Goal: Task Accomplishment & Management: Complete application form

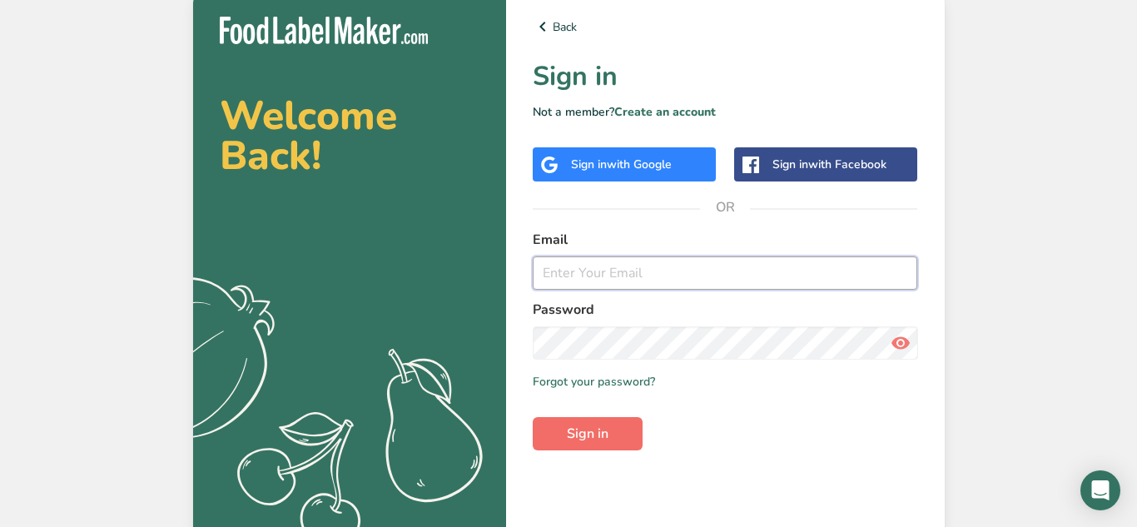
type input "[EMAIL_ADDRESS][DOMAIN_NAME]"
click at [612, 427] on button "Sign in" at bounding box center [588, 433] width 110 height 33
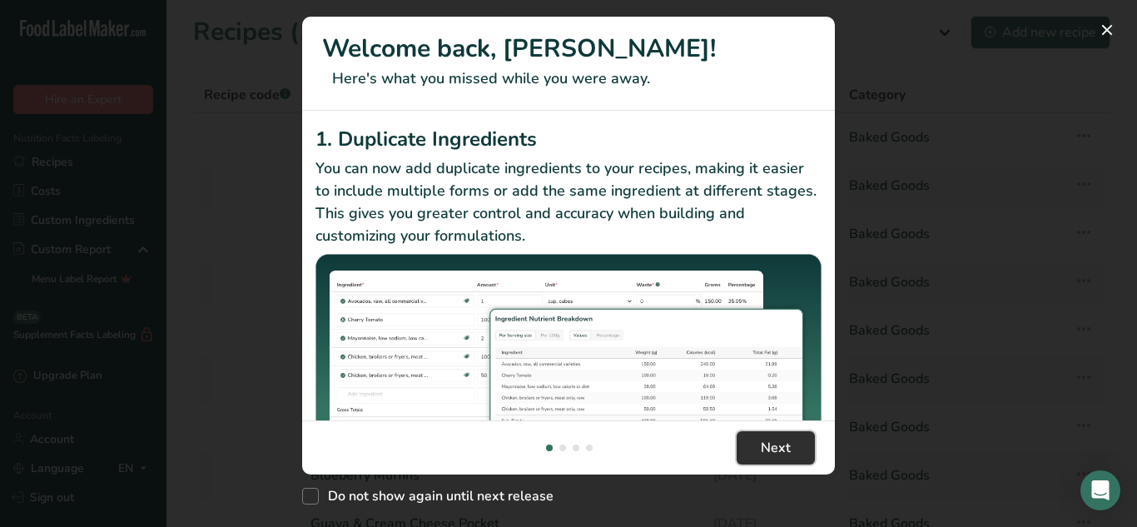
click at [737, 439] on button "Next" at bounding box center [776, 447] width 78 height 33
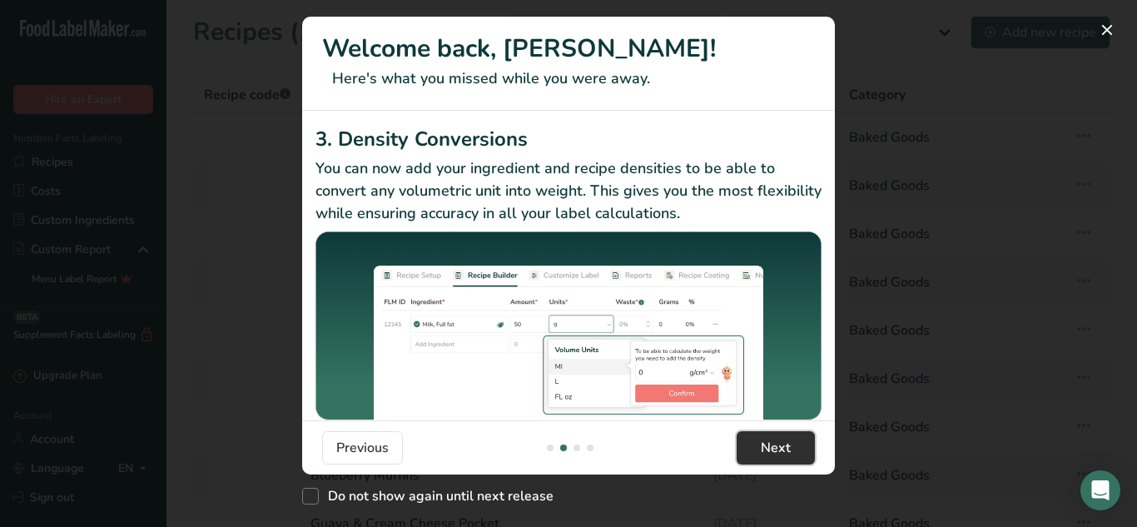
click at [737, 439] on button "Next" at bounding box center [776, 447] width 78 height 33
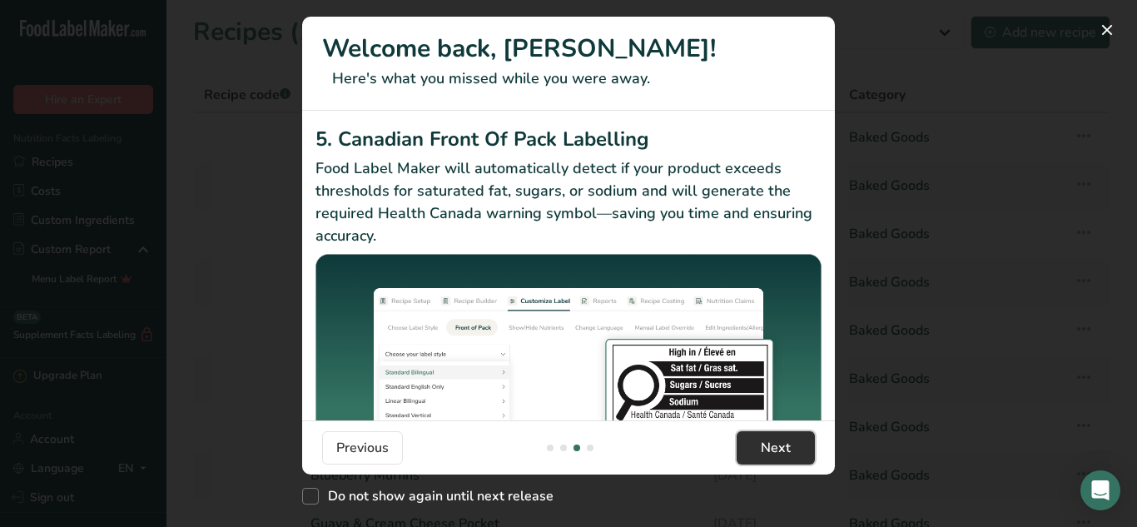
click at [737, 439] on button "Next" at bounding box center [776, 447] width 78 height 33
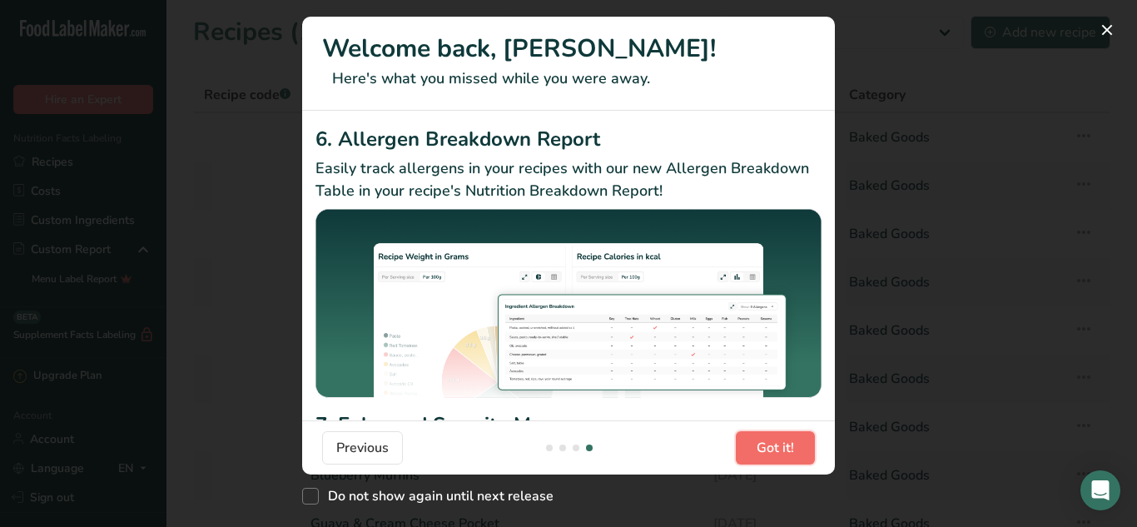
click at [736, 439] on button "Got it!" at bounding box center [775, 447] width 79 height 33
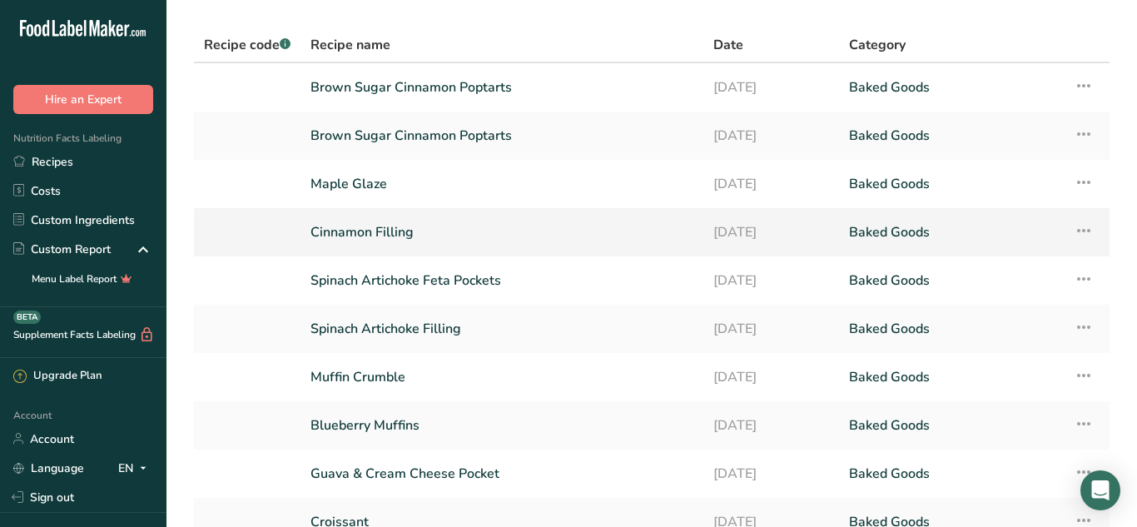
scroll to position [0, 0]
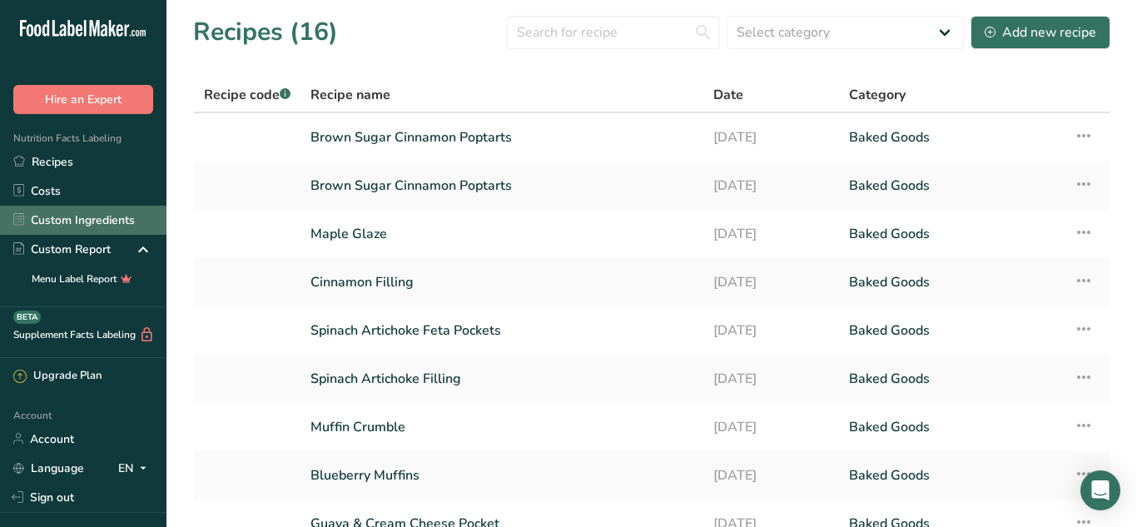
click at [84, 226] on link "Custom Ingredients" at bounding box center [83, 220] width 166 height 29
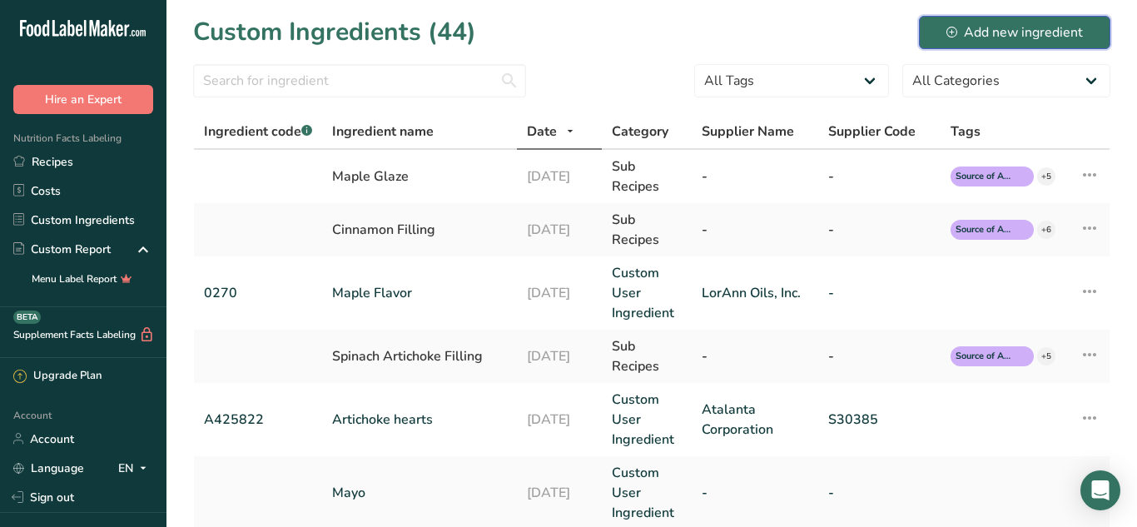
click at [1000, 32] on div "Add new ingredient" at bounding box center [1014, 32] width 137 height 20
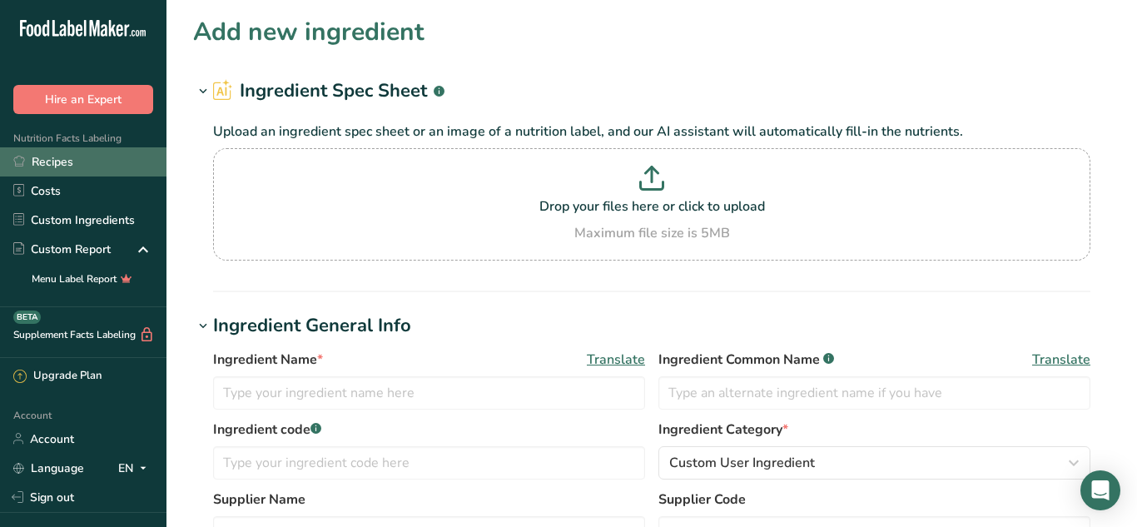
click at [76, 167] on link "Recipes" at bounding box center [83, 161] width 166 height 29
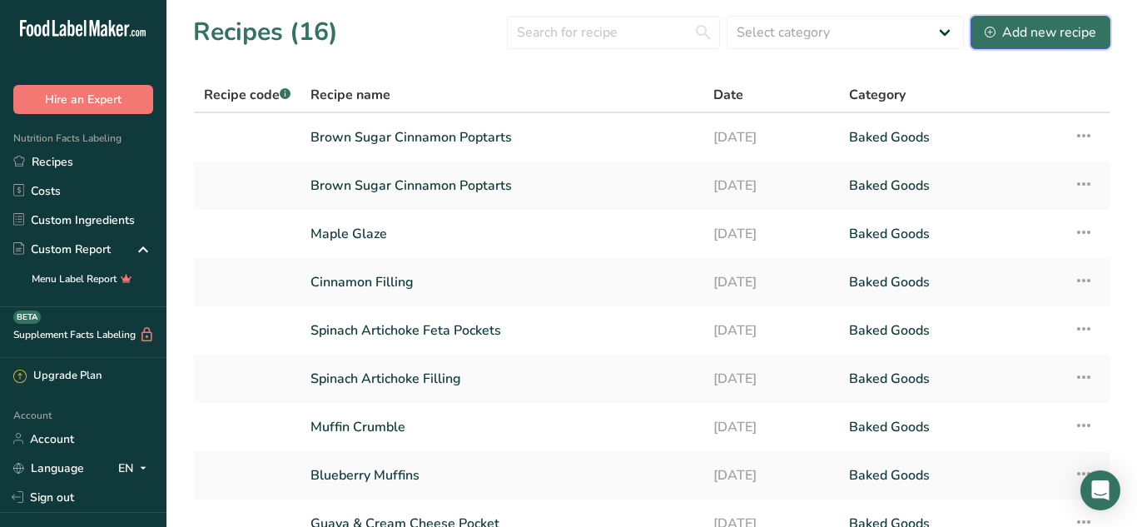
click at [1009, 38] on div "Add new recipe" at bounding box center [1041, 32] width 112 height 20
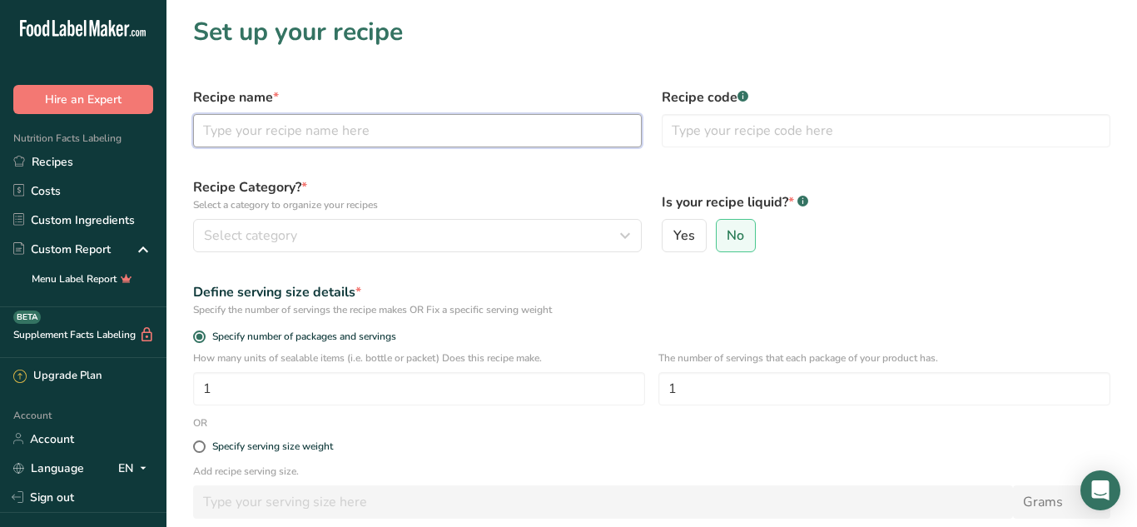
click at [558, 127] on input "text" at bounding box center [417, 130] width 449 height 33
type input "Banana Bread"
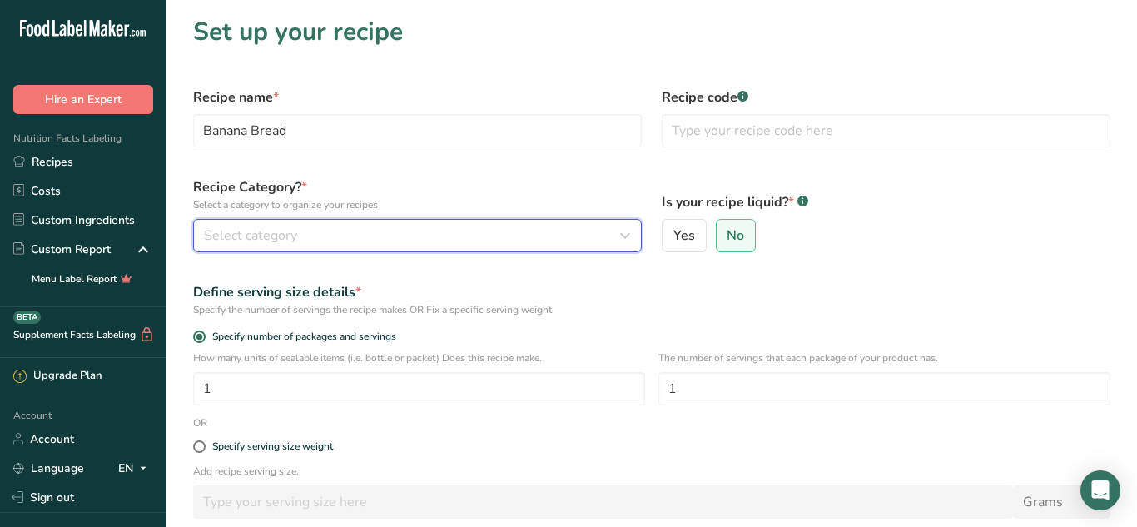
click at [452, 237] on div "Select category" at bounding box center [412, 236] width 417 height 20
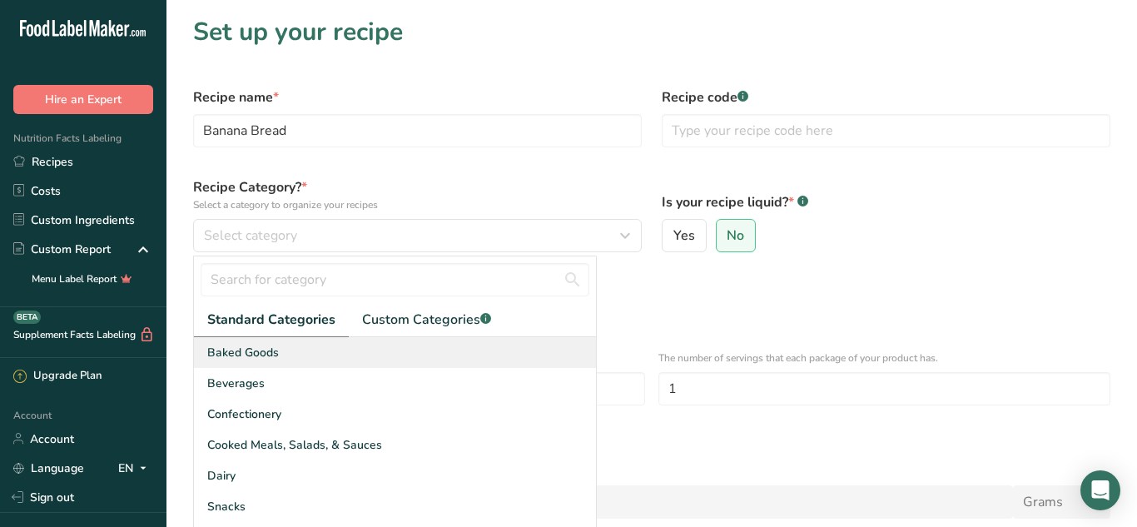
click at [410, 362] on div "Baked Goods" at bounding box center [395, 352] width 402 height 31
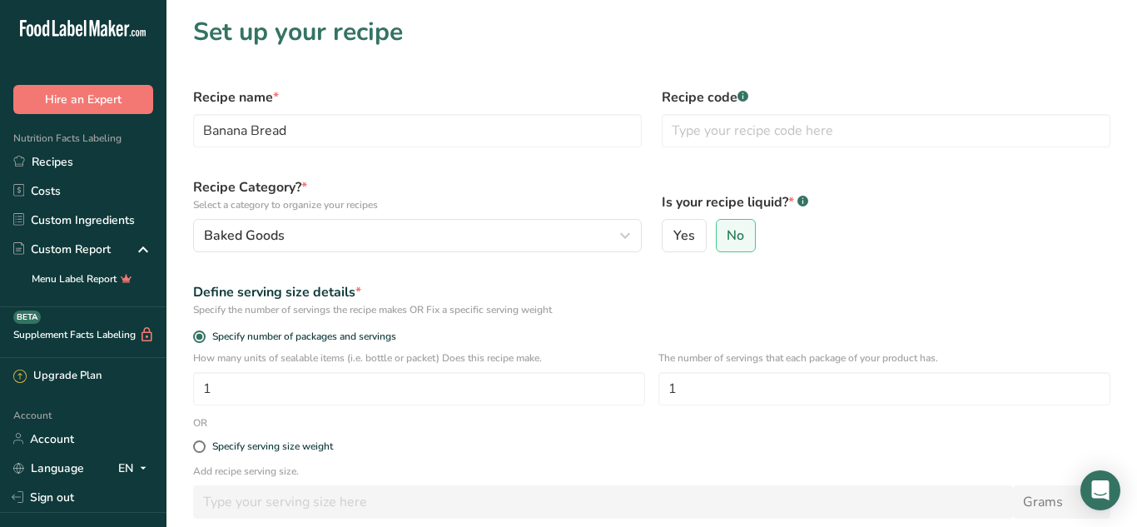
click at [600, 314] on div "Specify the number of servings the recipe makes OR Fix a specific serving weight" at bounding box center [651, 309] width 917 height 15
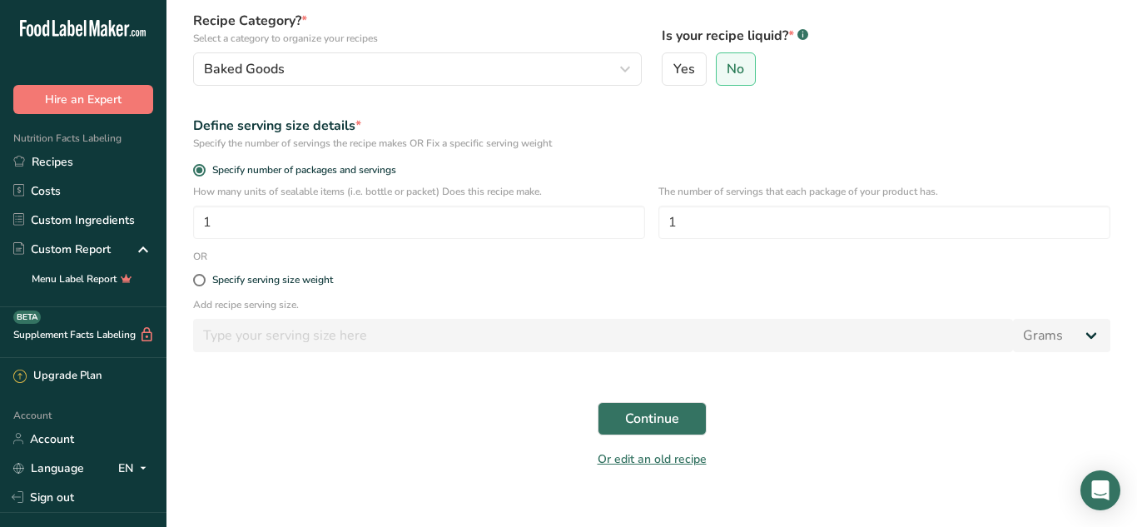
scroll to position [170, 0]
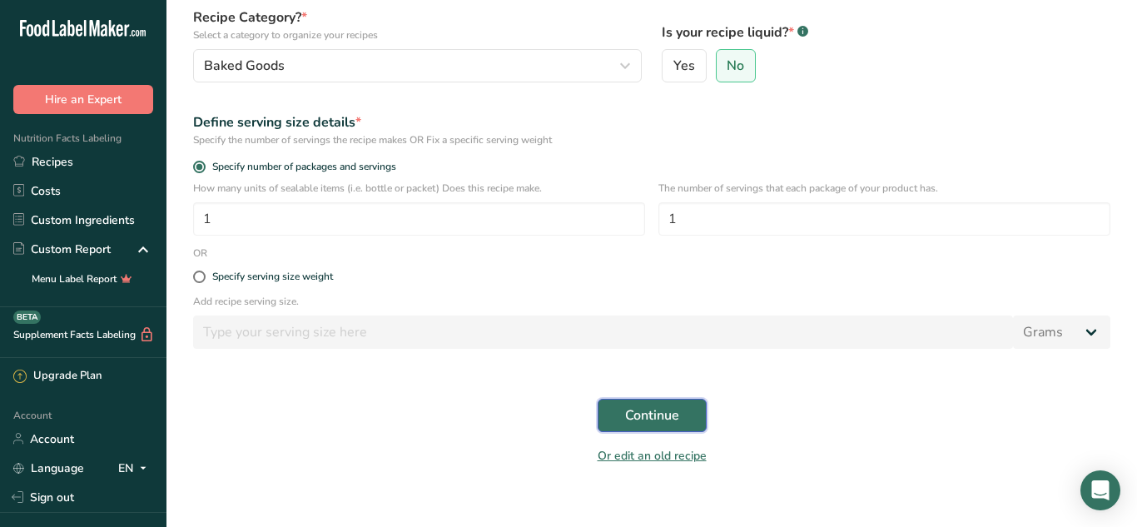
click at [658, 411] on span "Continue" at bounding box center [652, 415] width 54 height 20
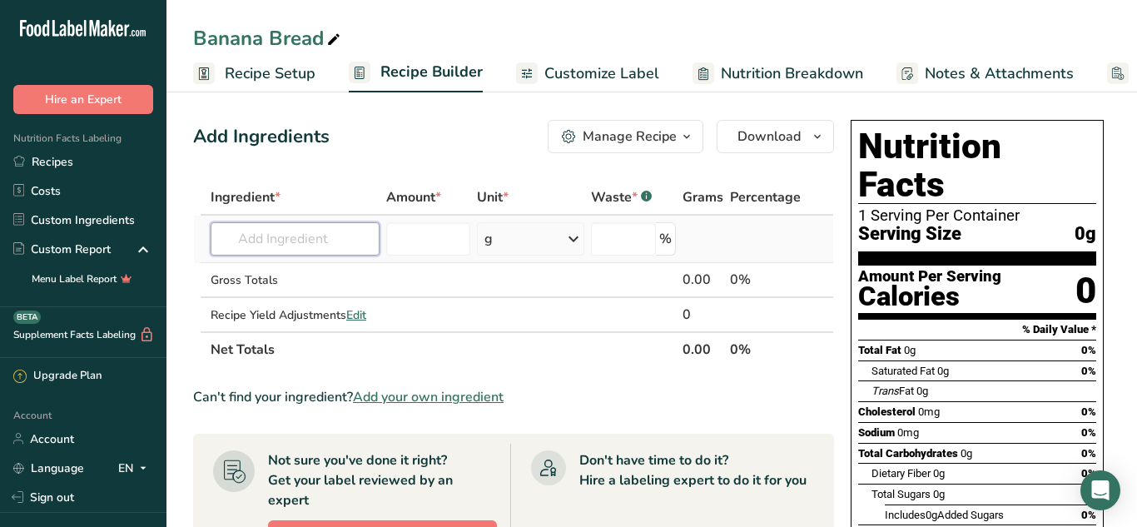
click at [300, 251] on input "text" at bounding box center [295, 238] width 169 height 33
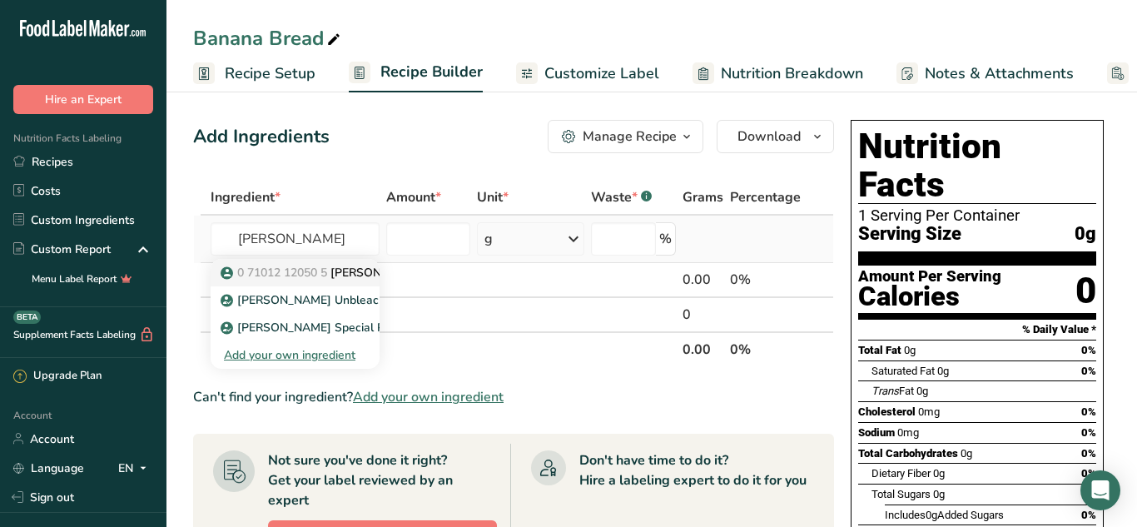
click at [313, 282] on link "0 71012 12050 5 [PERSON_NAME] AP flour" at bounding box center [295, 272] width 169 height 27
type input "[PERSON_NAME] AP flour"
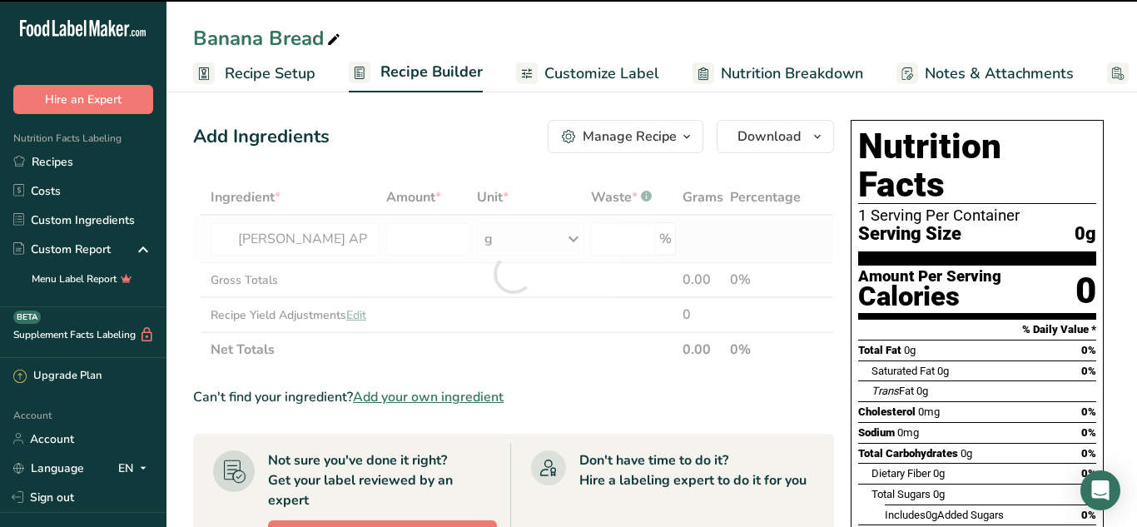
type input "0"
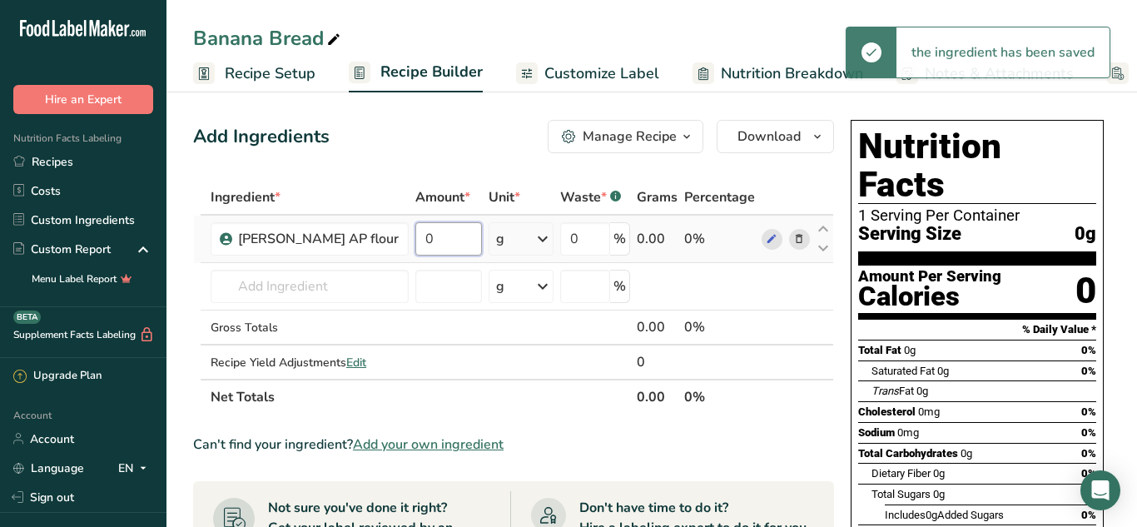
click at [415, 241] on input "0" at bounding box center [448, 238] width 67 height 33
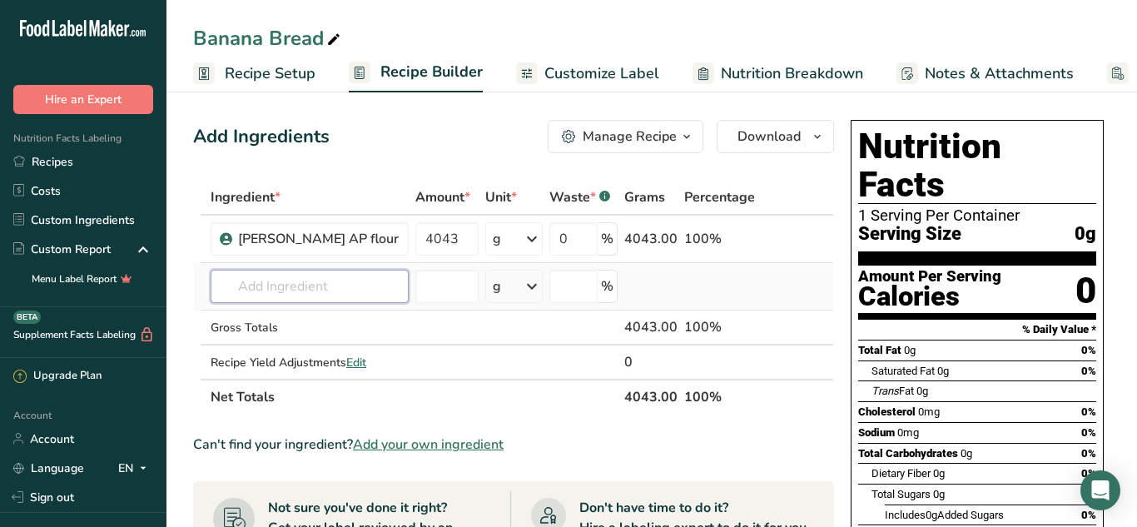
click at [295, 291] on div "Ingredient * Amount * Unit * Waste * .a-a{fill:#347362;}.b-a{fill:#fff;} Grams …" at bounding box center [513, 297] width 641 height 235
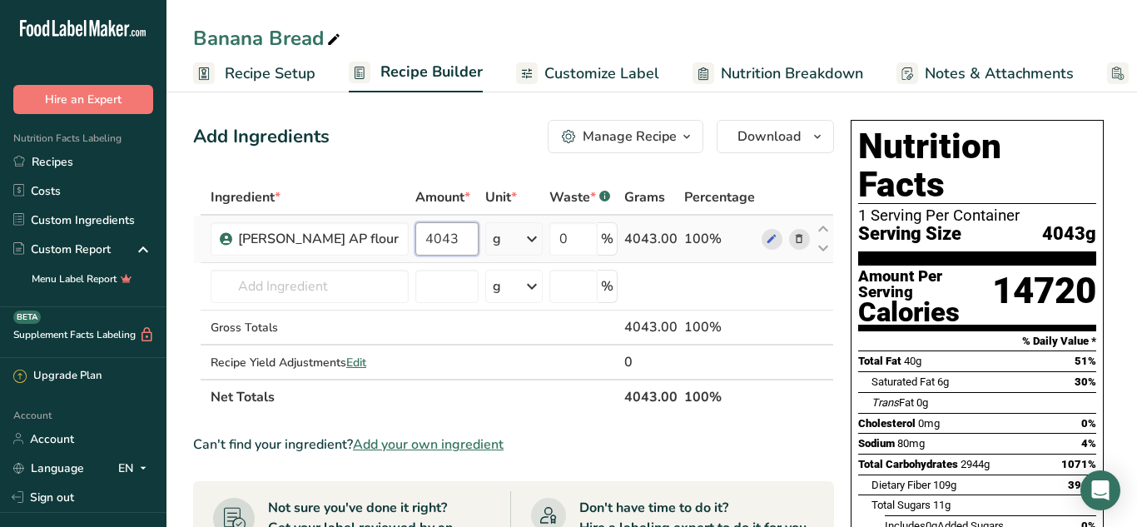
click at [457, 237] on input "4043" at bounding box center [446, 238] width 63 height 33
type input "4"
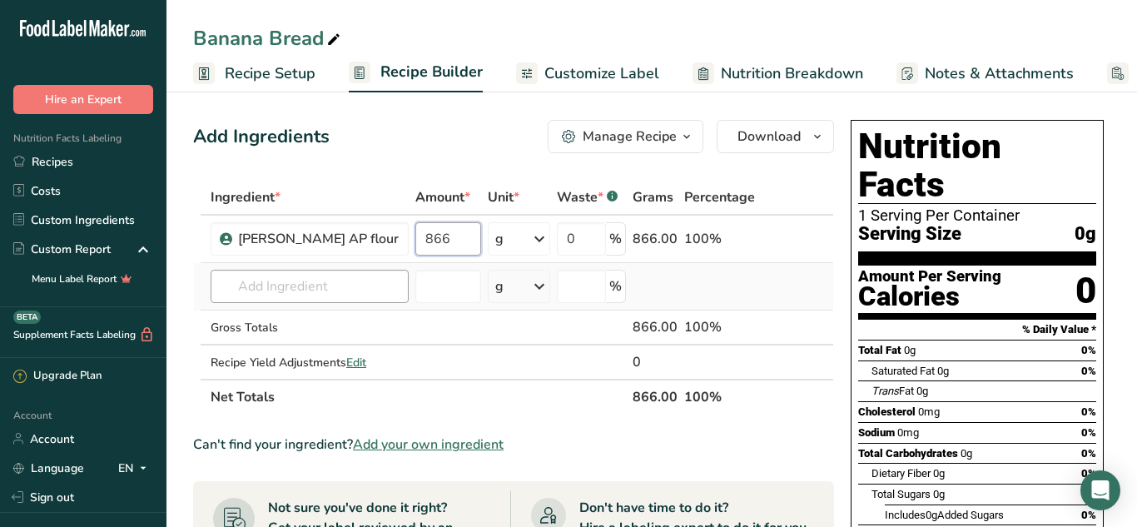
type input "866"
click at [323, 288] on div "Ingredient * Amount * Unit * Waste * .a-a{fill:#347362;}.b-a{fill:#fff;} Grams …" at bounding box center [513, 297] width 641 height 235
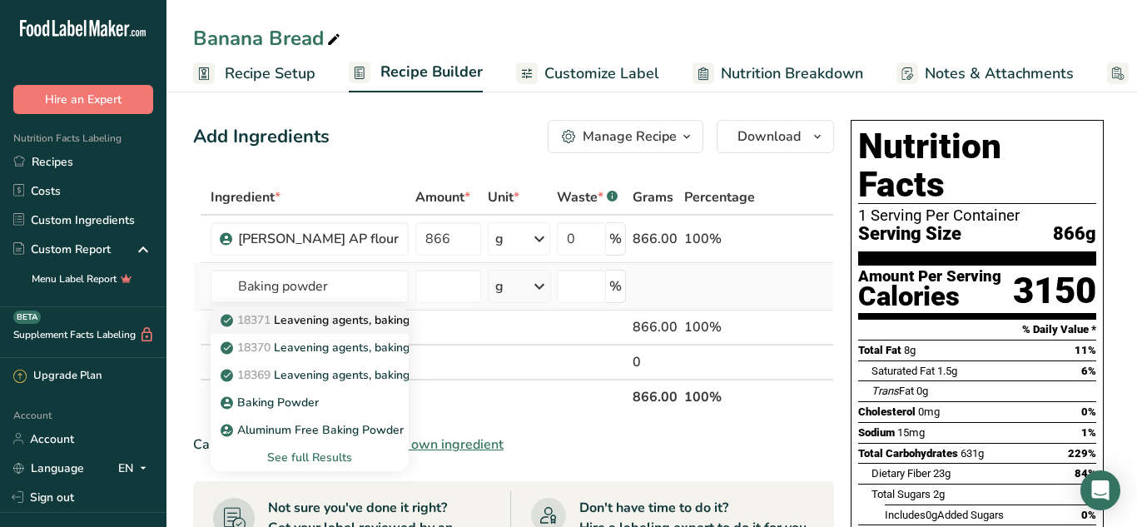
click at [368, 315] on p "18371 Leavening agents, baking powder, low-sodium" at bounding box center [373, 319] width 299 height 17
type input "Leavening agents, baking powder, low-sodium"
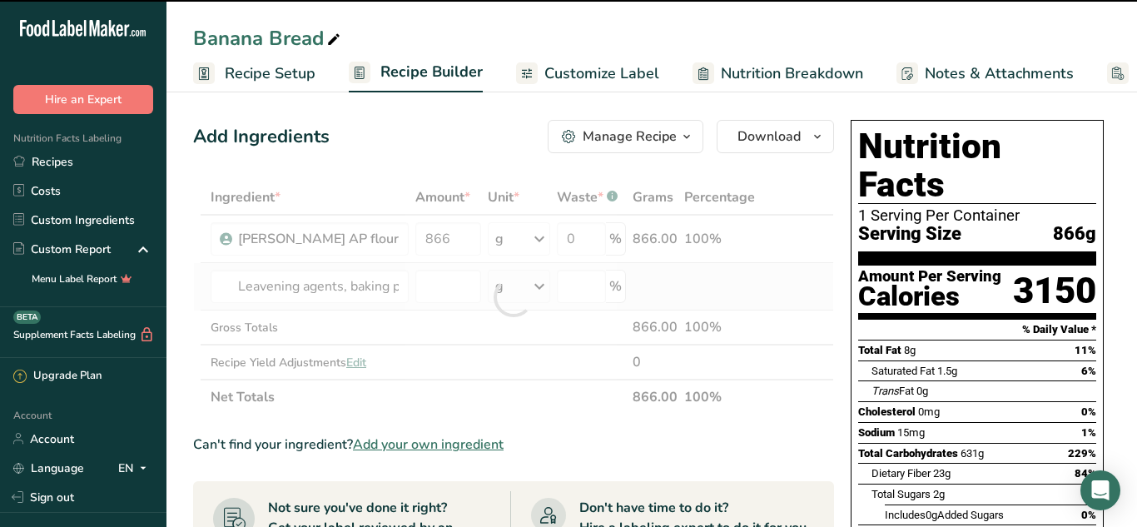
type input "0"
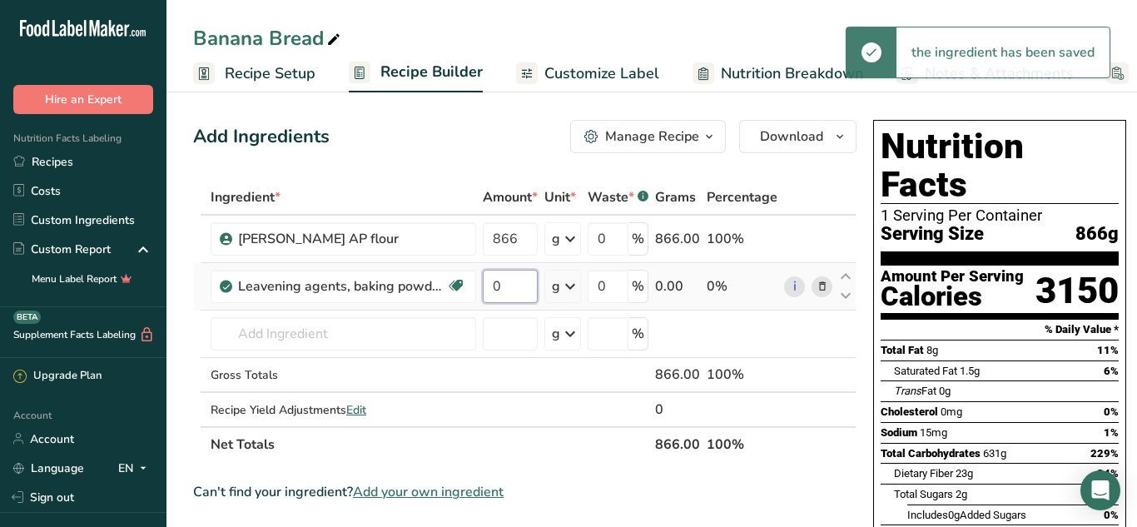
click at [524, 287] on input "0" at bounding box center [510, 286] width 55 height 33
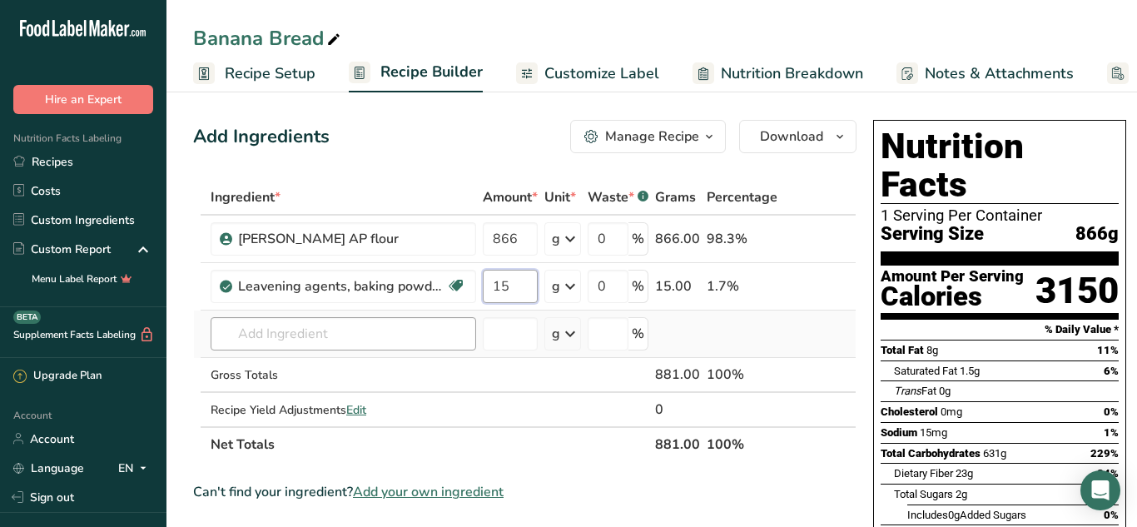
type input "15"
click at [360, 345] on div "Ingredient * Amount * Unit * Waste * .a-a{fill:#347362;}.b-a{fill:#fff;} Grams …" at bounding box center [524, 321] width 663 height 282
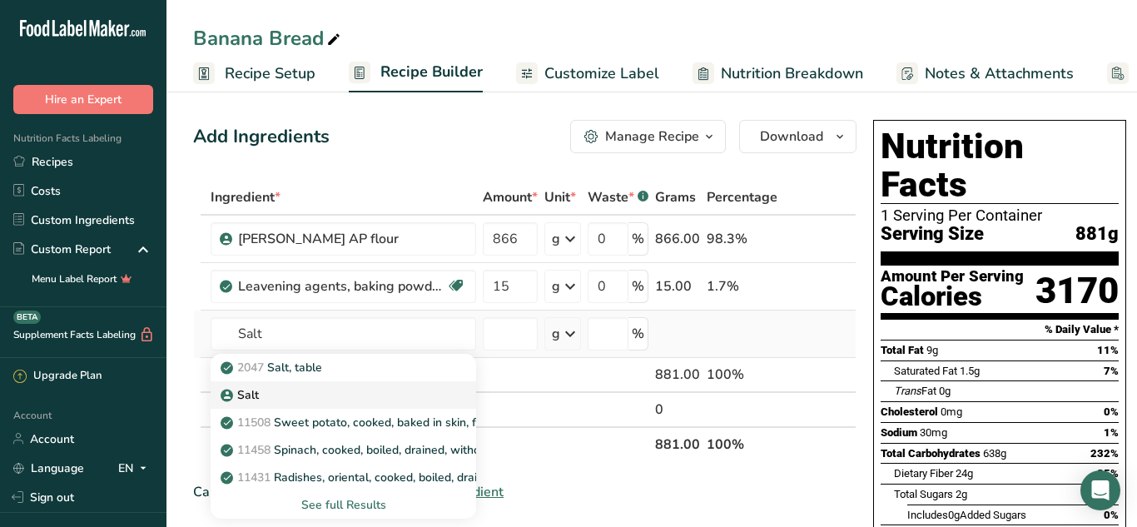
click at [283, 390] on div "Salt" at bounding box center [330, 394] width 212 height 17
type input "Salt"
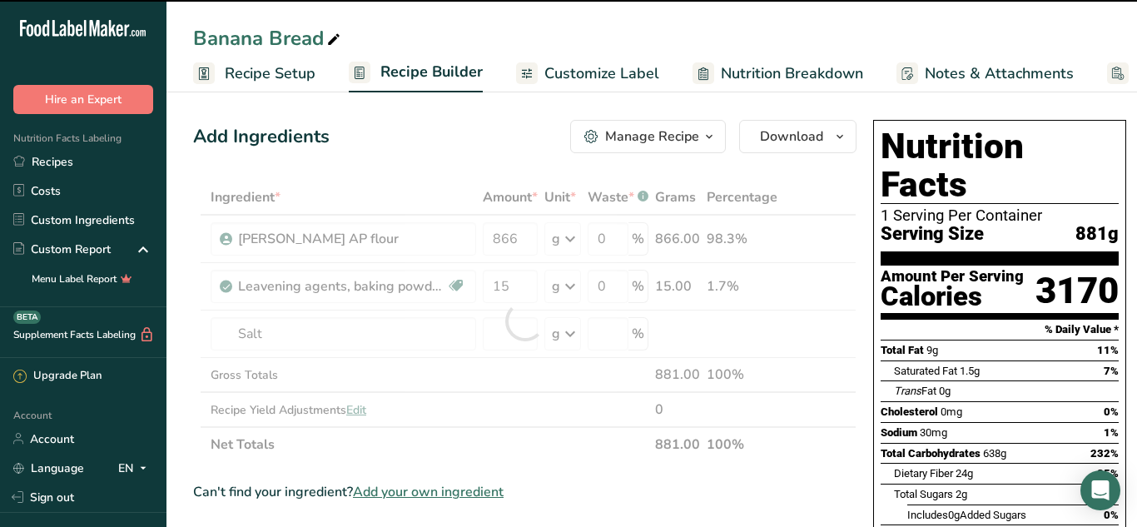
type input "0"
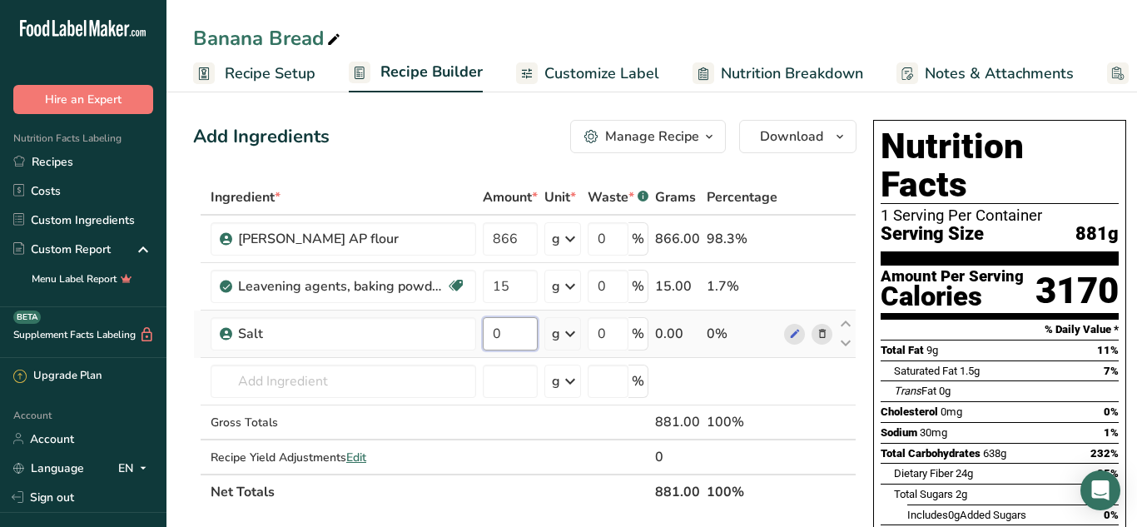
click at [500, 334] on input "0" at bounding box center [510, 333] width 55 height 33
type input "18"
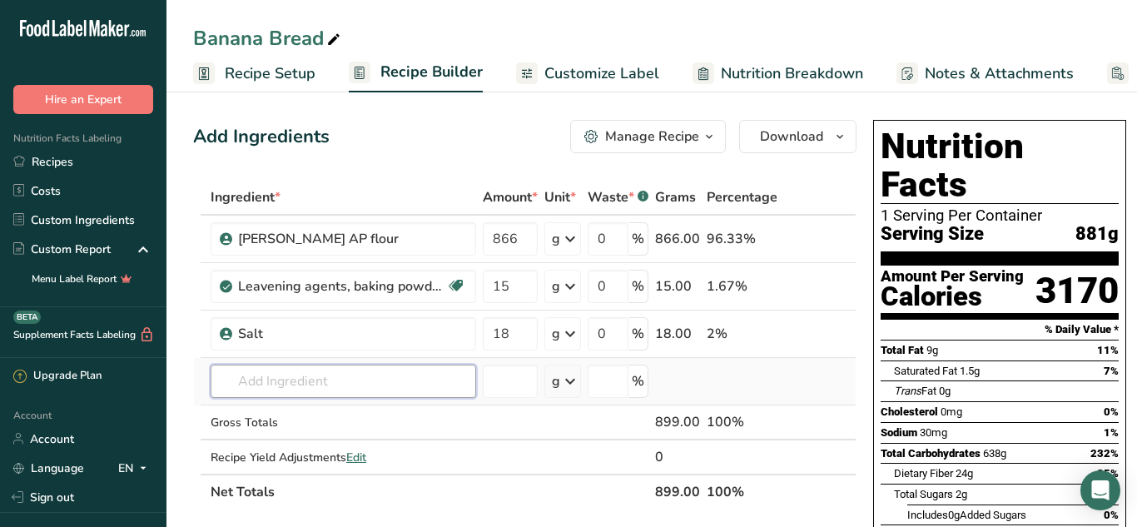
click at [384, 389] on div "Ingredient * Amount * Unit * Waste * .a-a{fill:#347362;}.b-a{fill:#fff;} Grams …" at bounding box center [524, 345] width 663 height 330
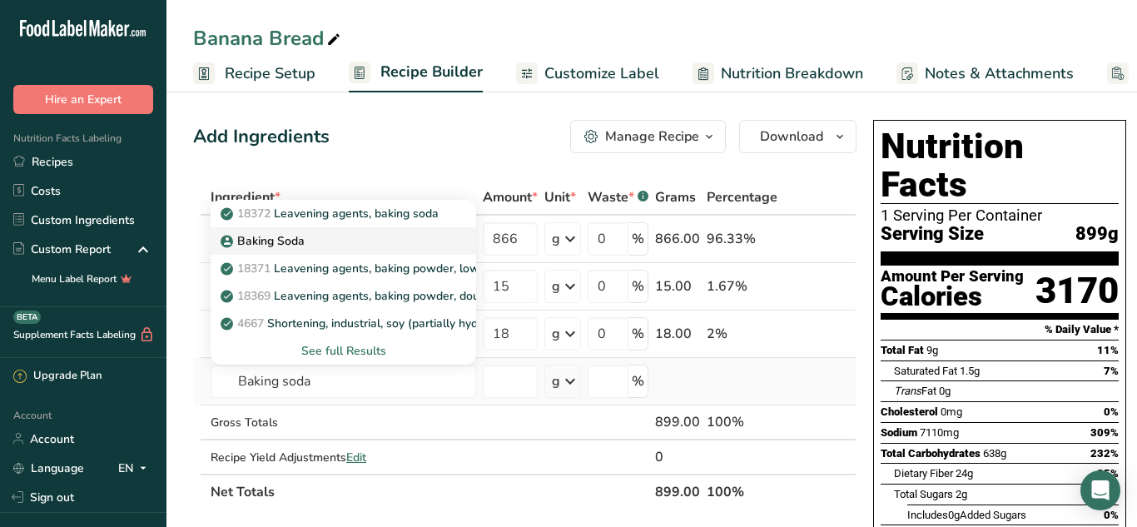
click at [407, 236] on div "Baking Soda" at bounding box center [330, 240] width 212 height 17
type input "Baking Soda"
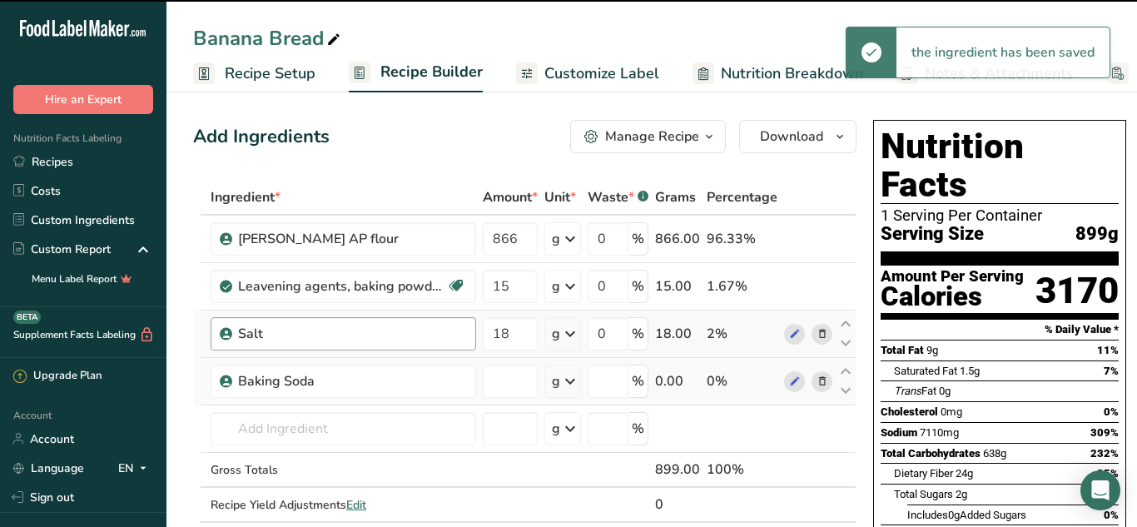
type input "0"
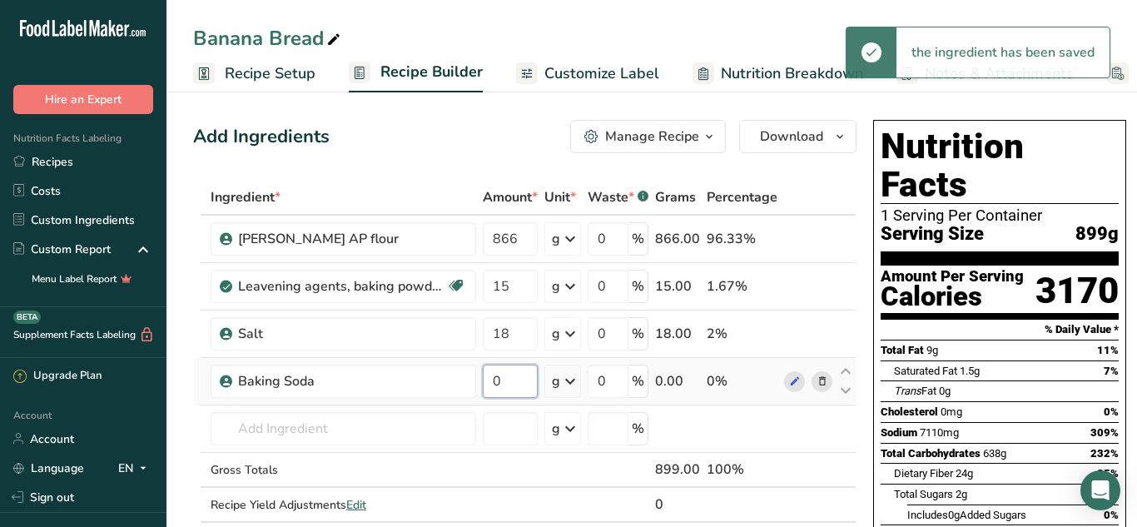
click at [510, 390] on input "0" at bounding box center [510, 381] width 55 height 33
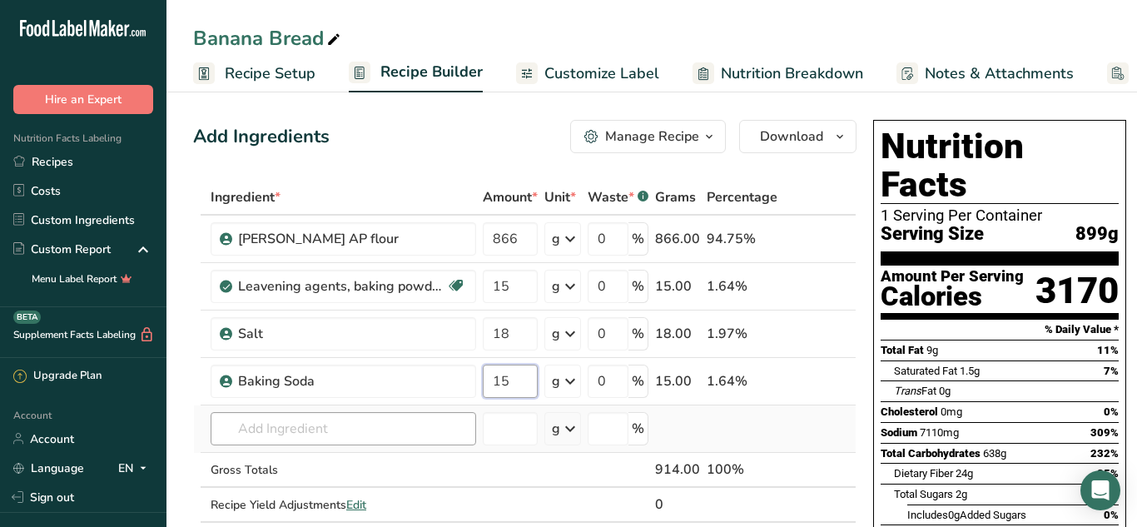
type input "15"
click at [436, 425] on div "Ingredient * Amount * Unit * Waste * .a-a{fill:#347362;}.b-a{fill:#fff;} Grams …" at bounding box center [524, 368] width 663 height 377
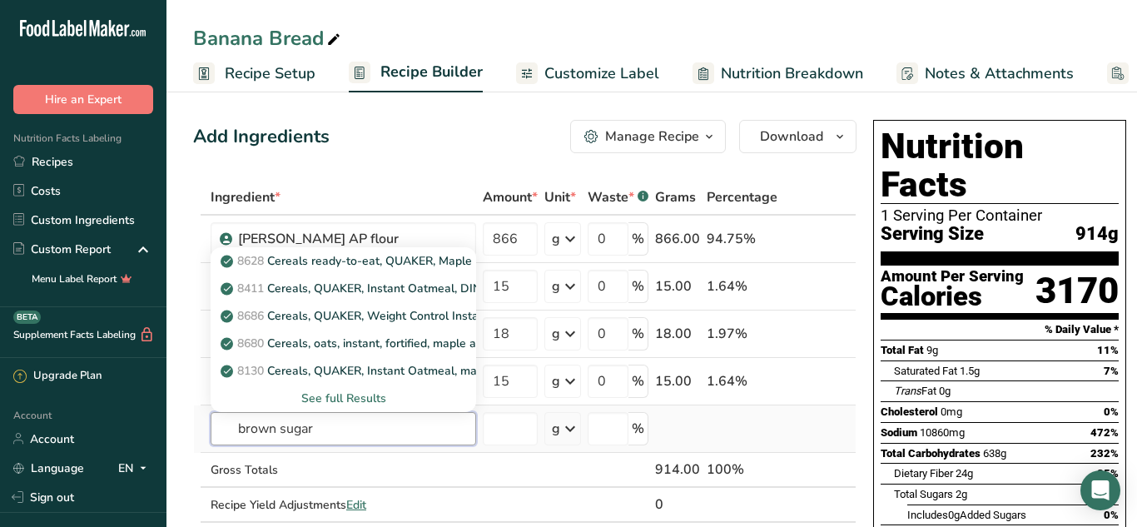
type input "brown sugar"
click at [362, 396] on div "See full Results" at bounding box center [343, 398] width 239 height 17
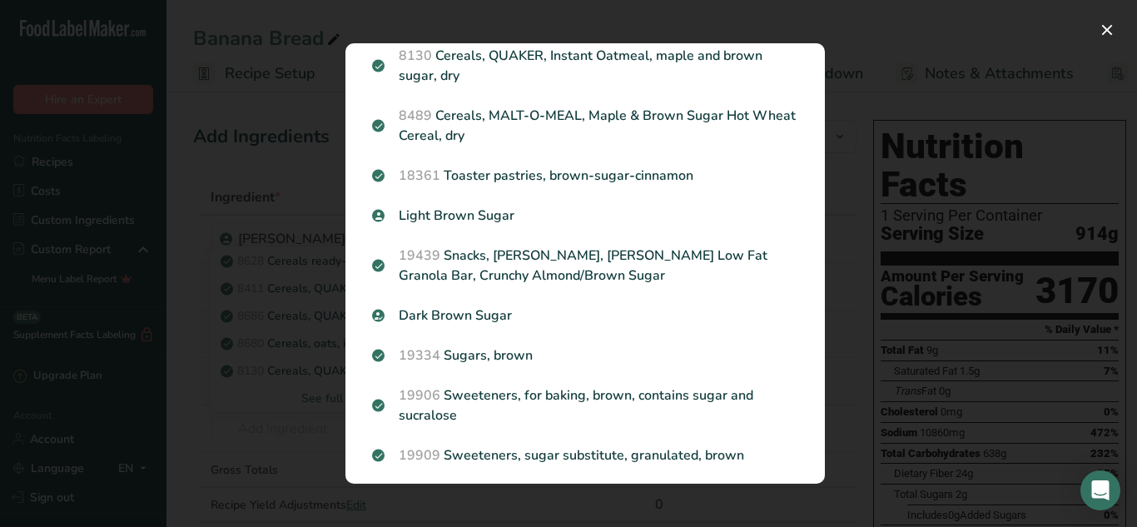
scroll to position [280, 0]
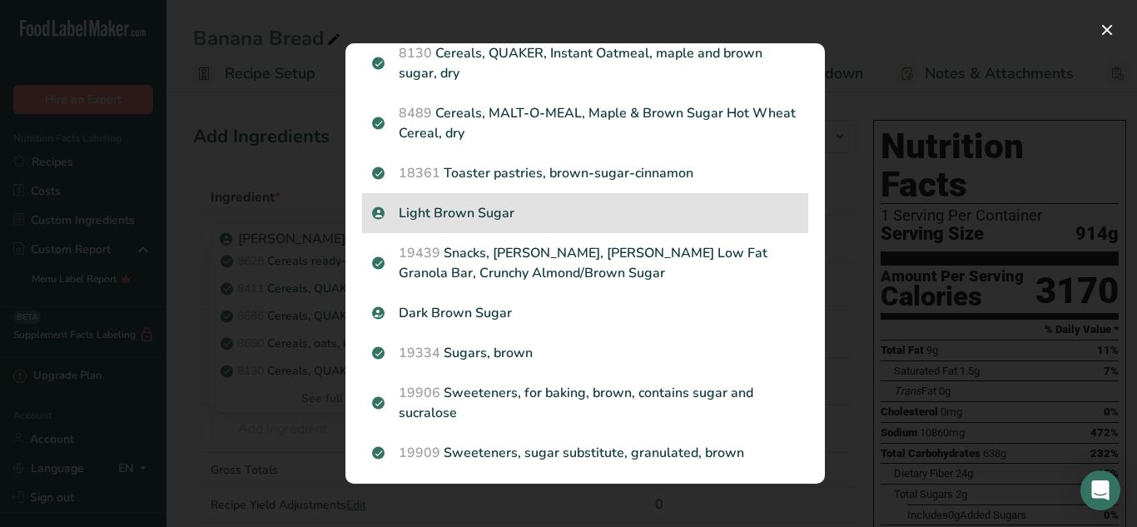
click at [598, 196] on div "Light Brown Sugar" at bounding box center [585, 213] width 446 height 40
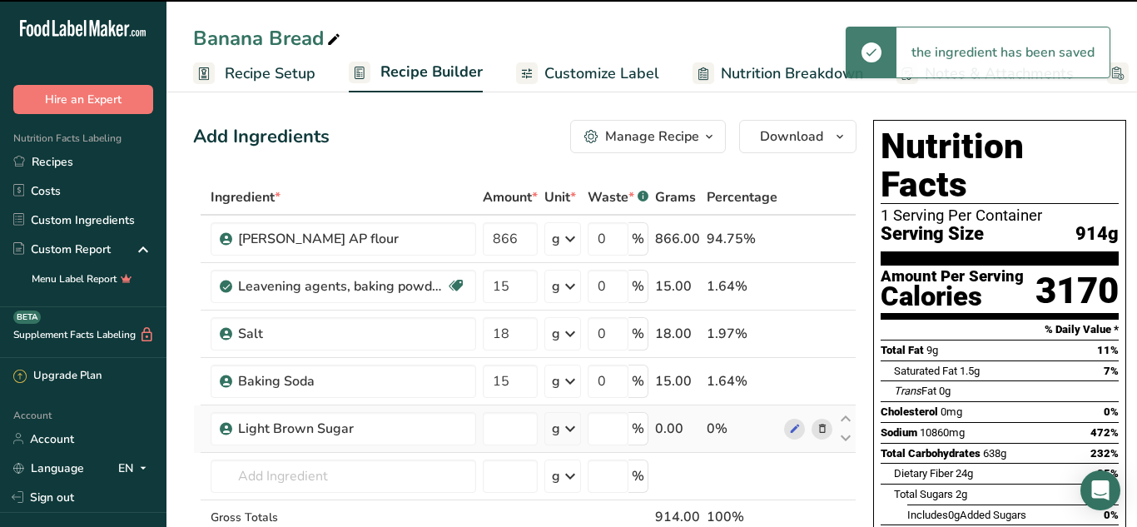
type input "0"
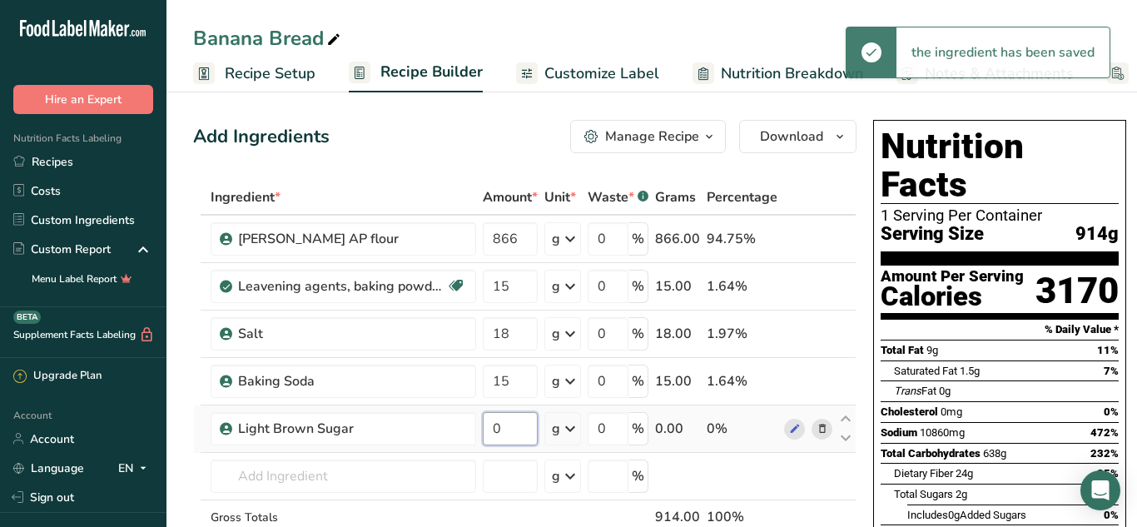
click at [524, 433] on input "0" at bounding box center [510, 428] width 55 height 33
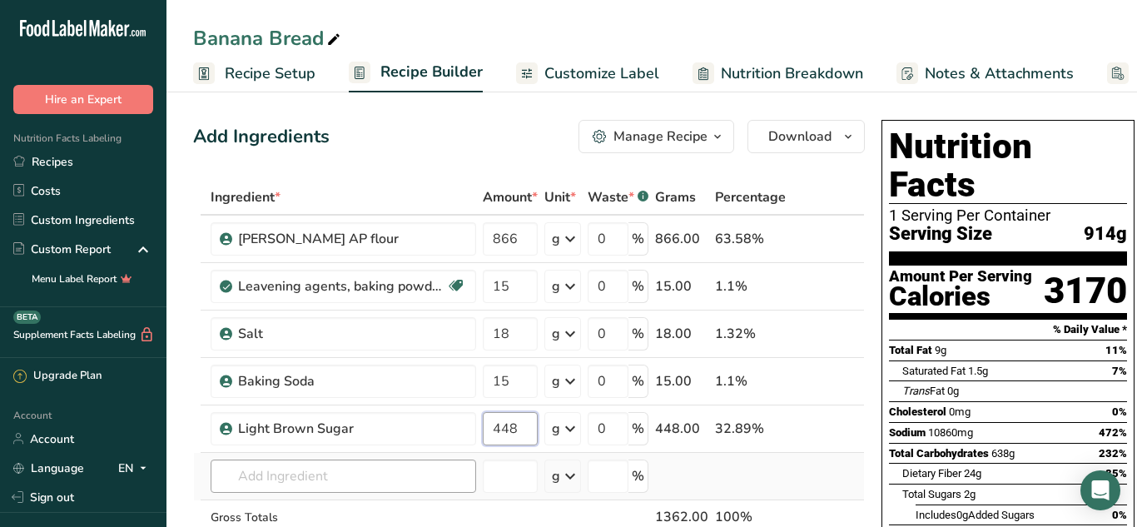
type input "448"
click at [376, 482] on div "Ingredient * Amount * Unit * Waste * .a-a{fill:#347362;}.b-a{fill:#fff;} Grams …" at bounding box center [529, 392] width 672 height 424
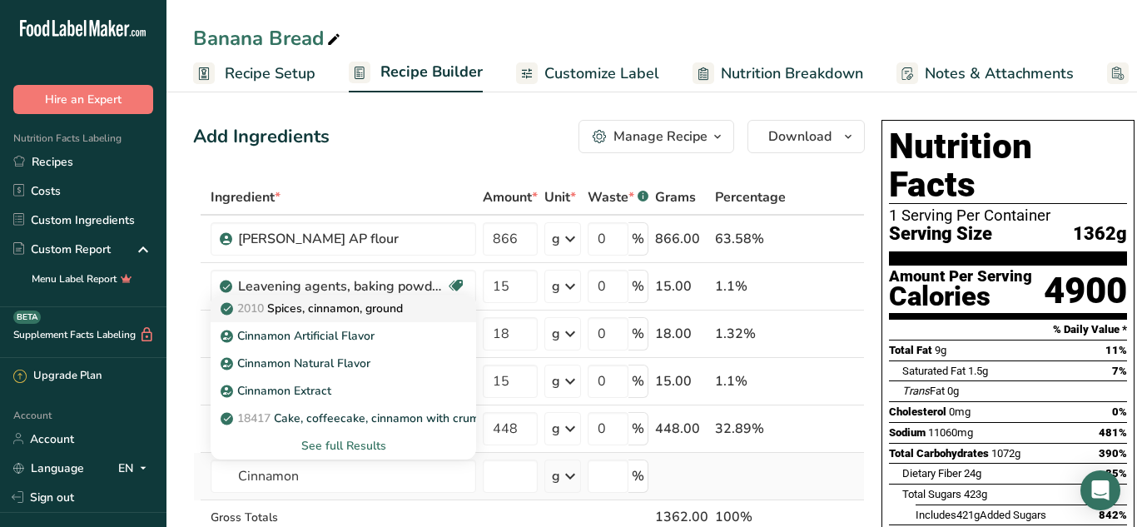
click at [409, 311] on div "2010 Spices, cinnamon, ground" at bounding box center [330, 308] width 212 height 17
type input "Spices, cinnamon, ground"
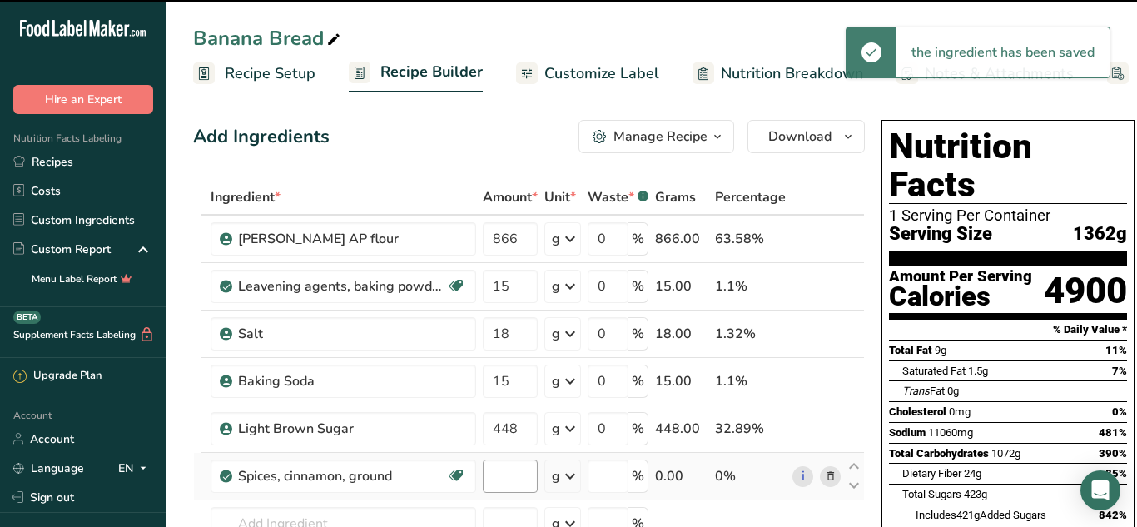
type input "0"
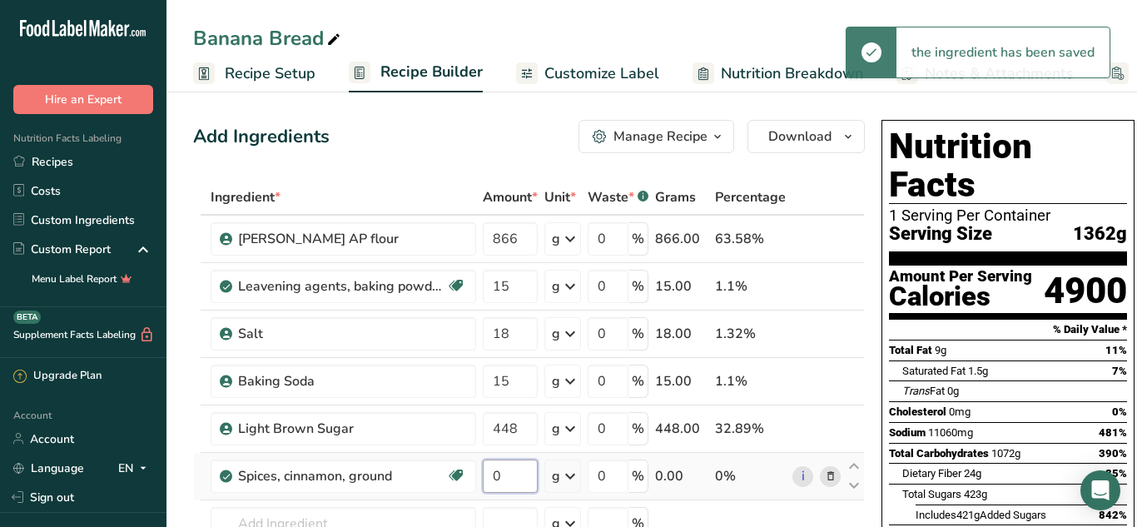
click at [520, 479] on input "0" at bounding box center [510, 475] width 55 height 33
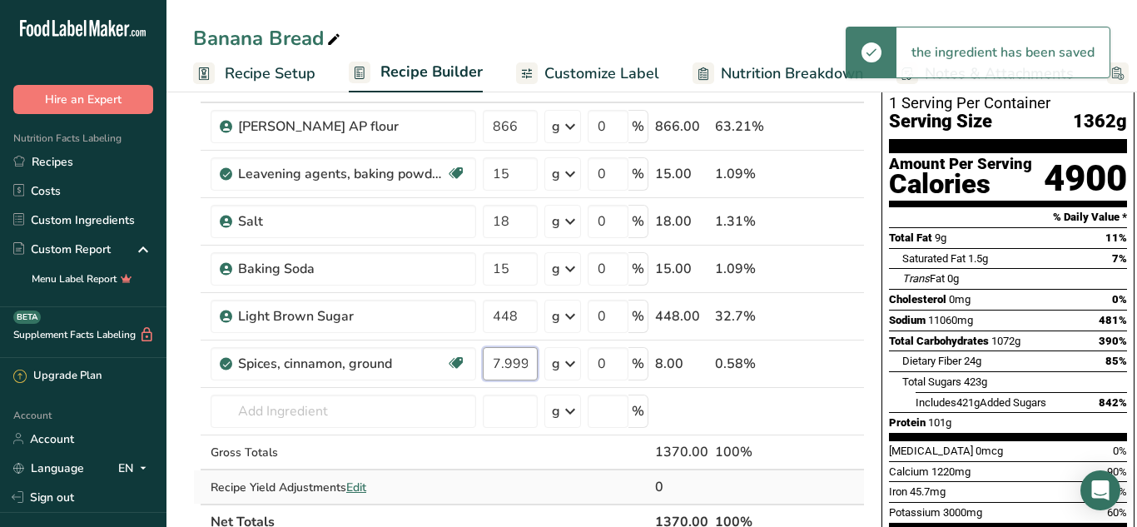
scroll to position [113, 0]
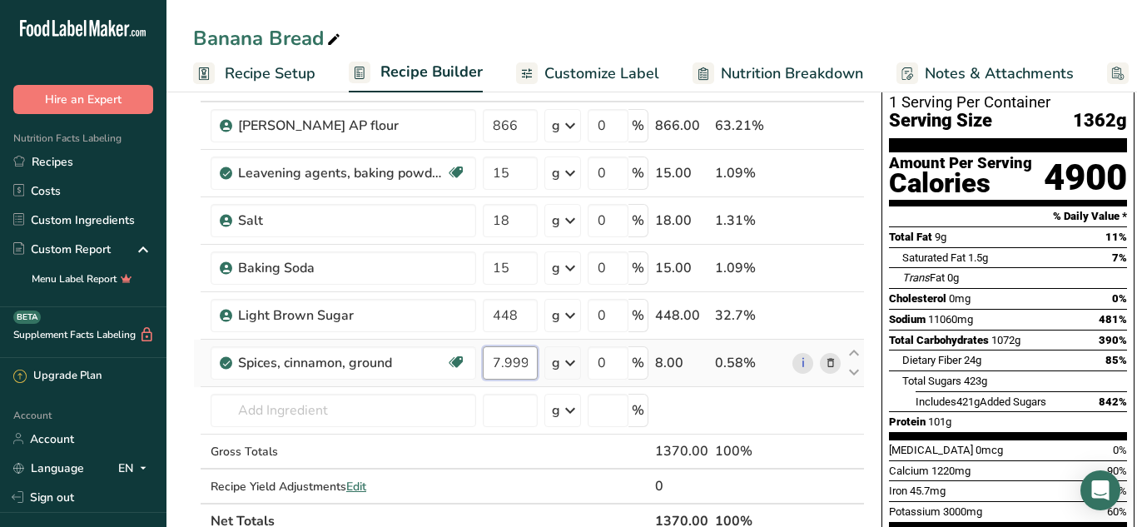
click at [503, 367] on input "7.999997" at bounding box center [510, 362] width 55 height 33
type input "8"
click at [437, 410] on div "Ingredient * Amount * Unit * Waste * .a-a{fill:#347362;}.b-a{fill:#fff;} Grams …" at bounding box center [529, 303] width 672 height 472
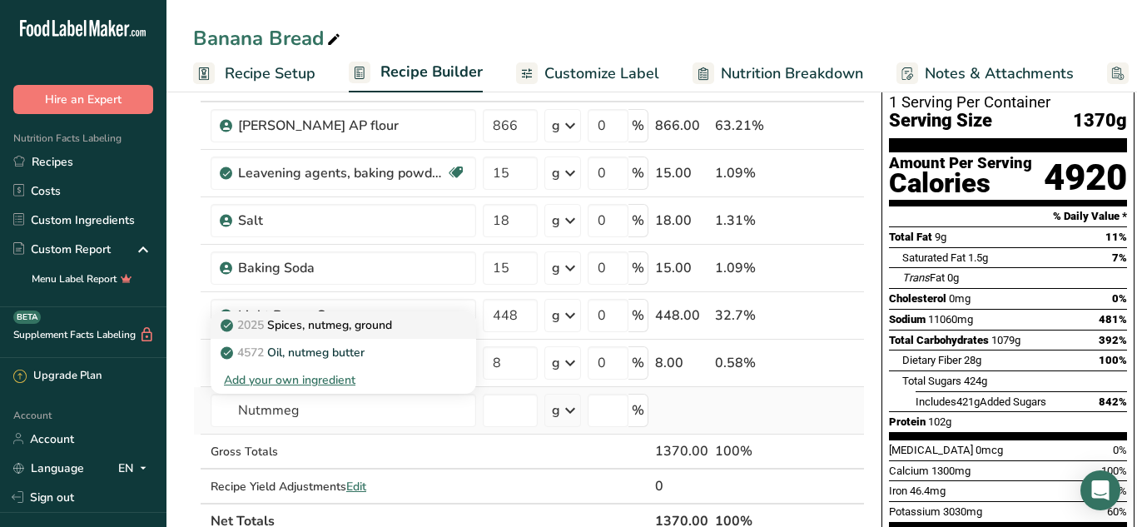
click at [455, 330] on link "2025 Spices, nutmeg, ground" at bounding box center [344, 324] width 266 height 27
type input "Spices, nutmeg, ground"
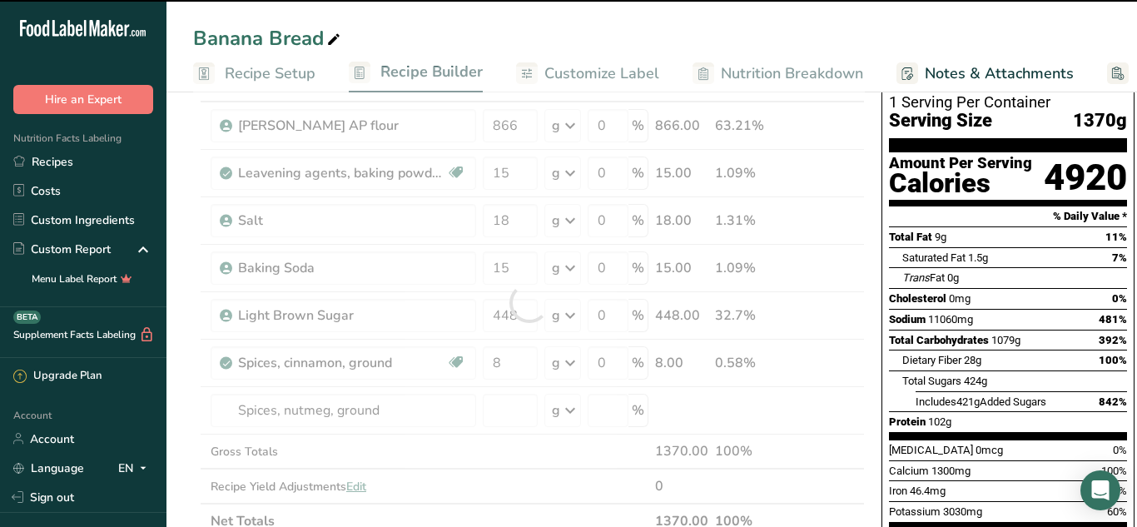
type input "0"
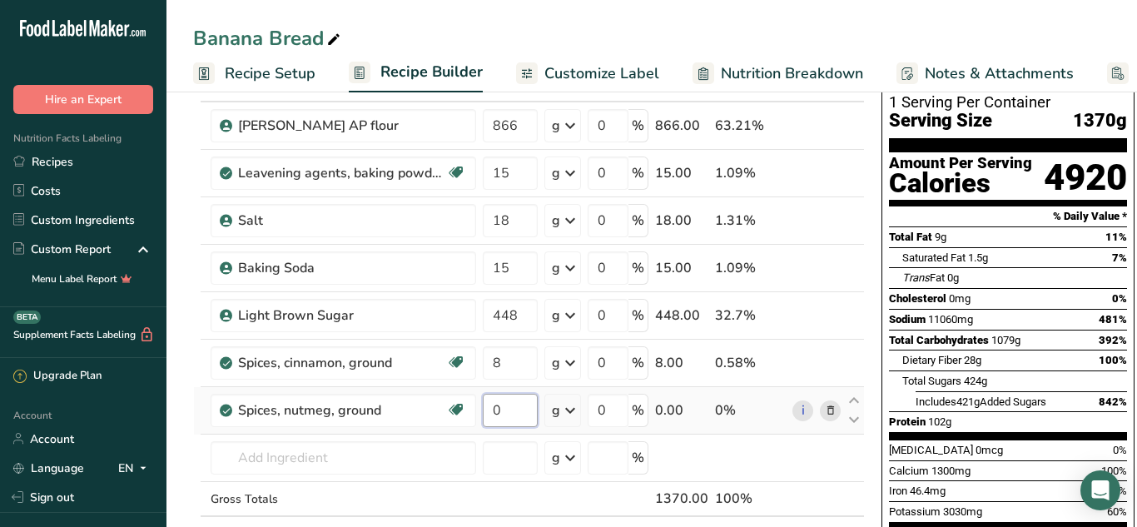
click at [500, 407] on input "0" at bounding box center [510, 410] width 55 height 33
type input "1"
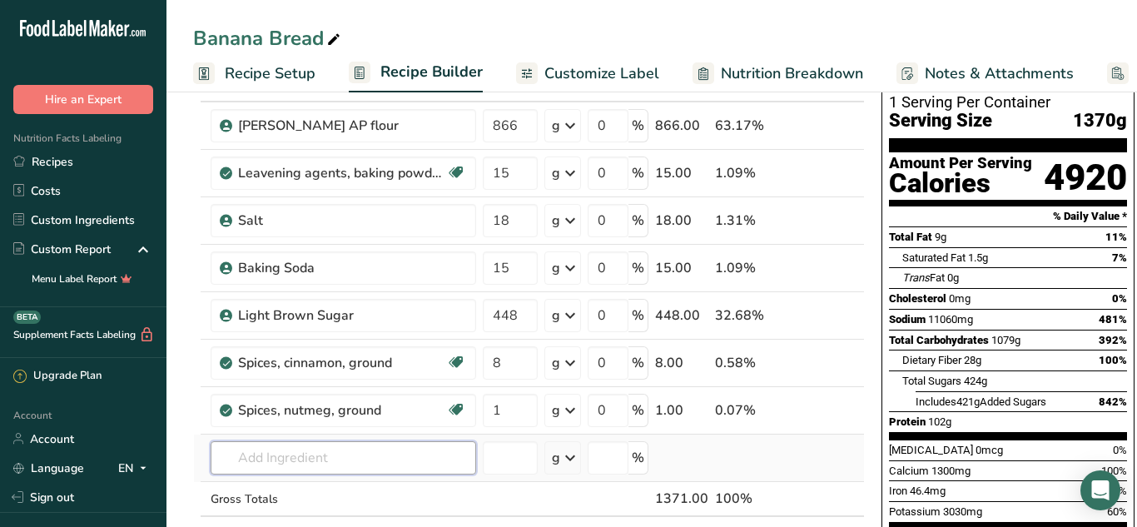
click at [383, 452] on div "Ingredient * Amount * Unit * Waste * .a-a{fill:#347362;}.b-a{fill:#fff;} Grams …" at bounding box center [529, 326] width 672 height 519
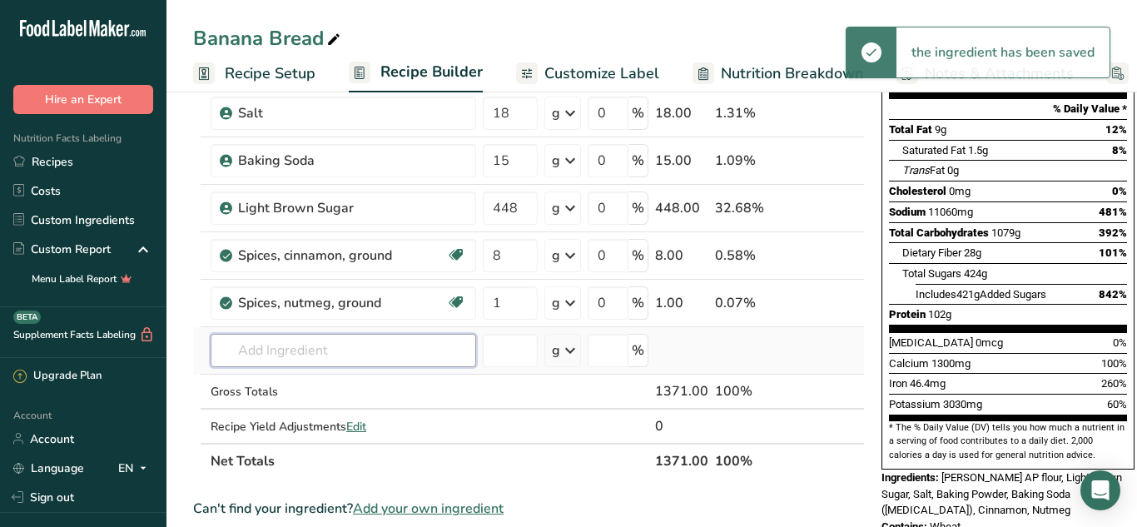
scroll to position [221, 0]
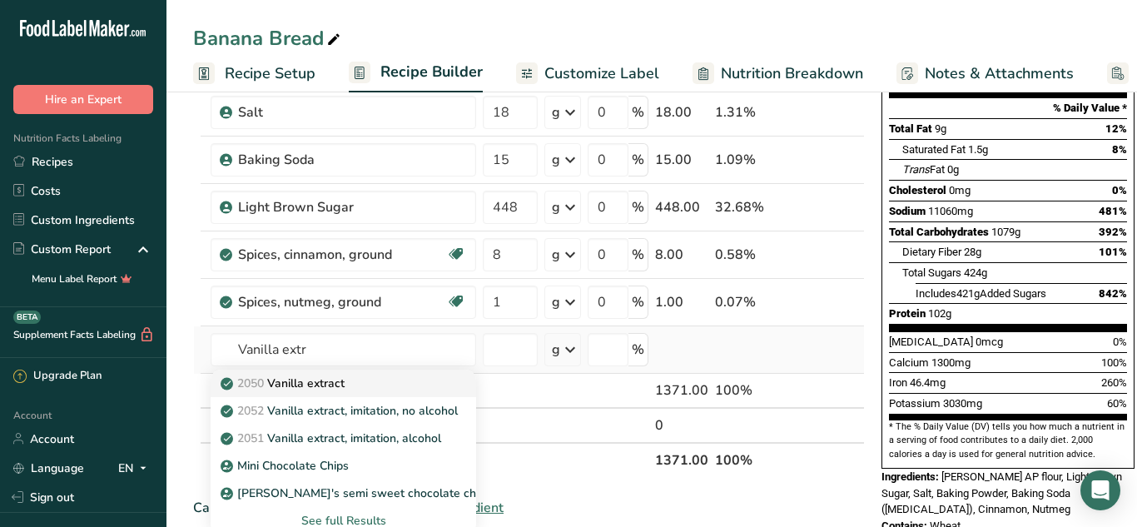
click at [362, 382] on div "2050 Vanilla extract" at bounding box center [330, 383] width 212 height 17
type input "Vanilla extract"
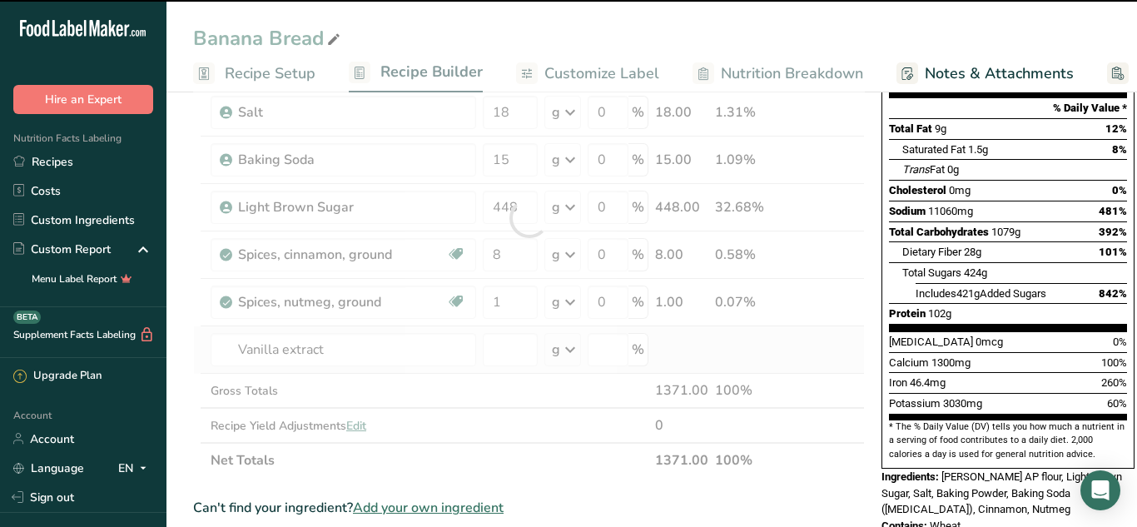
type input "0"
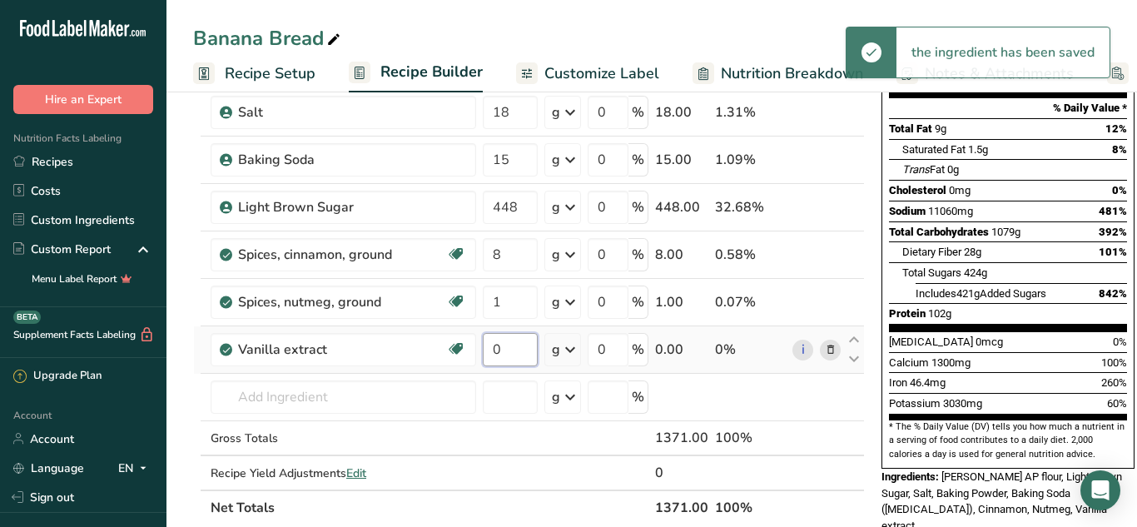
click at [519, 340] on input "0" at bounding box center [510, 349] width 55 height 33
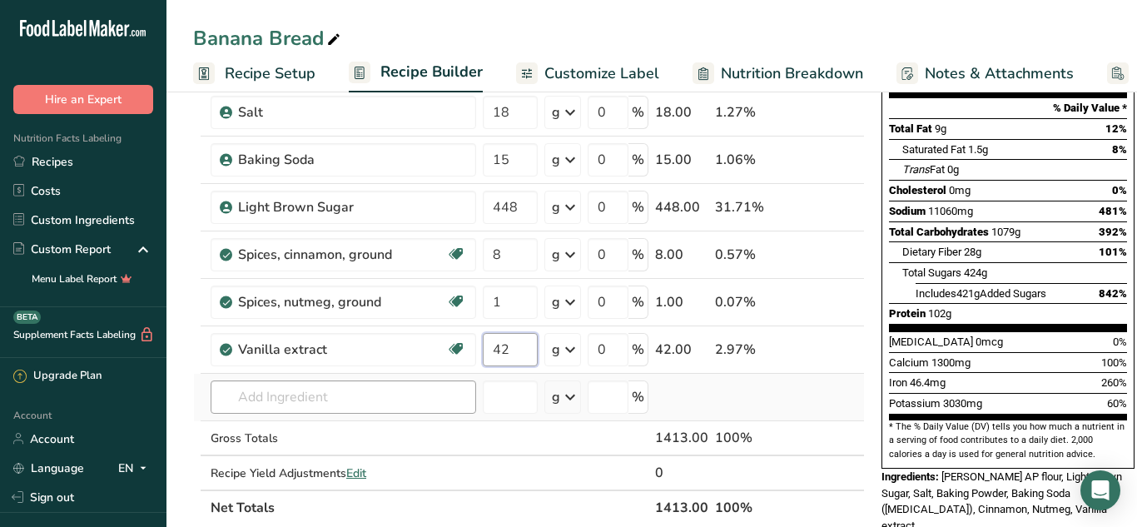
type input "42"
click at [315, 385] on div "Ingredient * Amount * Unit * Waste * .a-a{fill:#347362;}.b-a{fill:#fff;} Grams …" at bounding box center [529, 241] width 672 height 567
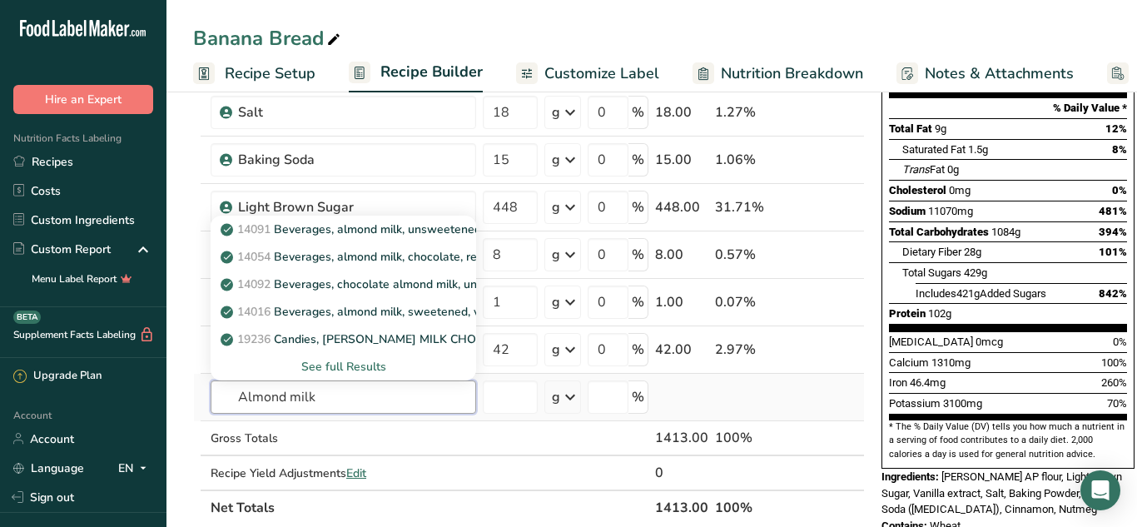
type input "Almond milk"
click at [377, 365] on div "See full Results" at bounding box center [343, 366] width 239 height 17
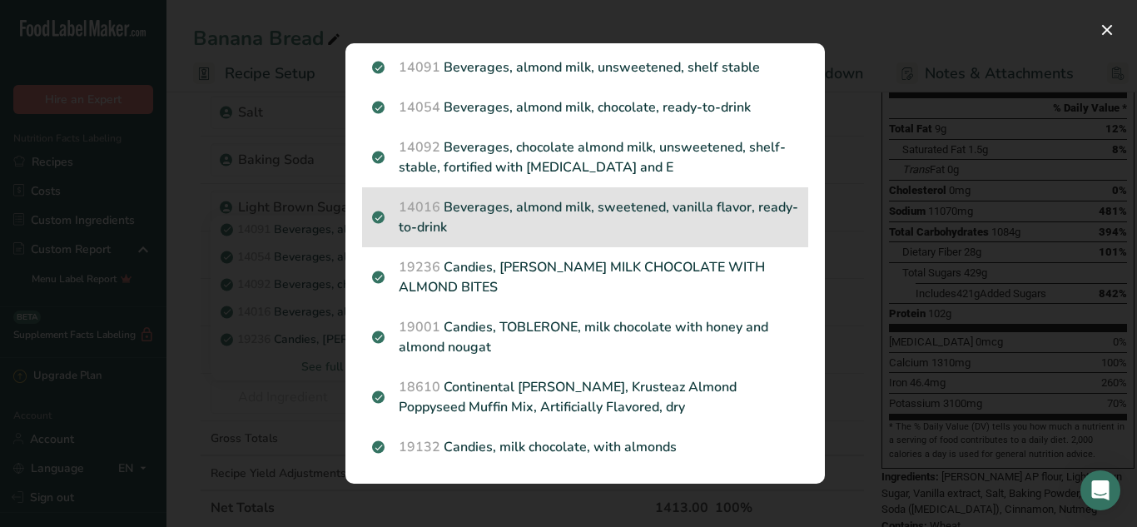
scroll to position [0, 0]
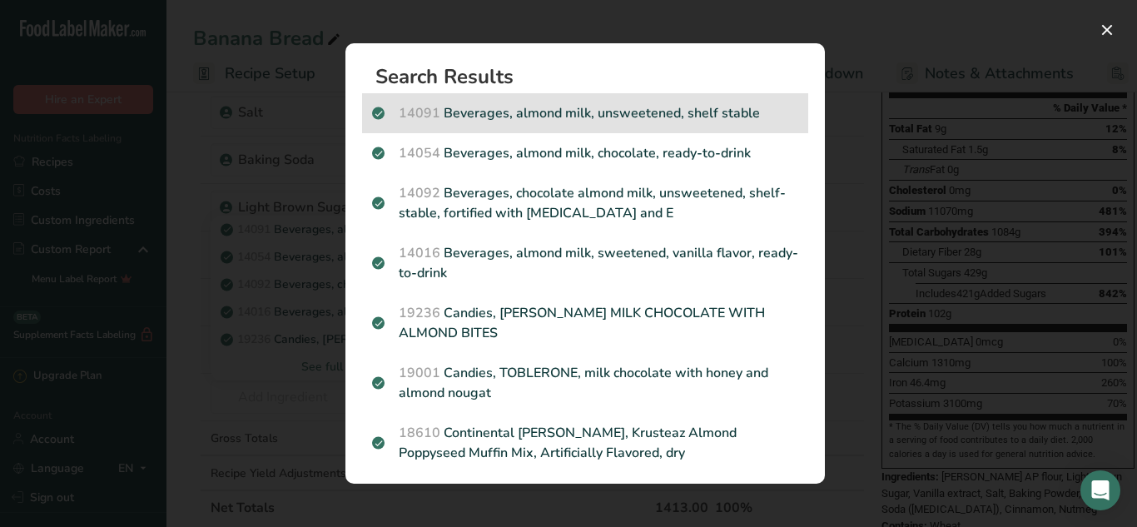
click at [610, 115] on p "14091 Beverages, almond milk, unsweetened, shelf stable" at bounding box center [585, 113] width 426 height 20
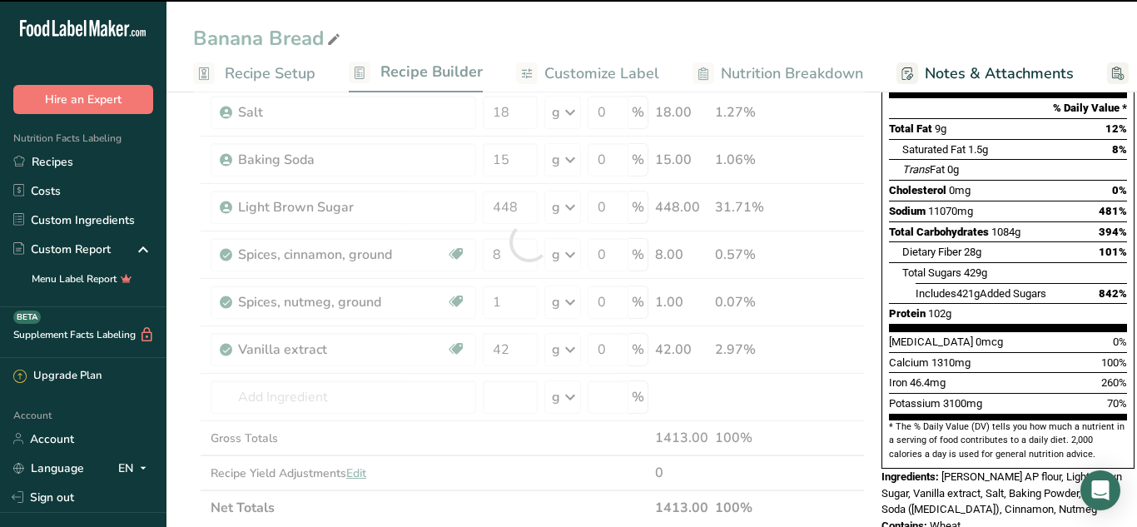
type input "0"
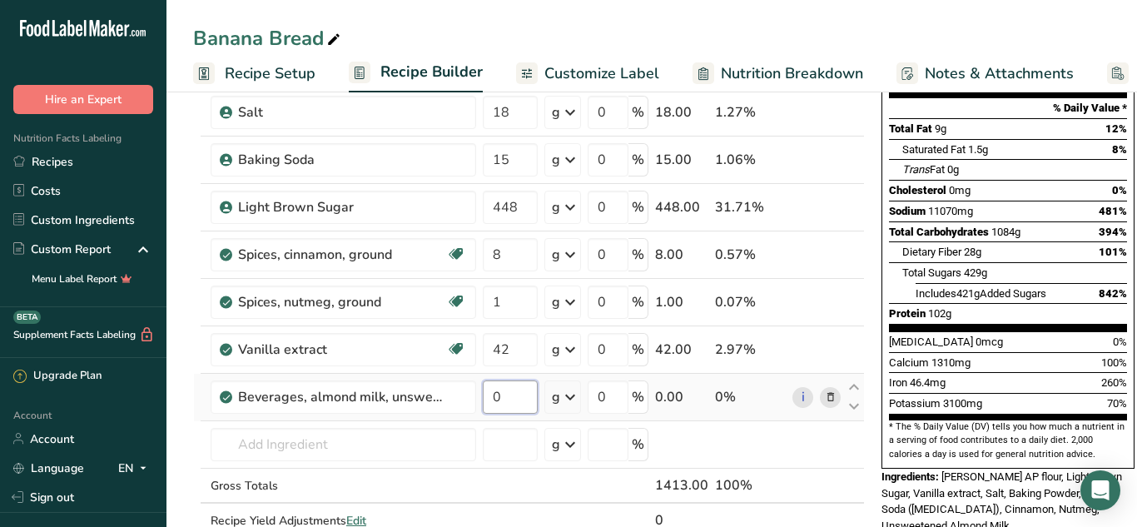
click at [511, 403] on input "0" at bounding box center [510, 396] width 55 height 33
type input "717"
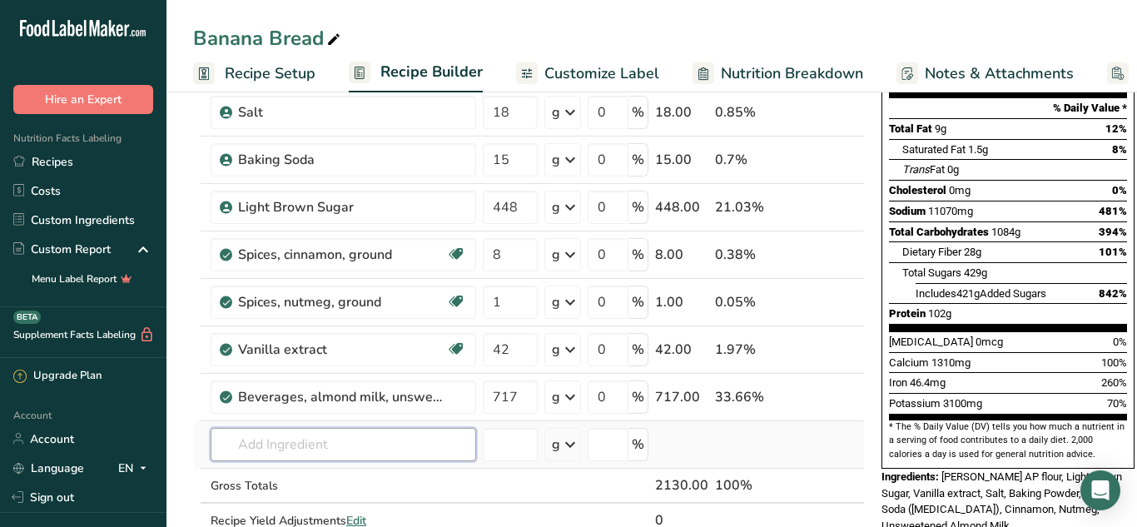
click at [345, 441] on div "Ingredient * Amount * Unit * Waste * .a-a{fill:#347362;}.b-a{fill:#fff;} Grams …" at bounding box center [529, 265] width 672 height 614
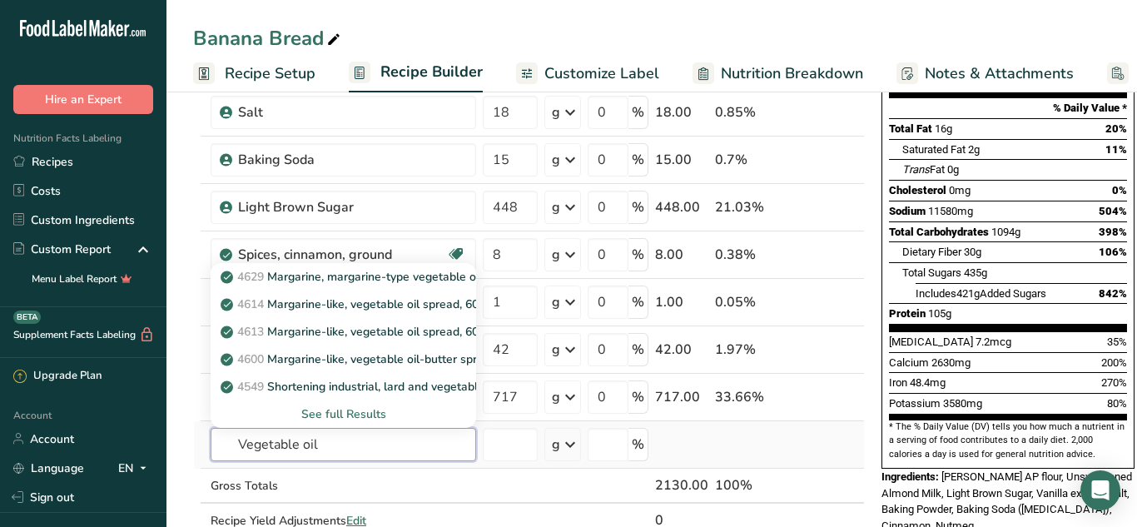
type input "Vegetable oil"
click at [362, 416] on div "See full Results" at bounding box center [343, 413] width 239 height 17
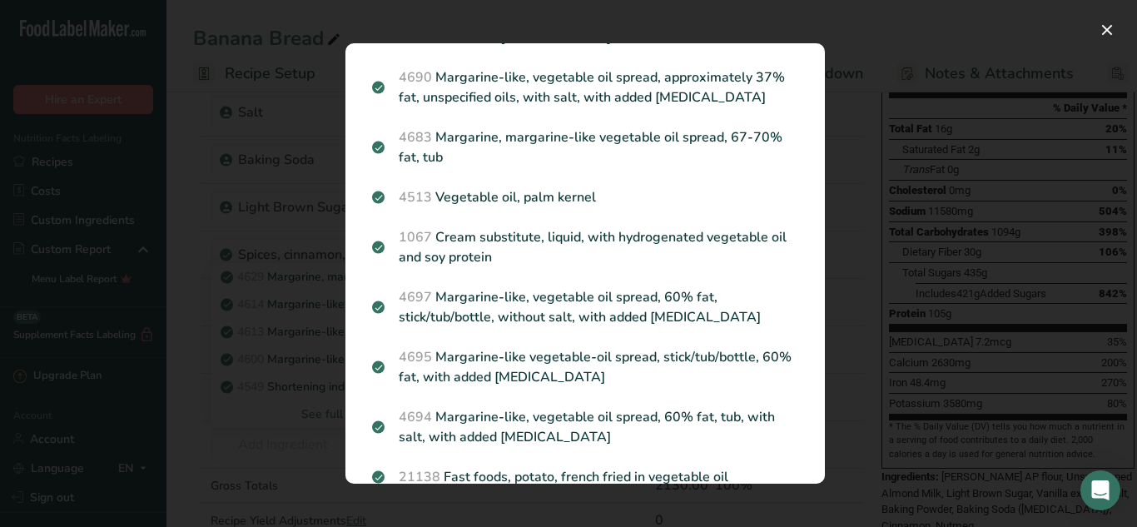
scroll to position [697, 0]
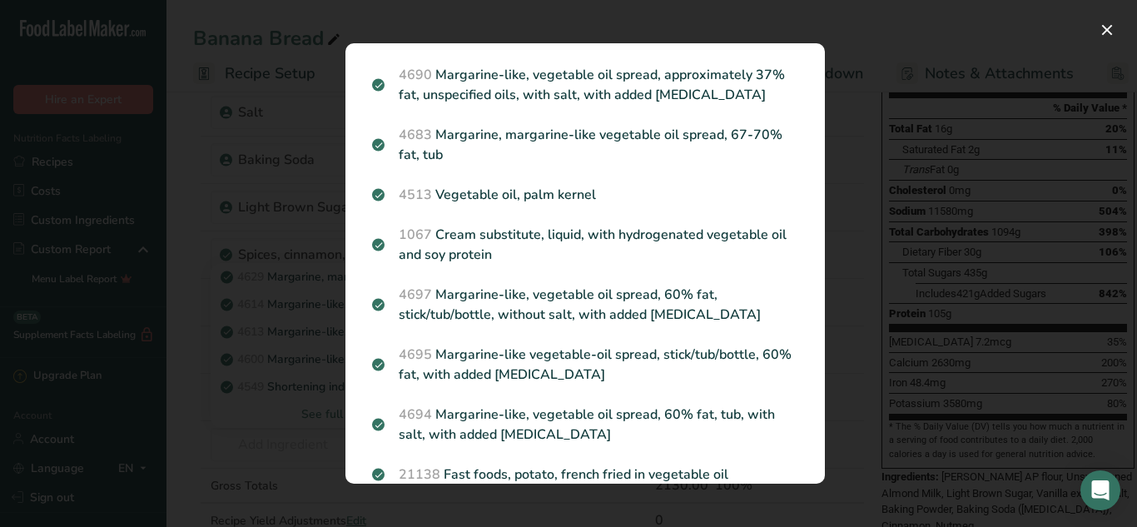
click at [707, 192] on div "4513 Vegetable oil, palm kernel" at bounding box center [585, 195] width 446 height 40
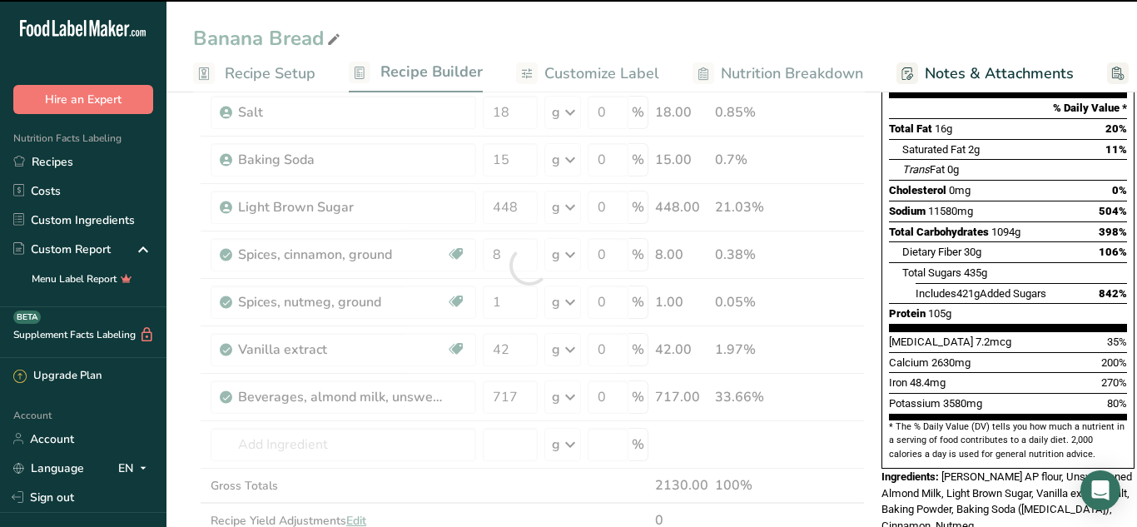
type input "0"
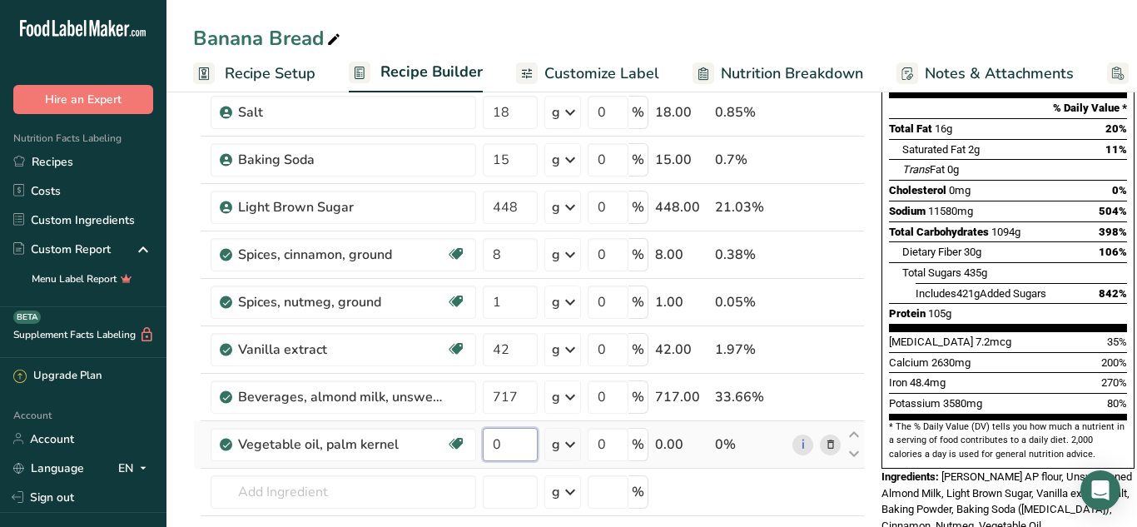
click at [509, 454] on input "0" at bounding box center [510, 444] width 55 height 33
type input "329"
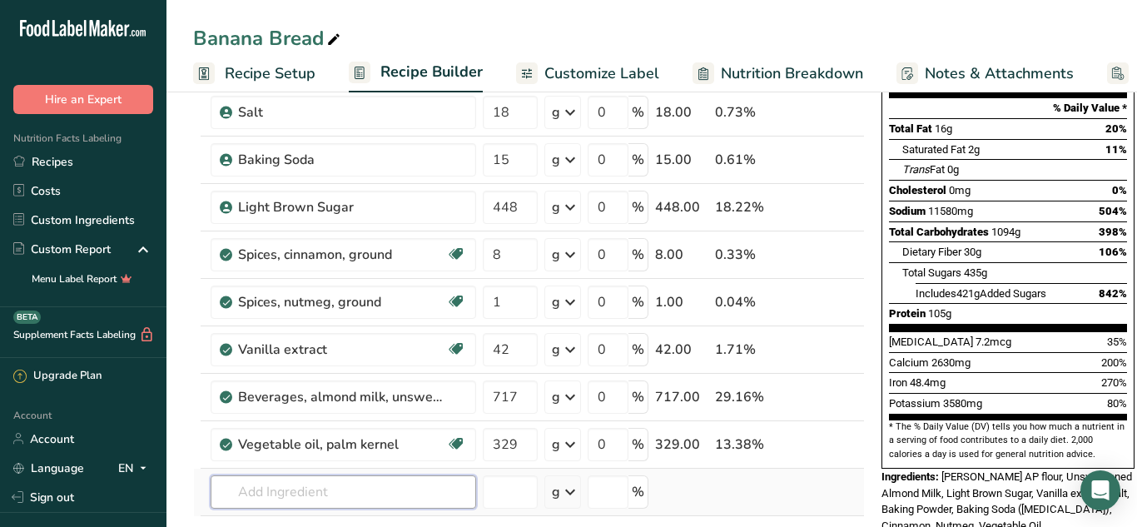
click at [338, 505] on div "Ingredient * Amount * Unit * Waste * .a-a{fill:#347362;}.b-a{fill:#fff;} Grams …" at bounding box center [529, 289] width 672 height 662
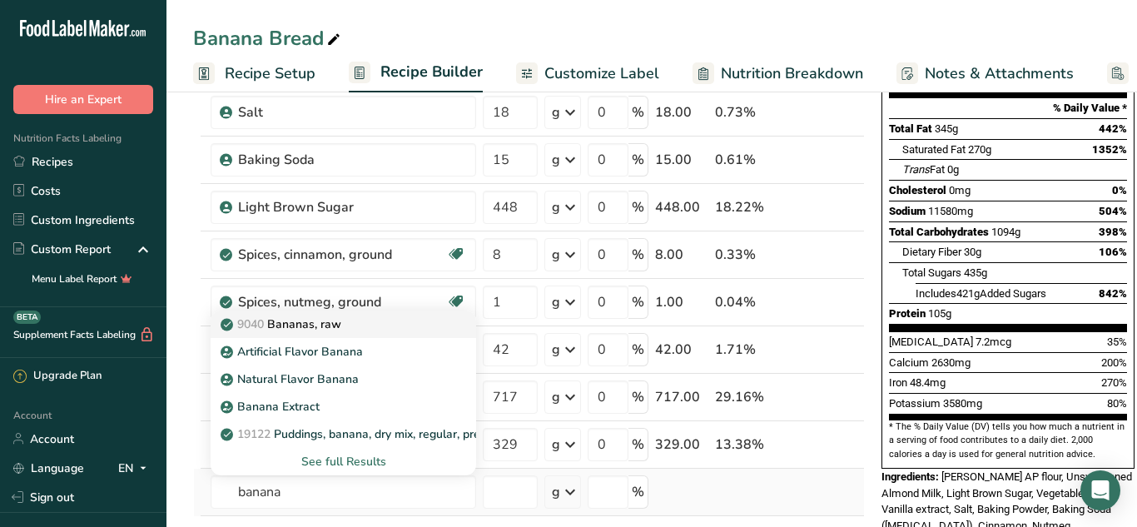
click at [332, 316] on p "9040 [GEOGRAPHIC_DATA], raw" at bounding box center [282, 323] width 117 height 17
type input "Bananas, raw"
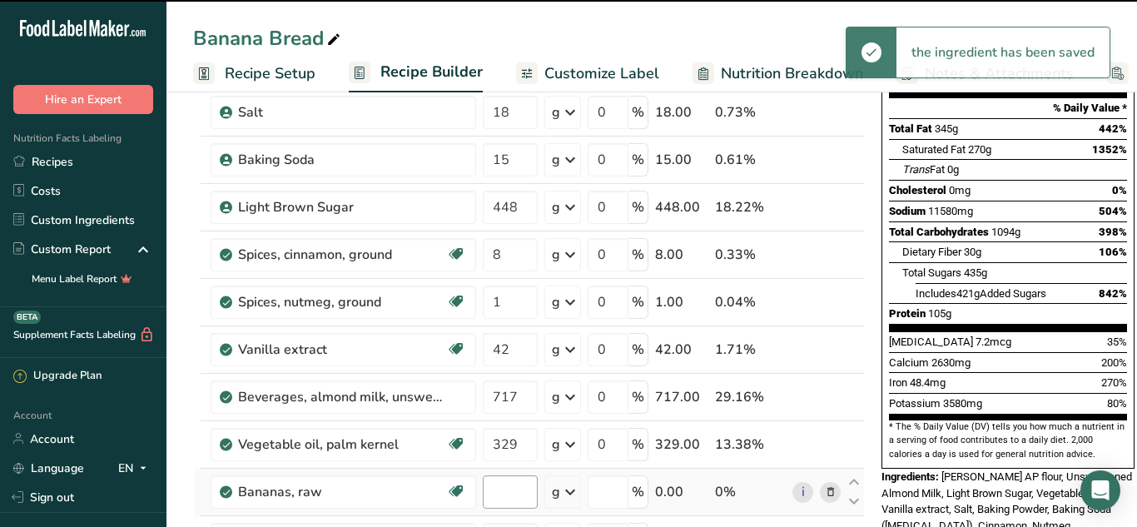
type input "0"
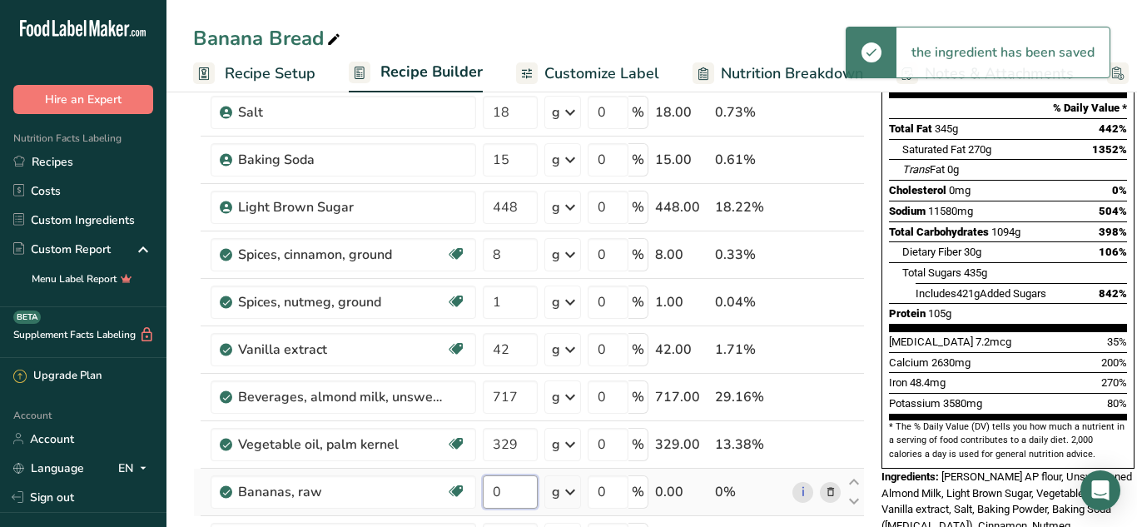
click at [513, 487] on input "0" at bounding box center [510, 491] width 55 height 33
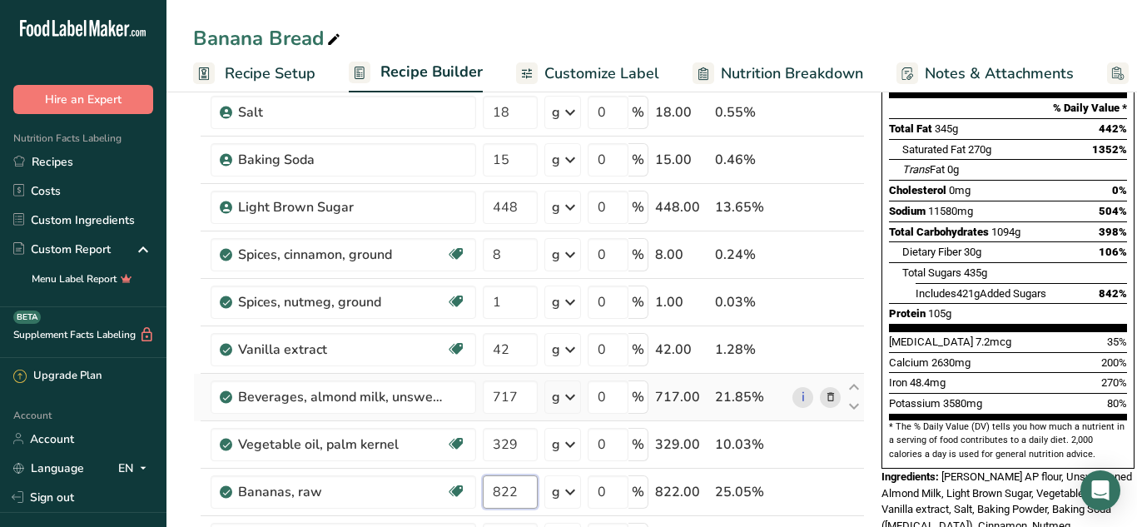
scroll to position [286, 0]
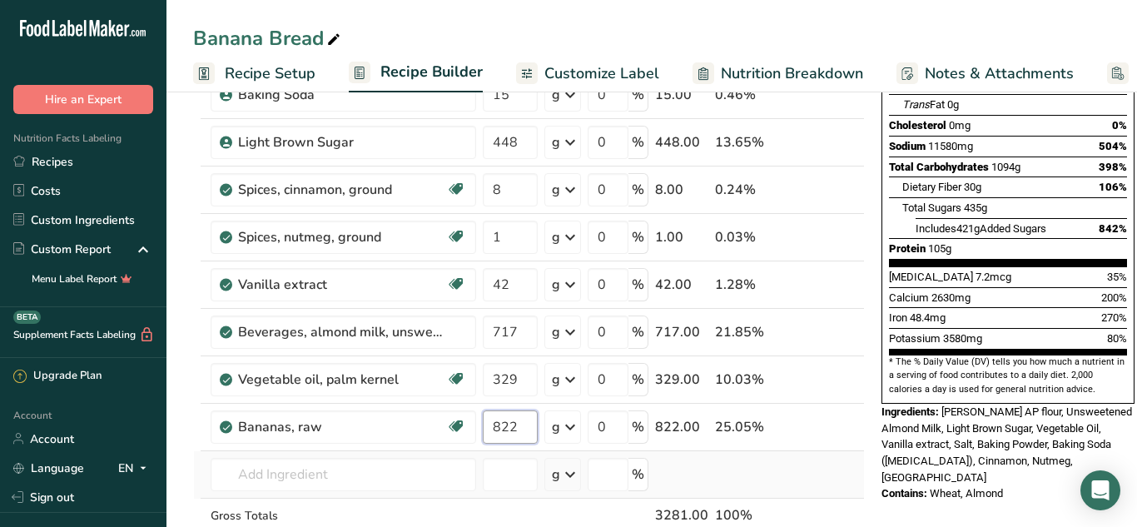
type input "822"
click at [762, 483] on div "Ingredient * Amount * Unit * Waste * .a-a{fill:#347362;}.b-a{fill:#fff;} Grams …" at bounding box center [529, 247] width 672 height 709
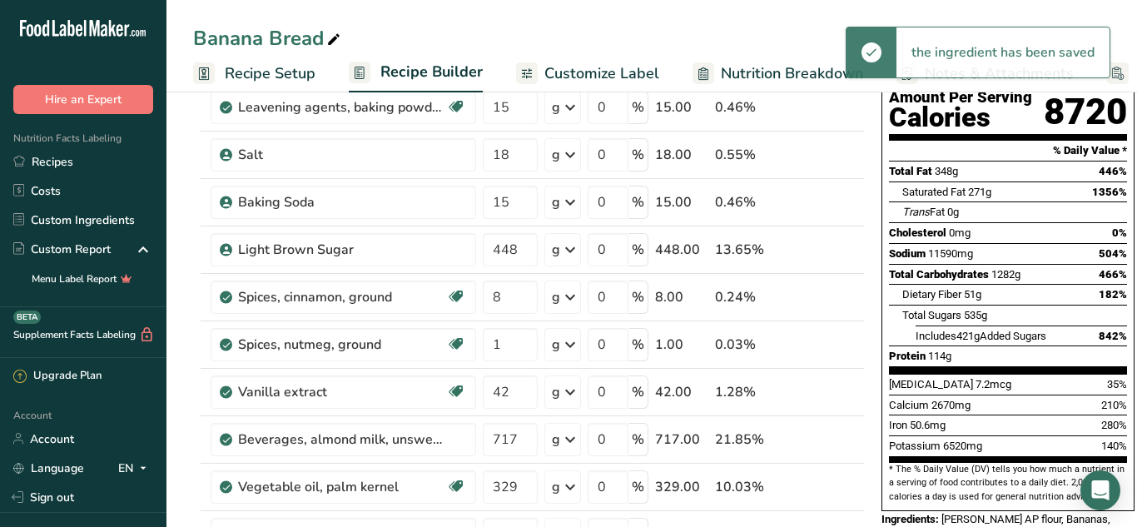
scroll to position [0, 0]
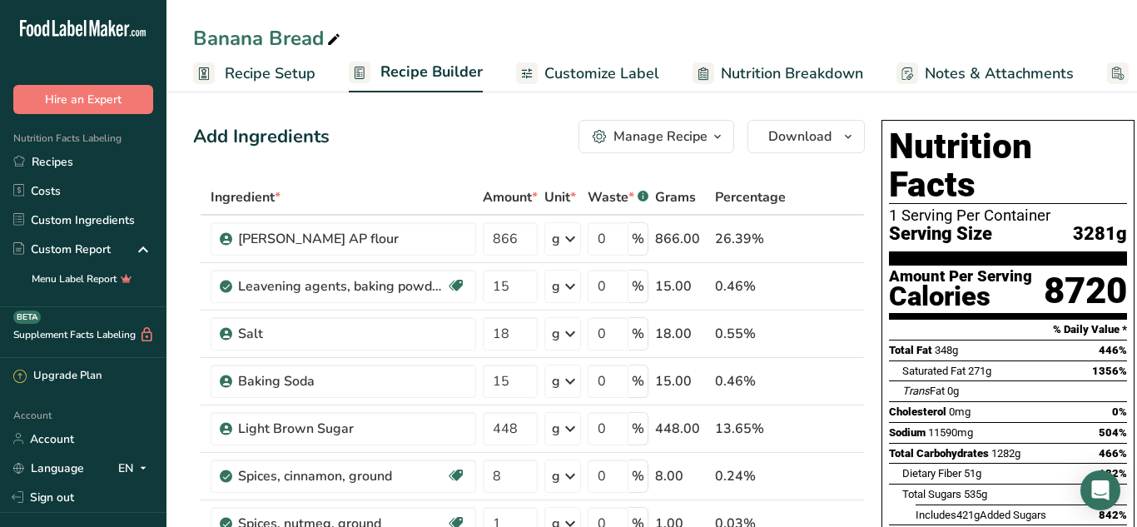
click at [295, 80] on span "Recipe Setup" at bounding box center [270, 73] width 91 height 22
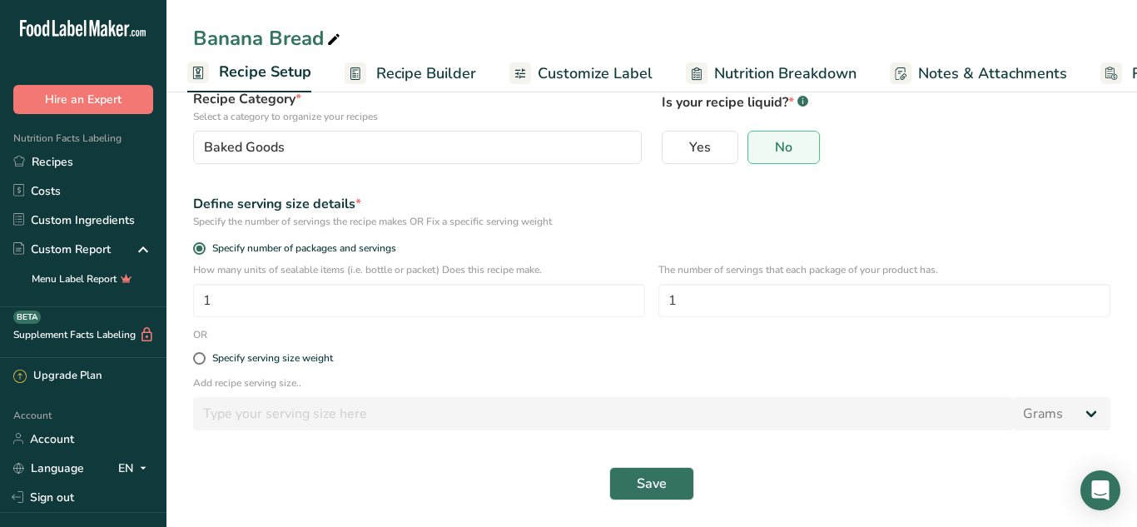
scroll to position [130, 0]
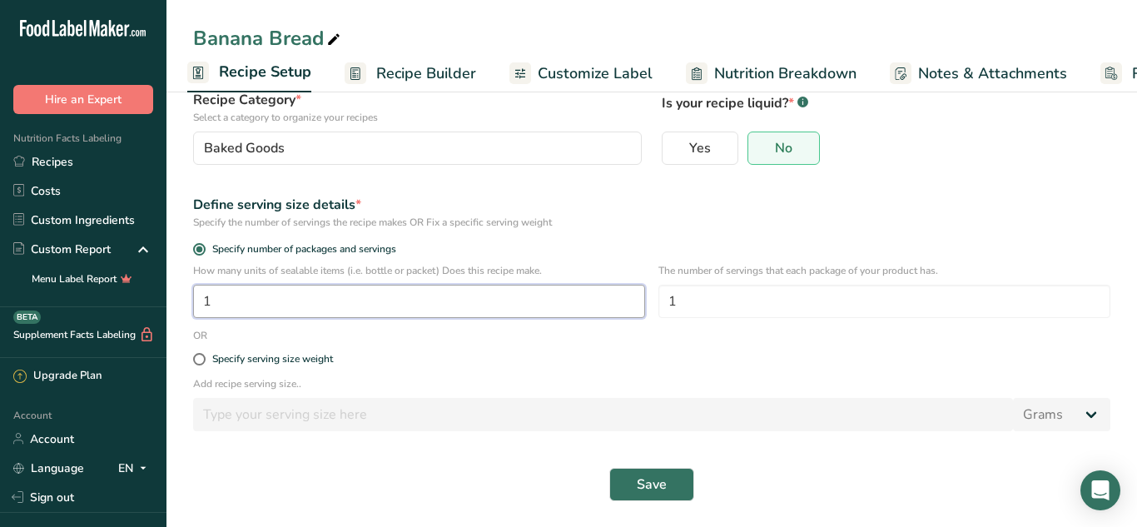
click at [539, 311] on input "1" at bounding box center [419, 301] width 452 height 33
type input "14"
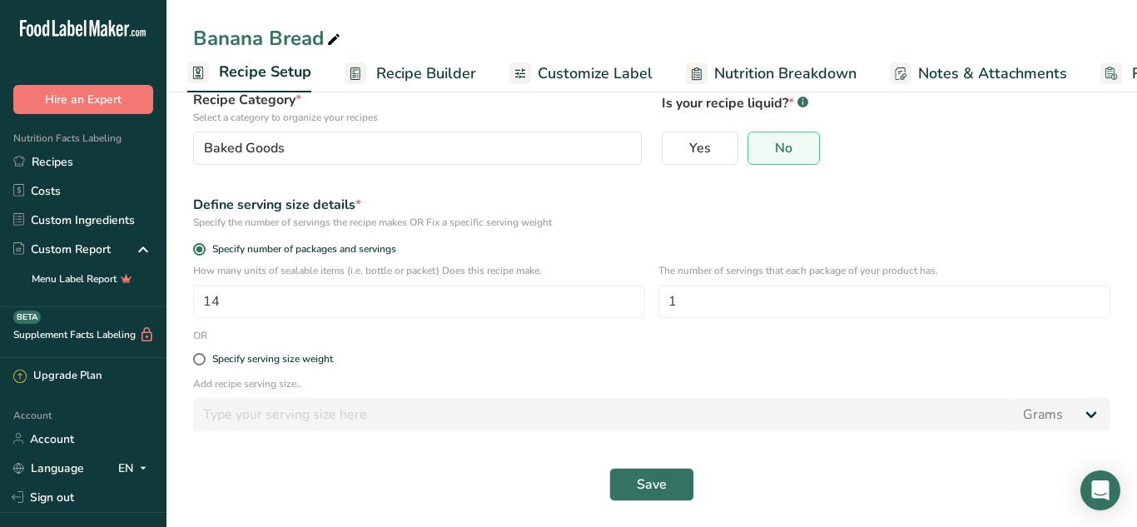
click at [705, 343] on div "Specify serving size weight" at bounding box center [651, 359] width 937 height 33
click at [658, 483] on span "Save" at bounding box center [652, 484] width 30 height 20
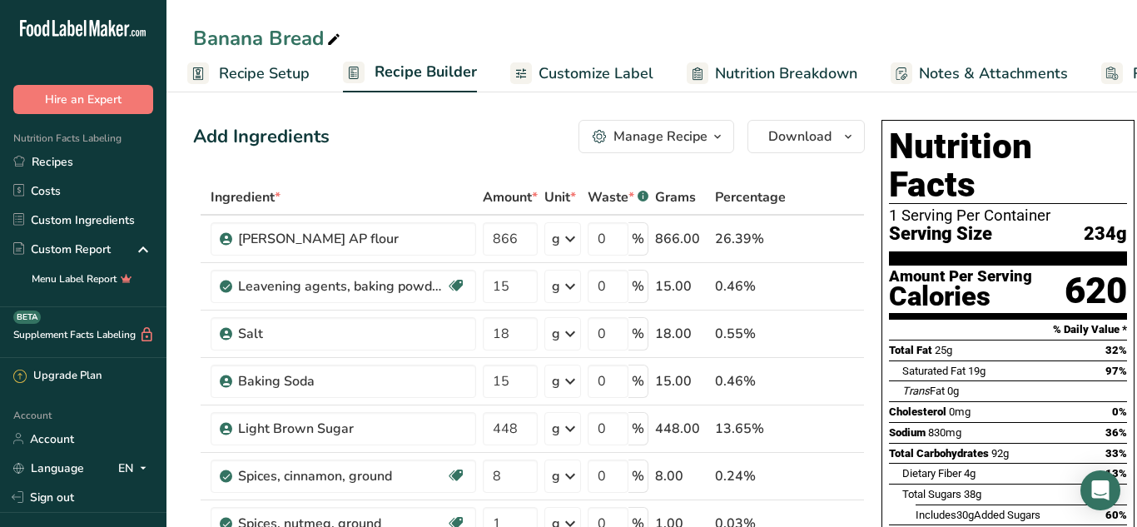
click at [305, 78] on span "Recipe Setup" at bounding box center [264, 73] width 91 height 22
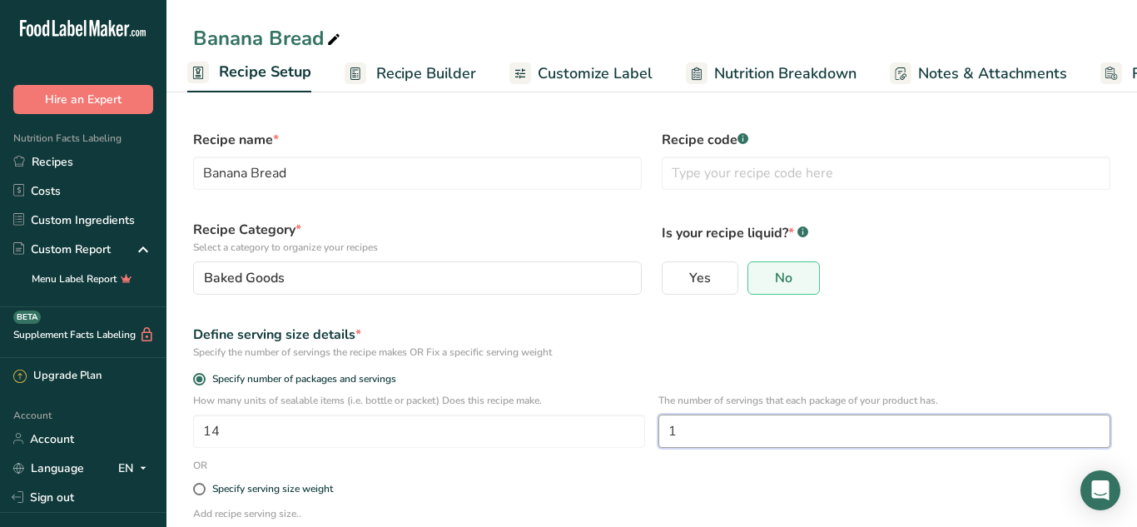
click at [693, 414] on input "1" at bounding box center [884, 430] width 452 height 33
type input "14"
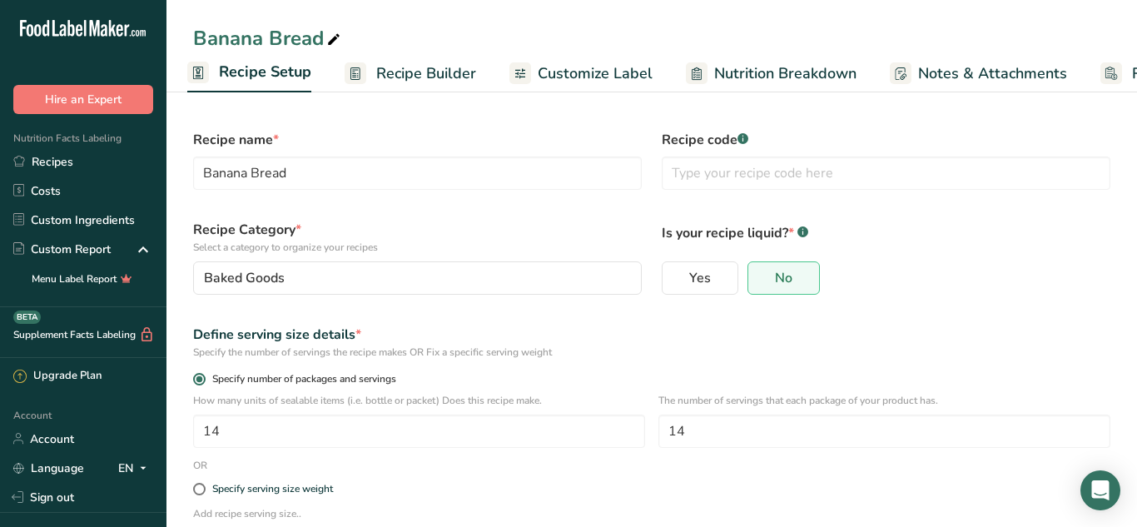
click at [1018, 375] on label "Specify number of packages and servings" at bounding box center [651, 379] width 917 height 12
click at [204, 375] on input "Specify number of packages and servings" at bounding box center [198, 379] width 11 height 11
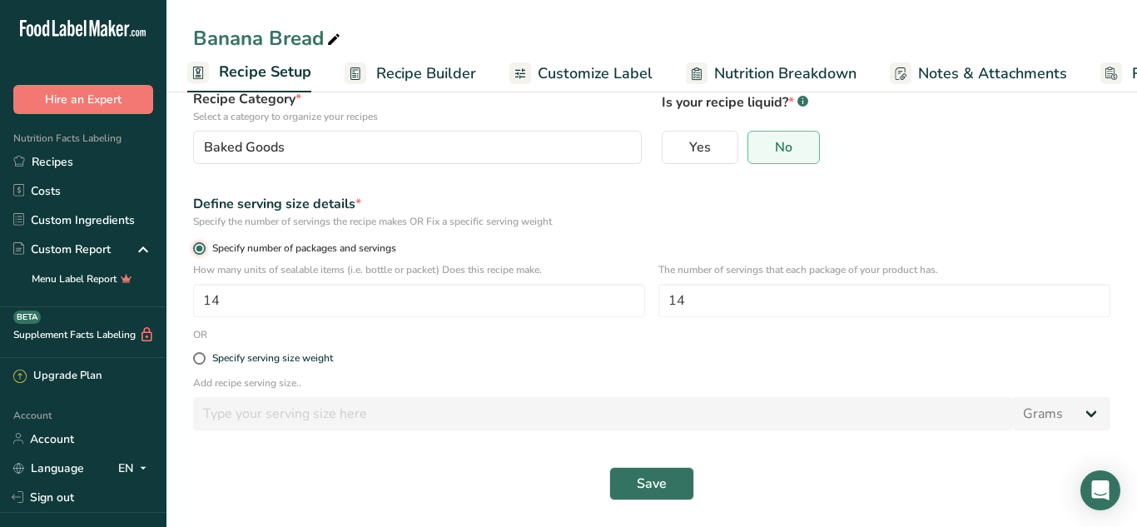
scroll to position [127, 0]
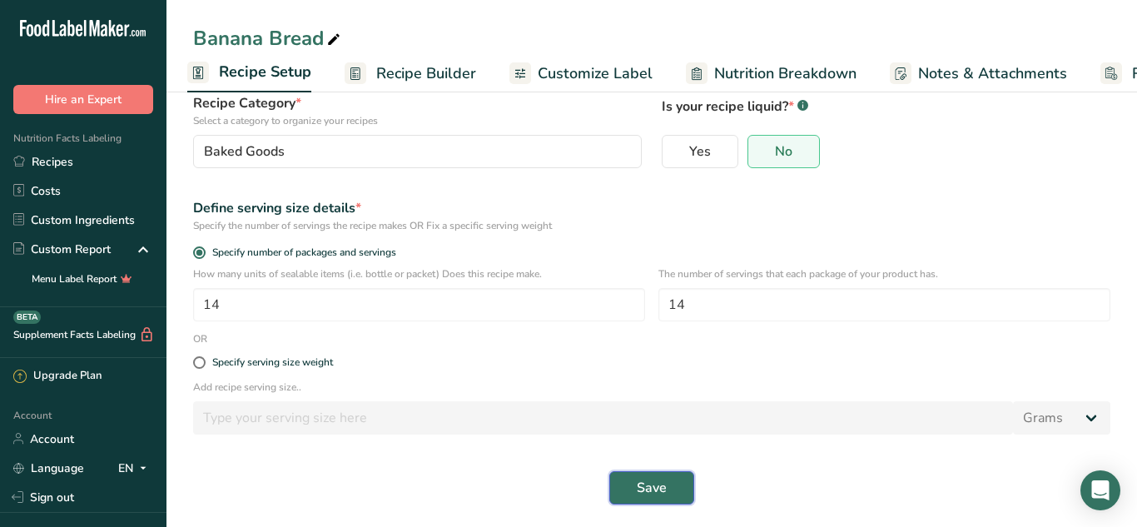
click at [649, 494] on span "Save" at bounding box center [652, 488] width 30 height 20
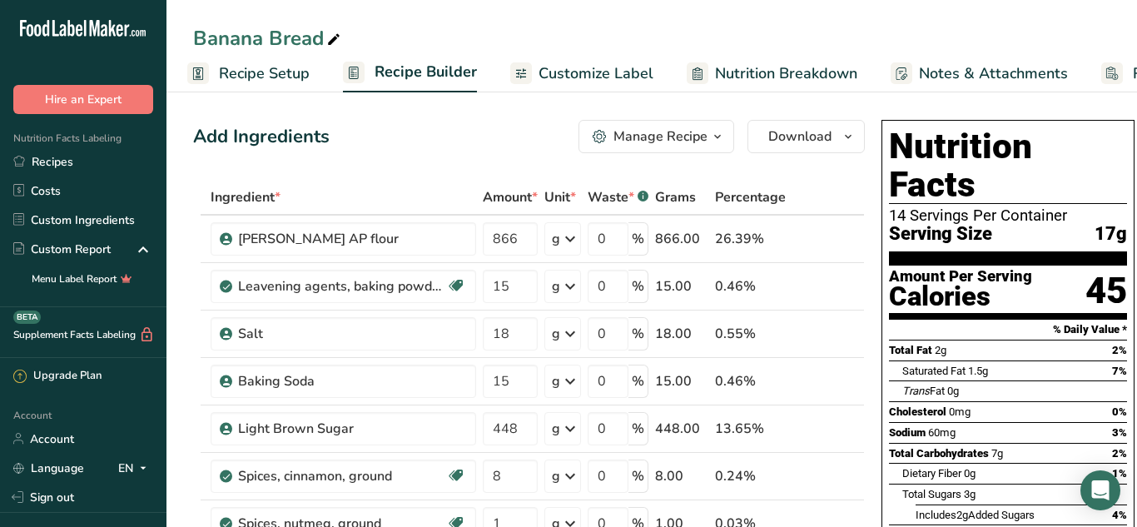
click at [271, 82] on span "Recipe Setup" at bounding box center [264, 73] width 91 height 22
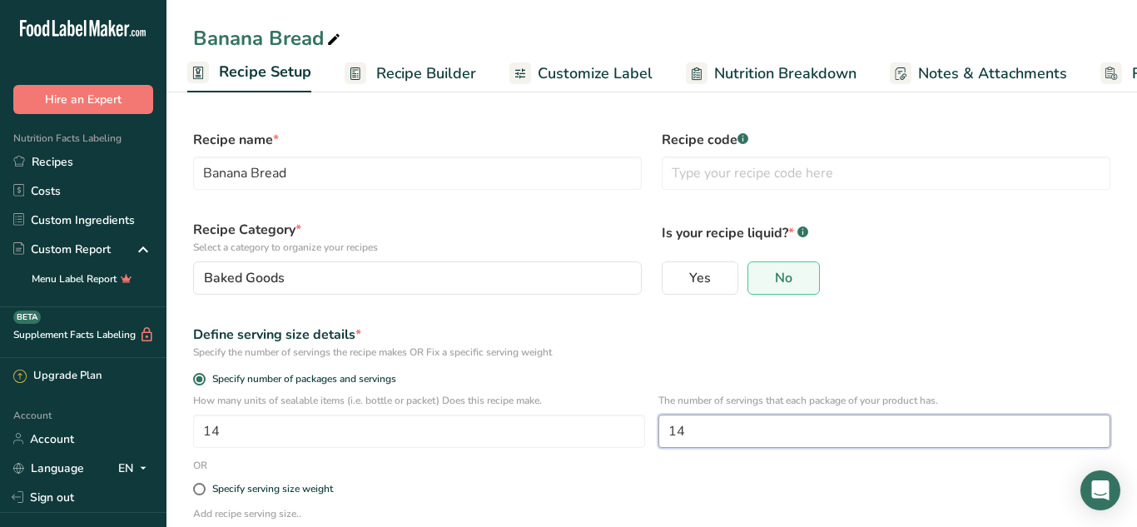
click at [706, 444] on input "14" at bounding box center [884, 430] width 452 height 33
type input "1"
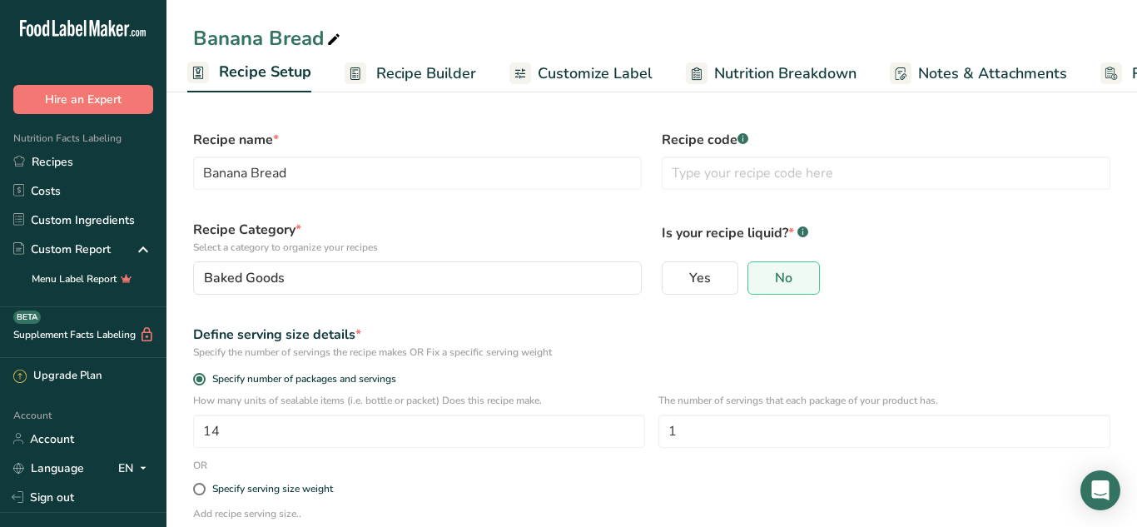
click at [908, 295] on div "Is your recipe liquid? * .a-a{fill:#347362;}.b-a{fill:#fff;} Yes No" at bounding box center [886, 257] width 469 height 95
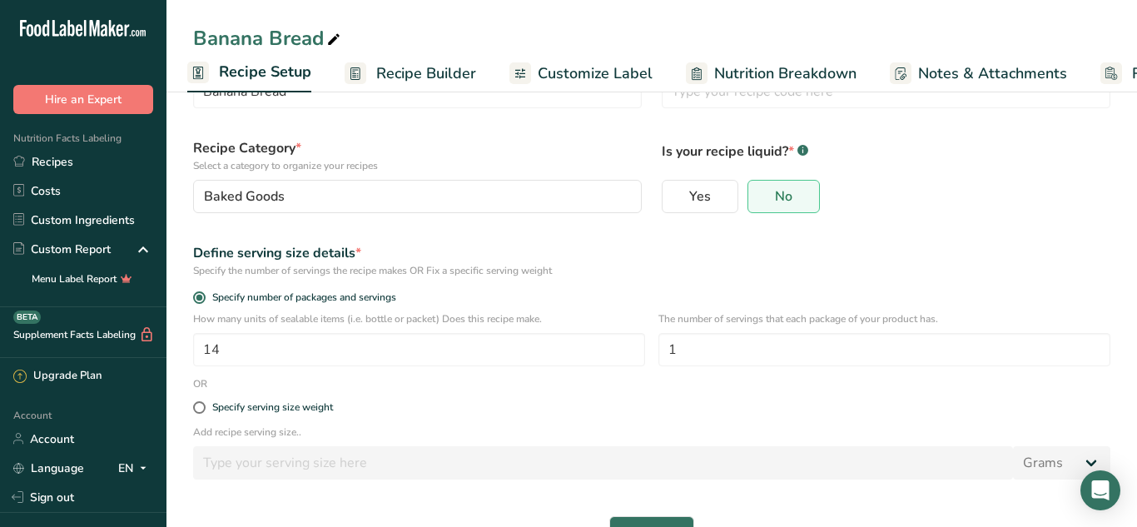
scroll to position [131, 0]
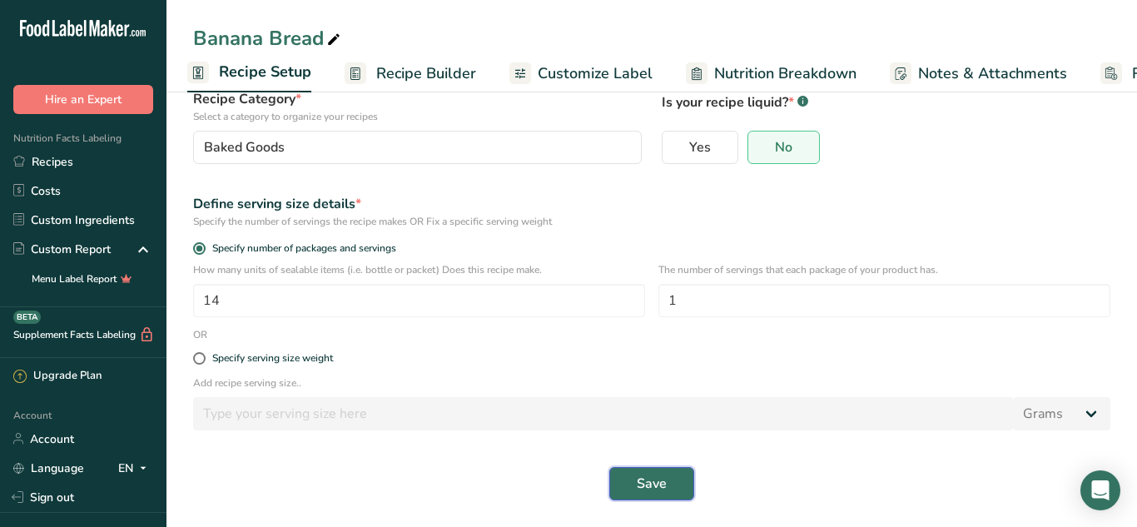
click at [678, 480] on button "Save" at bounding box center [651, 483] width 85 height 33
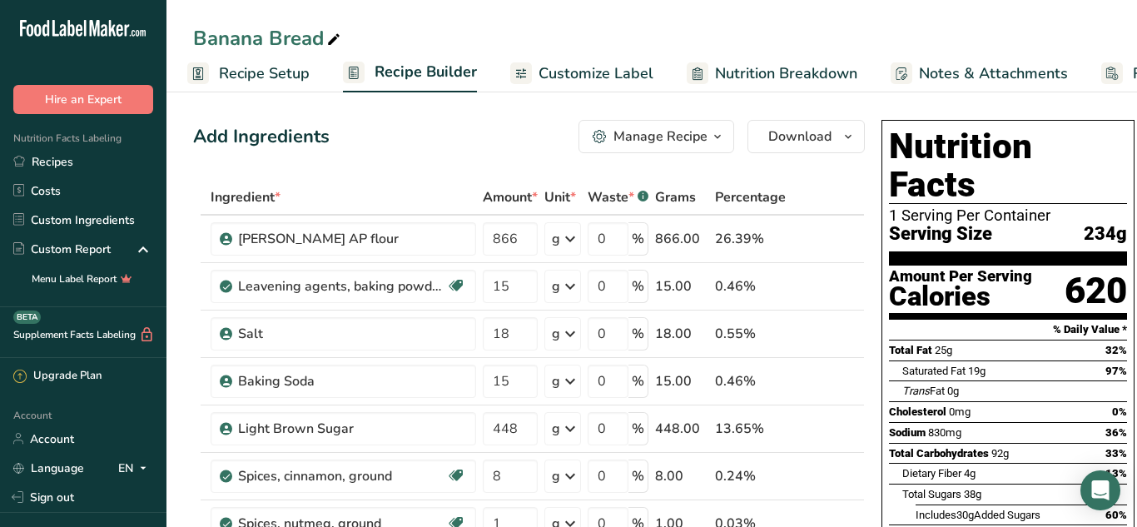
click at [234, 80] on span "Recipe Setup" at bounding box center [264, 73] width 91 height 22
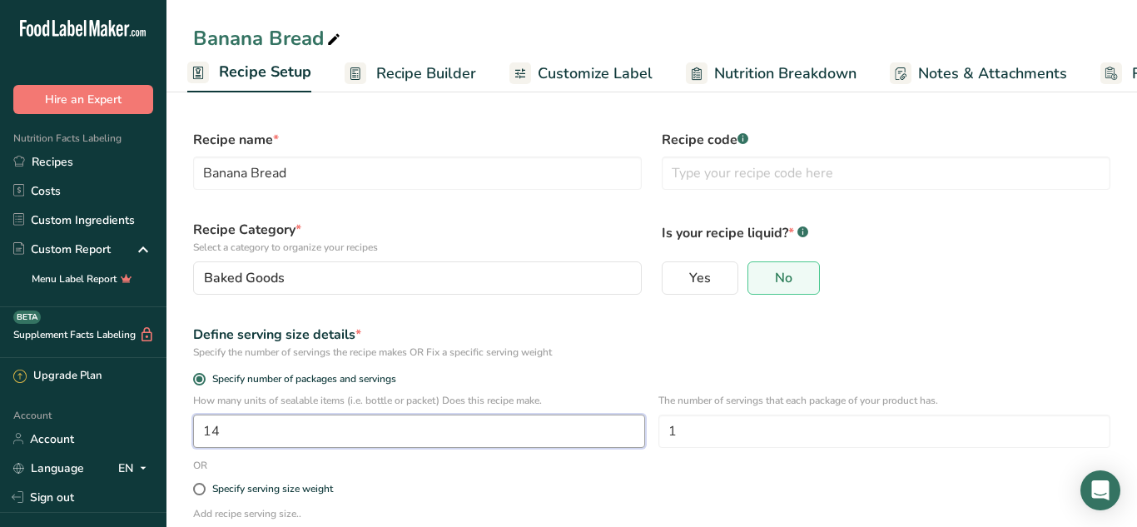
click at [348, 441] on input "14" at bounding box center [419, 430] width 452 height 33
type input "16.4"
click at [713, 320] on div "Define serving size details * Specify the number of servings the recipe makes O…" at bounding box center [651, 342] width 937 height 55
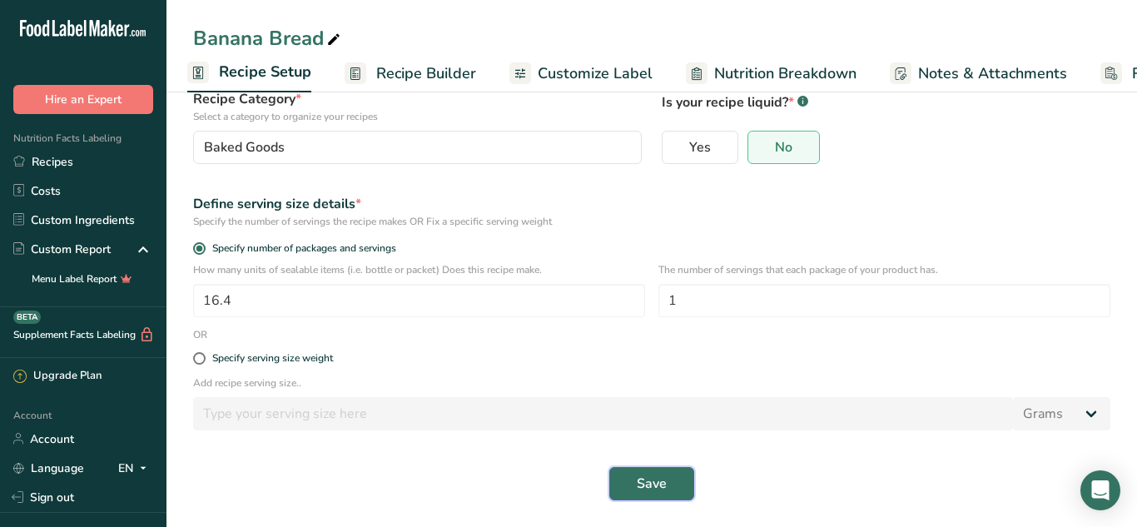
click at [642, 474] on span "Save" at bounding box center [652, 484] width 30 height 20
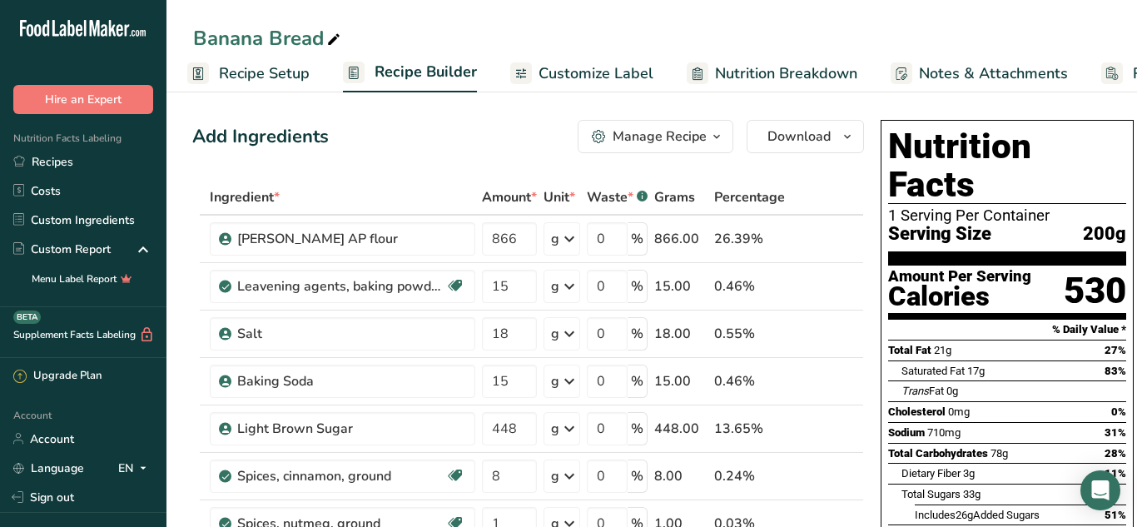
scroll to position [0, 129]
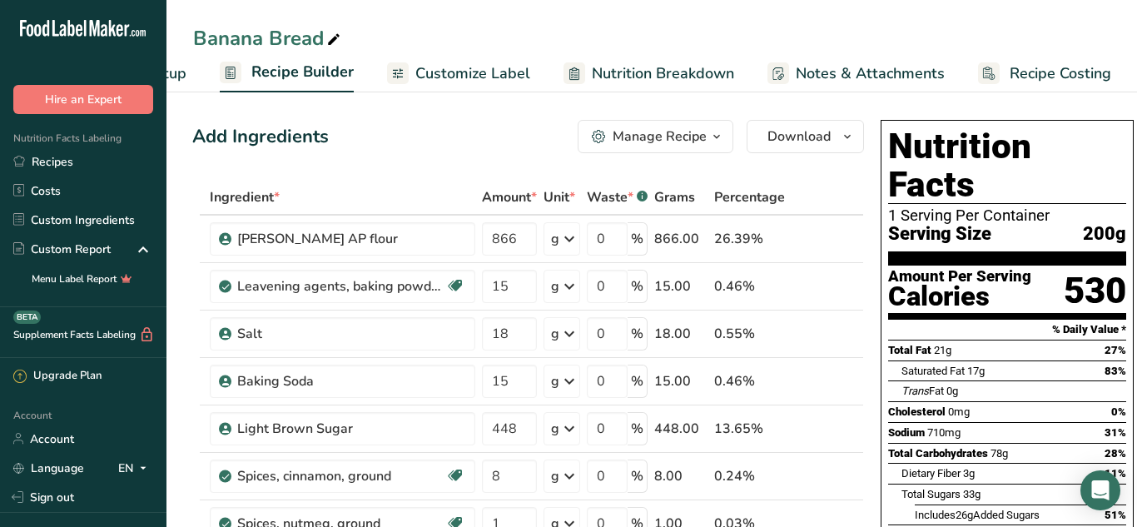
click at [856, 77] on span "Notes & Attachments" at bounding box center [870, 73] width 149 height 22
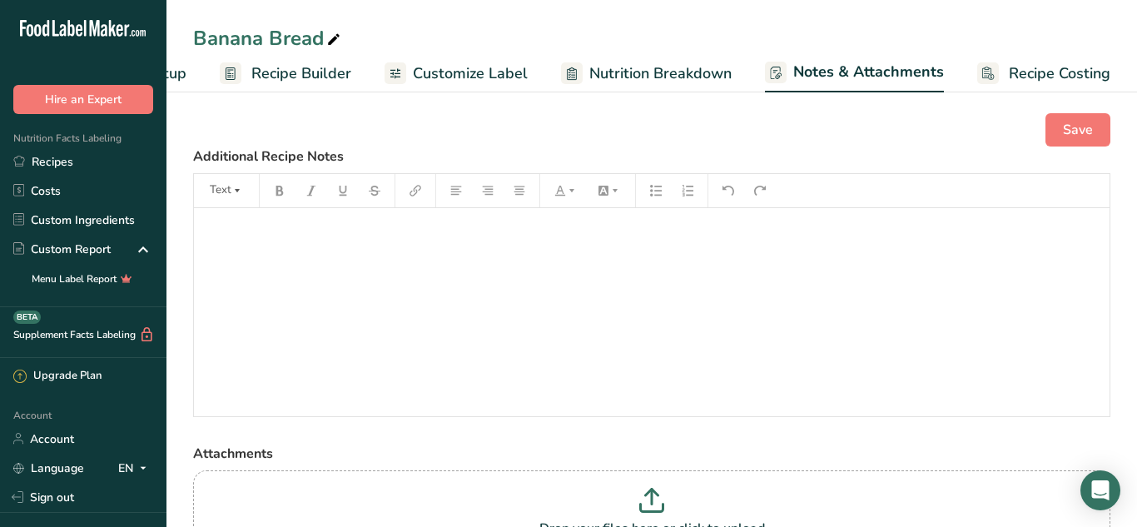
click at [712, 67] on span "Nutrition Breakdown" at bounding box center [660, 73] width 142 height 22
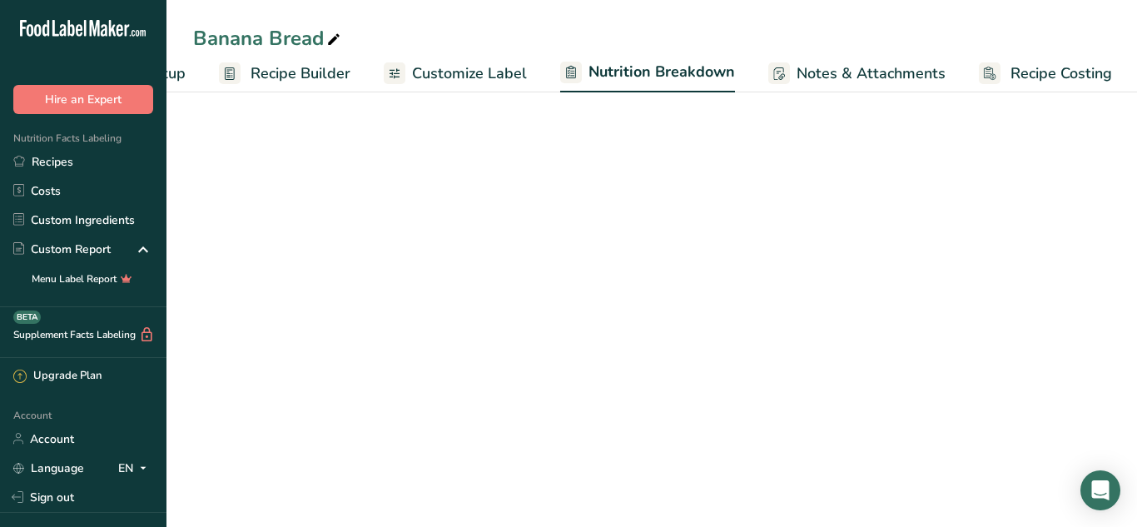
select select "Calories"
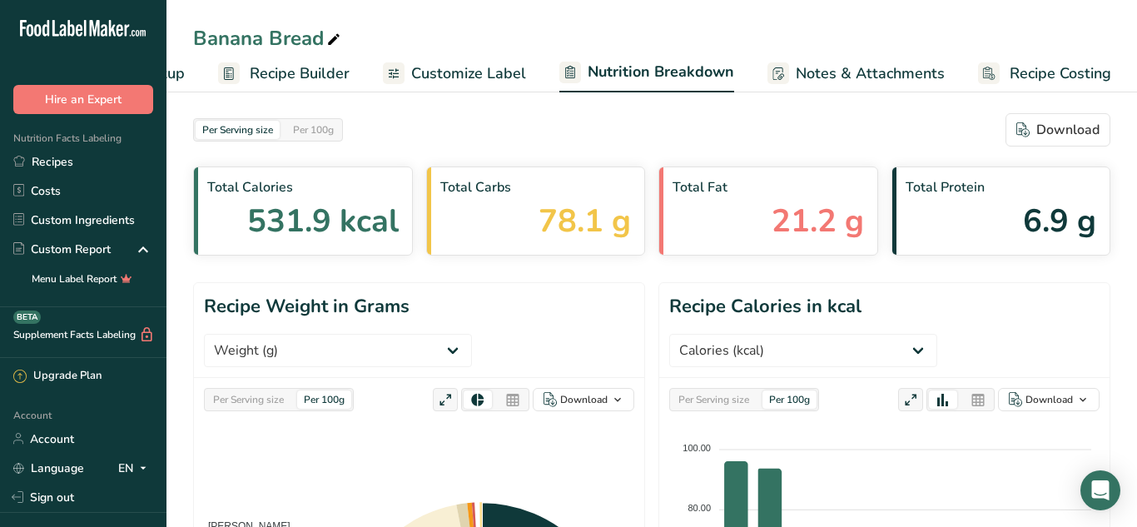
click at [475, 63] on span "Customize Label" at bounding box center [468, 73] width 115 height 22
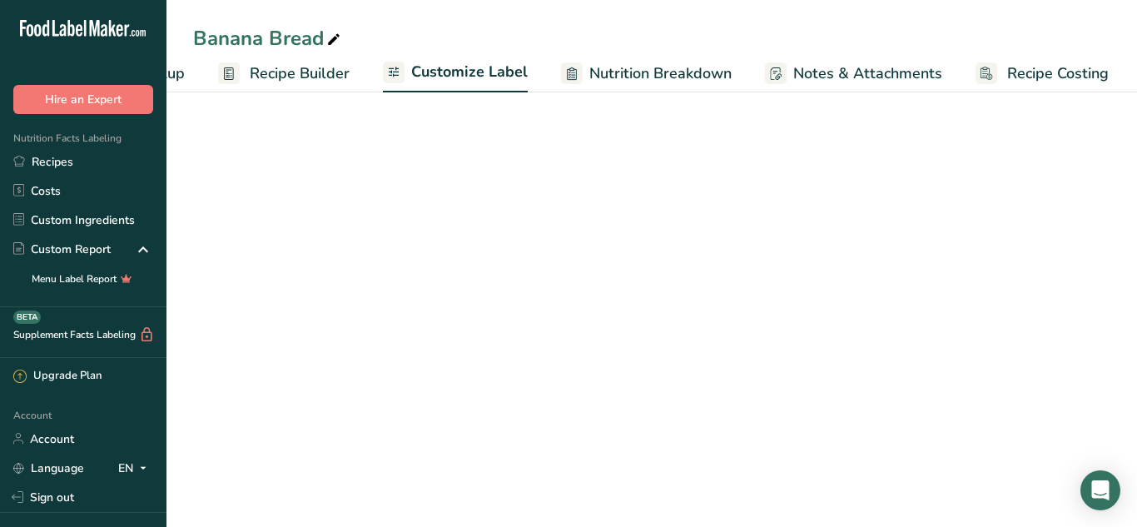
scroll to position [0, 129]
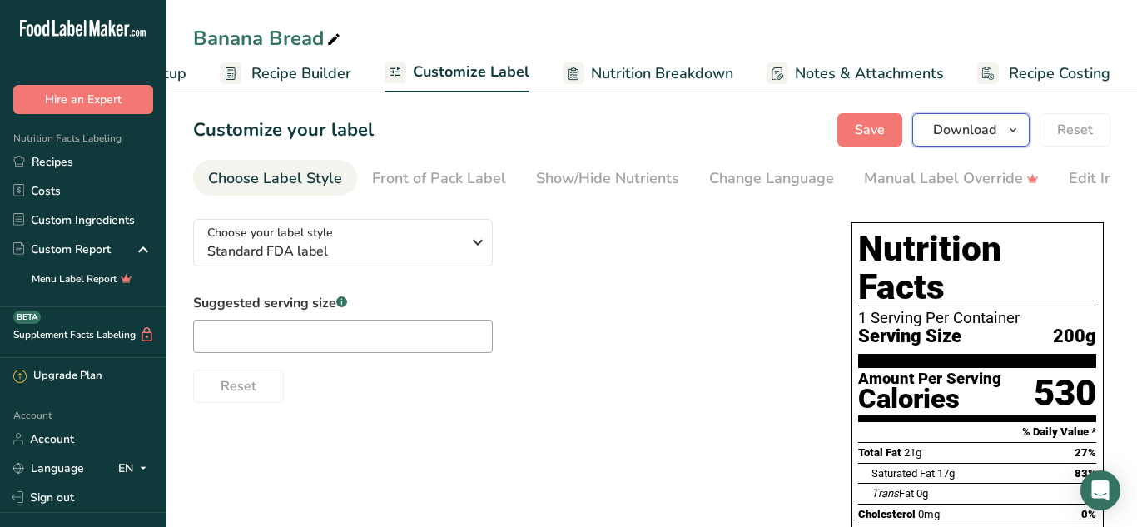
click at [987, 127] on span "Download" at bounding box center [964, 130] width 63 height 20
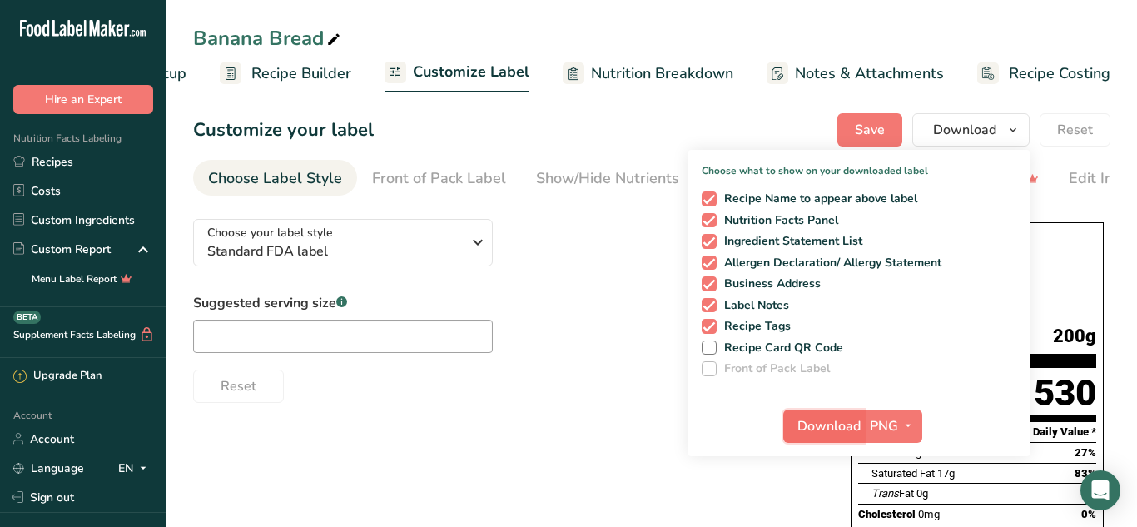
click at [842, 416] on span "Download" at bounding box center [828, 426] width 63 height 20
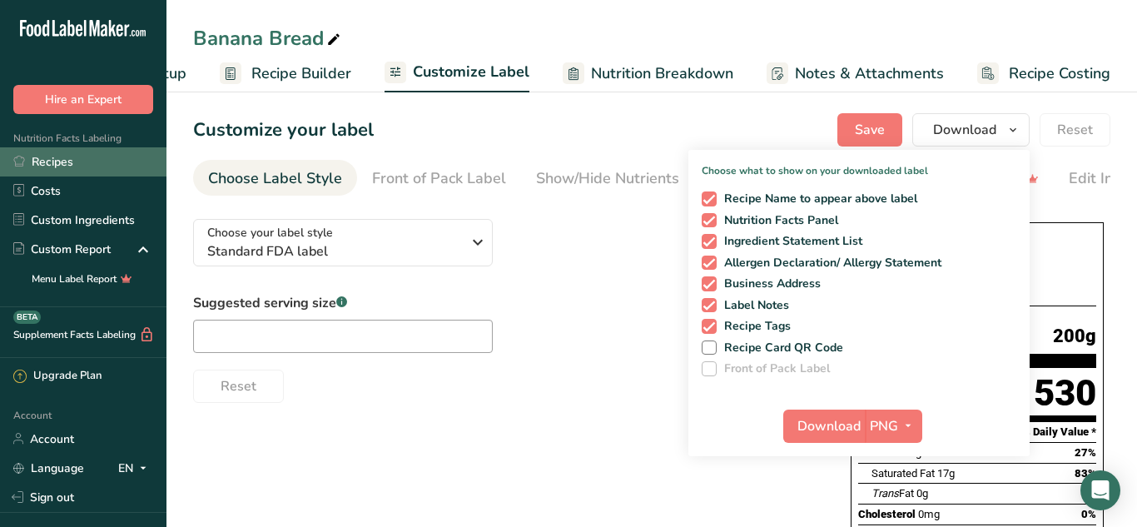
click at [31, 163] on link "Recipes" at bounding box center [83, 161] width 166 height 29
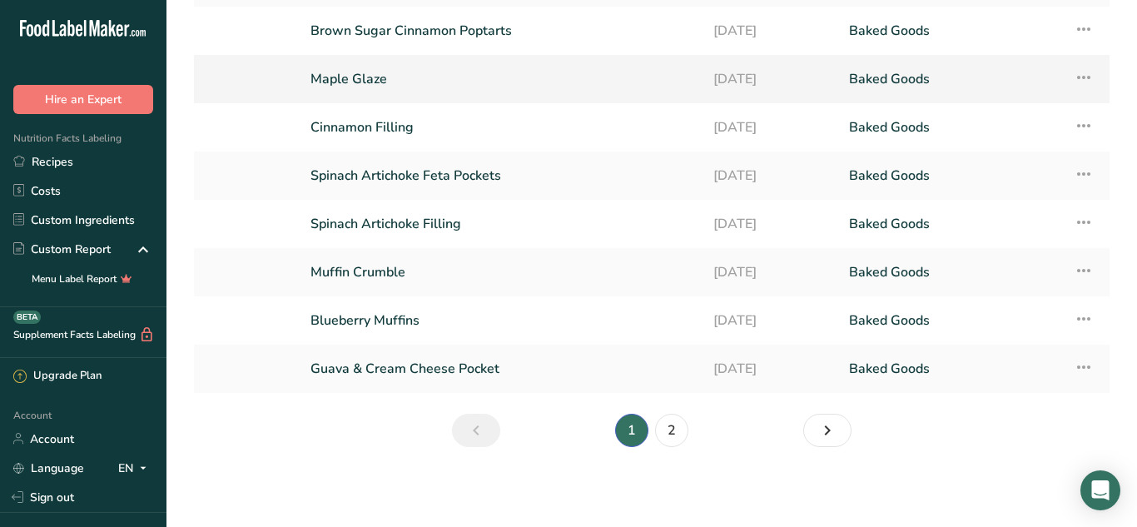
scroll to position [201, 0]
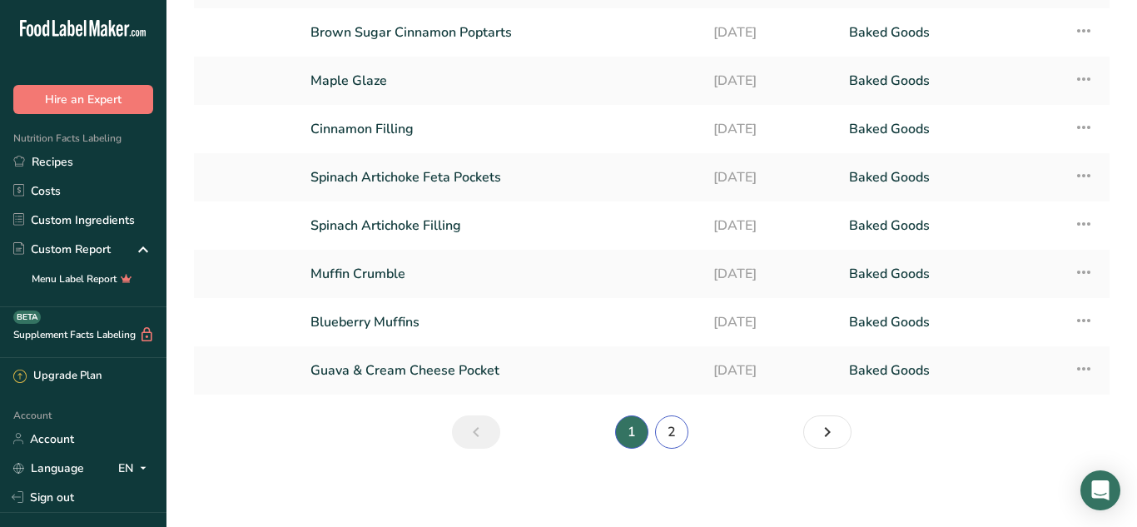
click at [676, 430] on link "2" at bounding box center [671, 431] width 33 height 33
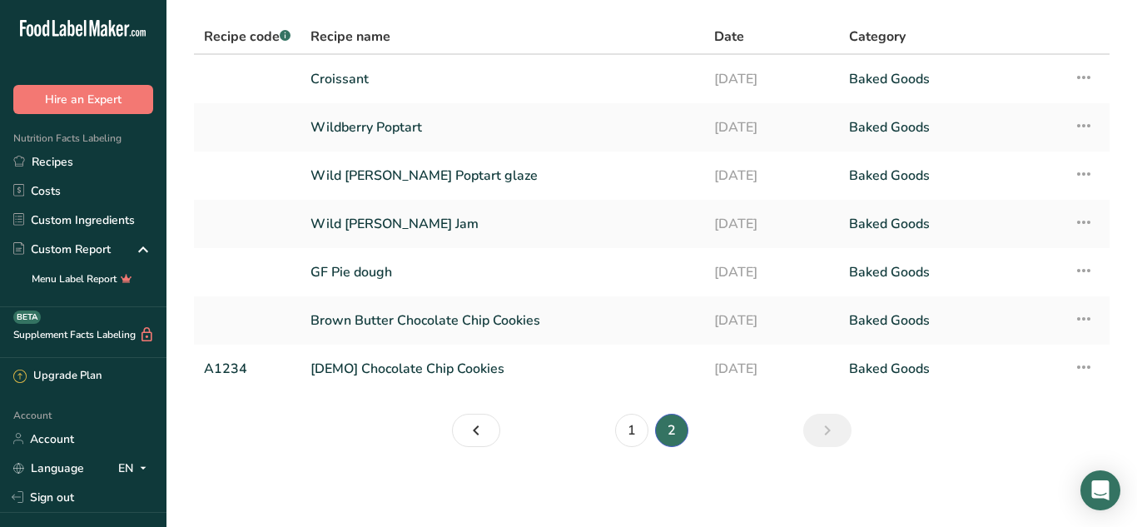
scroll to position [58, 0]
click at [376, 130] on link "Wildberry Poptart" at bounding box center [502, 127] width 384 height 35
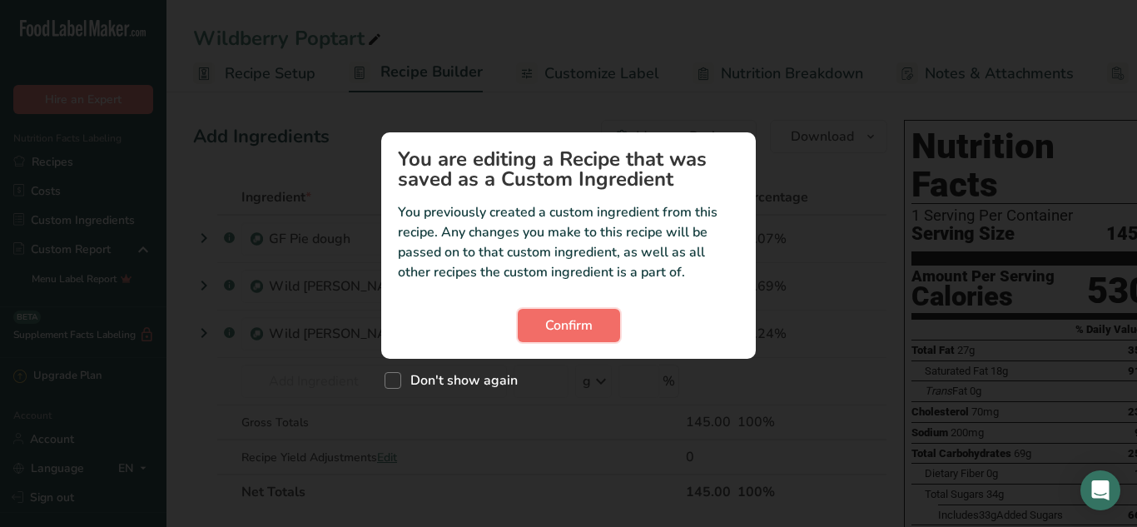
click at [554, 327] on span "Confirm" at bounding box center [568, 325] width 47 height 20
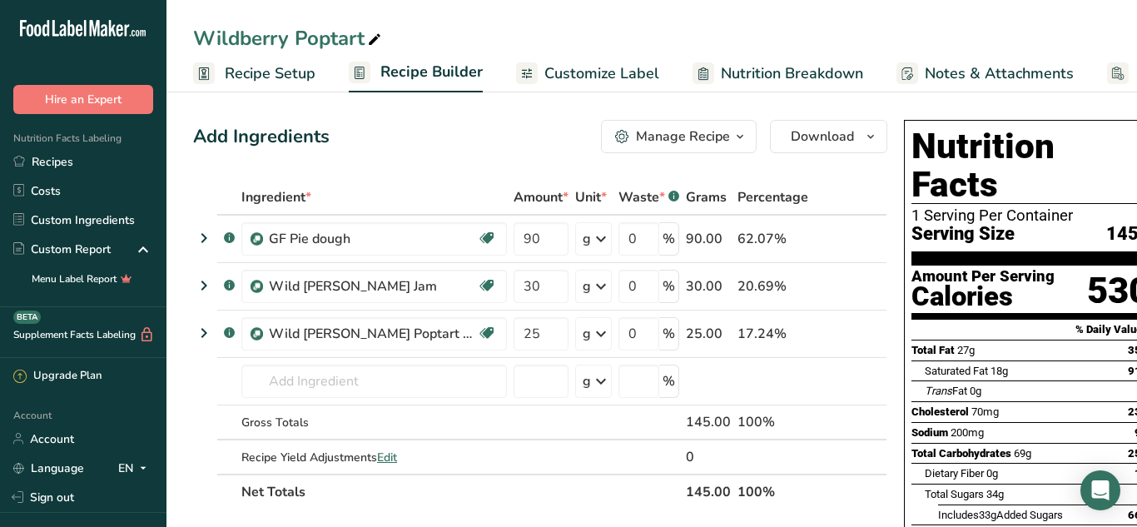
click at [605, 63] on span "Customize Label" at bounding box center [601, 73] width 115 height 22
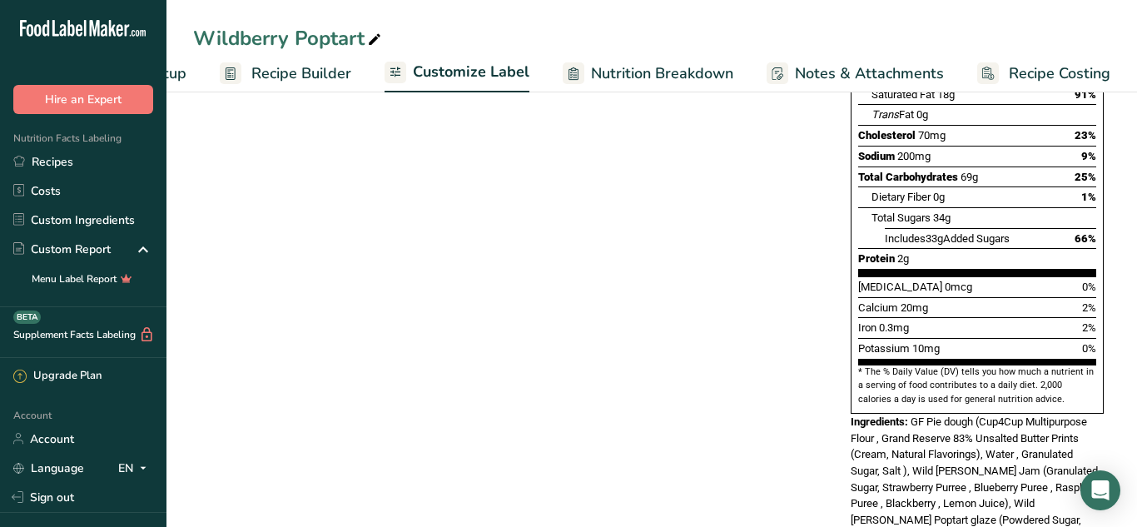
scroll to position [380, 0]
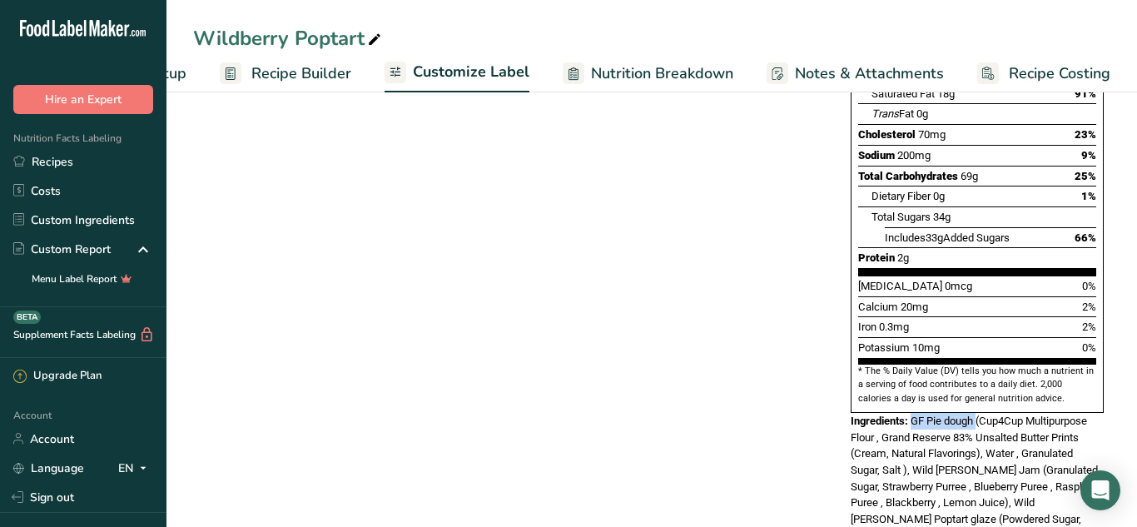
drag, startPoint x: 911, startPoint y: 389, endPoint x: 979, endPoint y: 386, distance: 67.5
click at [979, 414] on span "GF Pie dough (Cup4Cup Multipurpose Flour , Grand Reserve 83% Unsalted Butter Pr…" at bounding box center [977, 535] width 252 height 242
click at [625, 410] on div "Choose your label style Standard FDA label USA (FDA) Standard FDA label Tabular…" at bounding box center [651, 259] width 917 height 866
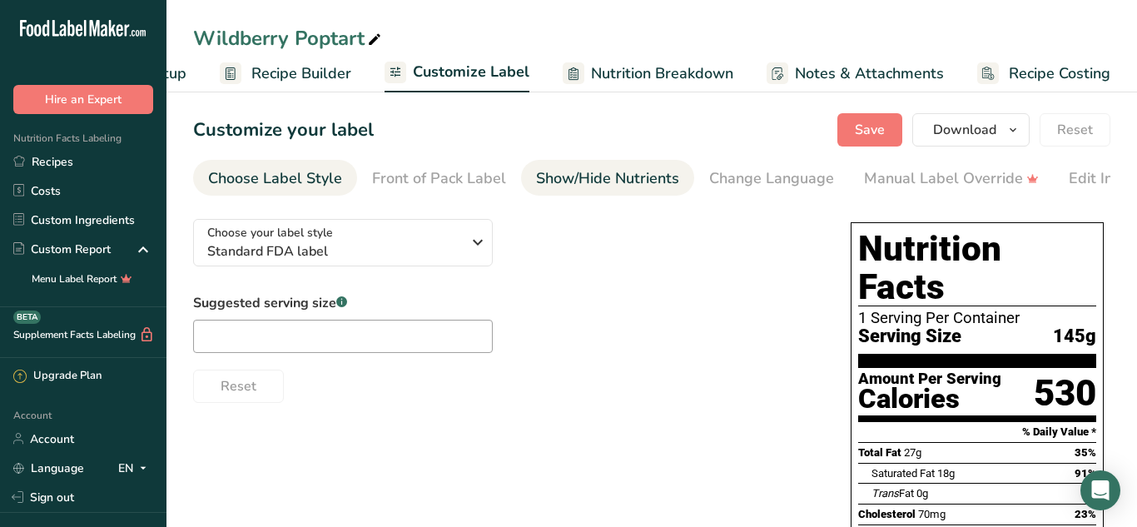
click at [589, 175] on div "Show/Hide Nutrients" at bounding box center [607, 178] width 143 height 22
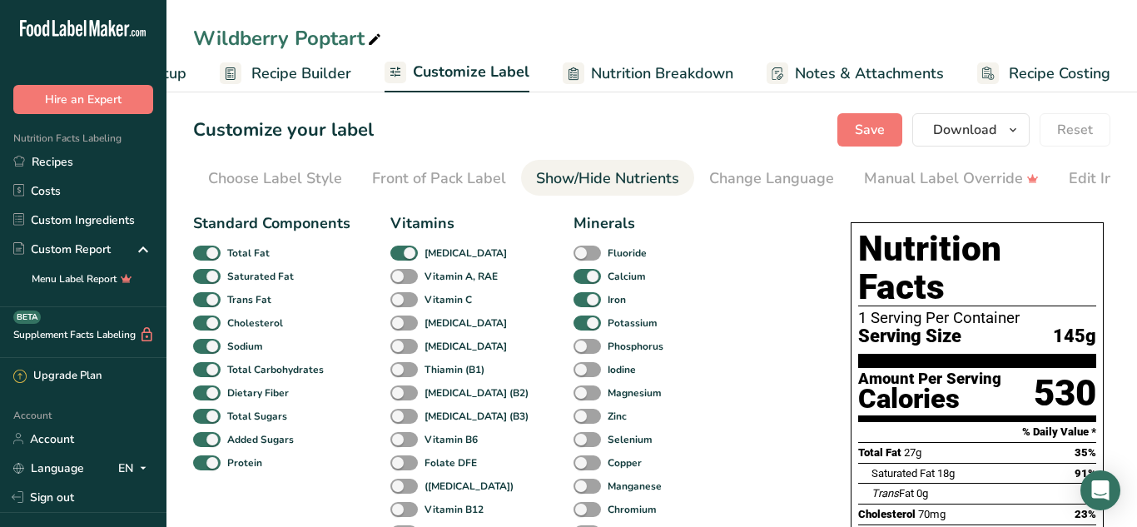
scroll to position [0, 312]
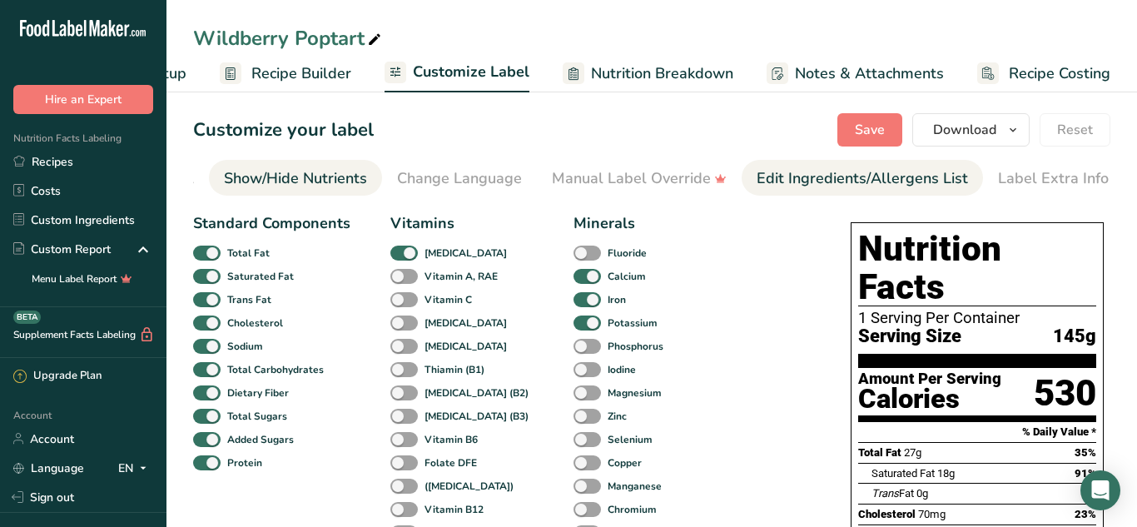
click at [791, 187] on div "Edit Ingredients/Allergens List" at bounding box center [862, 178] width 211 height 22
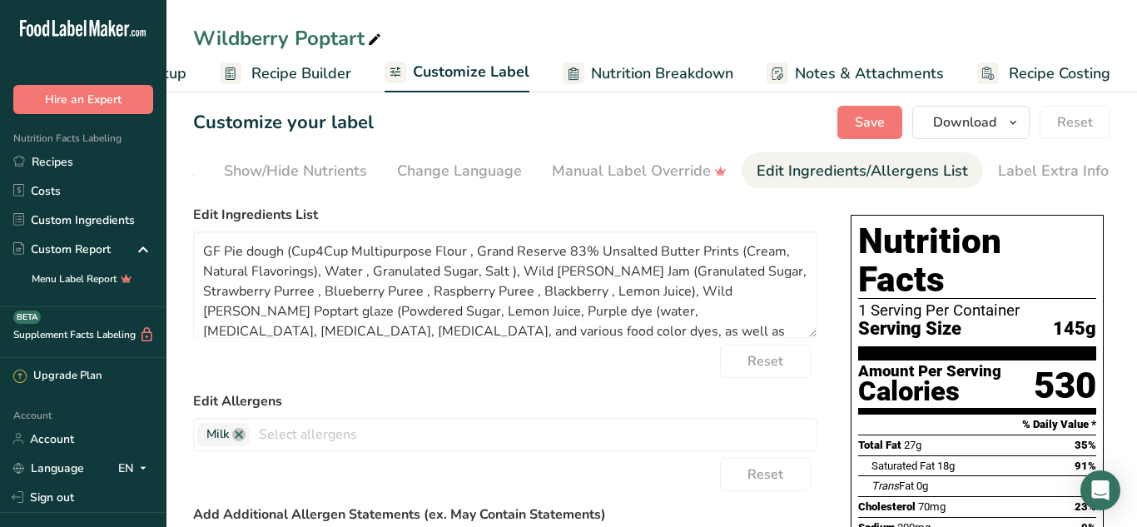
scroll to position [10, 0]
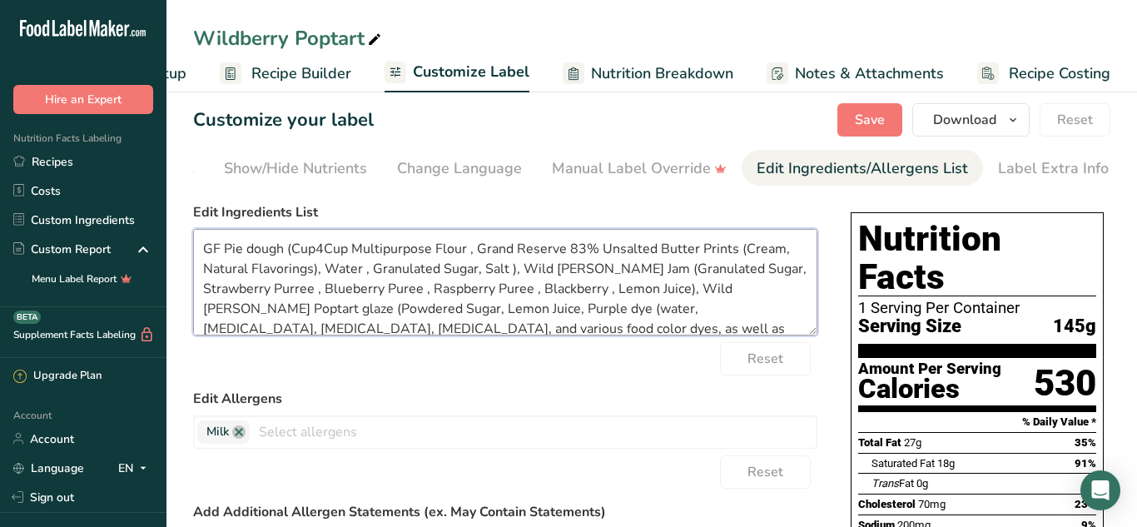
drag, startPoint x: 201, startPoint y: 257, endPoint x: 282, endPoint y: 259, distance: 81.6
click at [282, 259] on textarea "GF Pie dough (Cup4Cup Multipurpose Flour , Grand Reserve 83% Unsalted Butter Pr…" at bounding box center [505, 282] width 624 height 107
type textarea "(Cup4Cup Multipurpose Flour , Grand Reserve 83% Unsalted Butter Prints (Cream, …"
click at [364, 212] on label "Edit Ingredients List" at bounding box center [505, 212] width 624 height 20
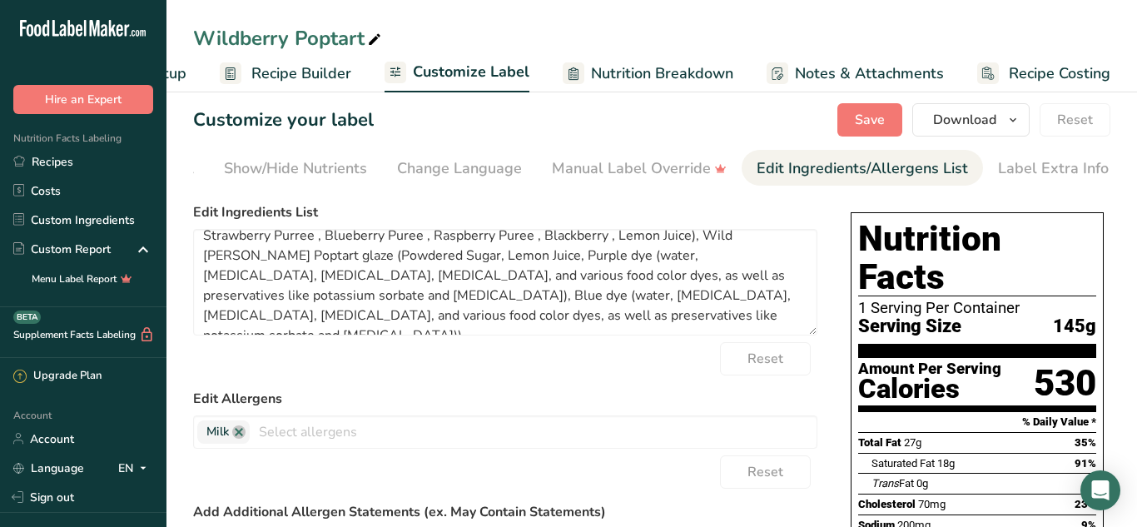
click at [450, 400] on label "Edit Allergens" at bounding box center [505, 399] width 624 height 20
click at [858, 104] on button "Save" at bounding box center [869, 119] width 65 height 33
click at [978, 119] on span "Download" at bounding box center [964, 120] width 63 height 20
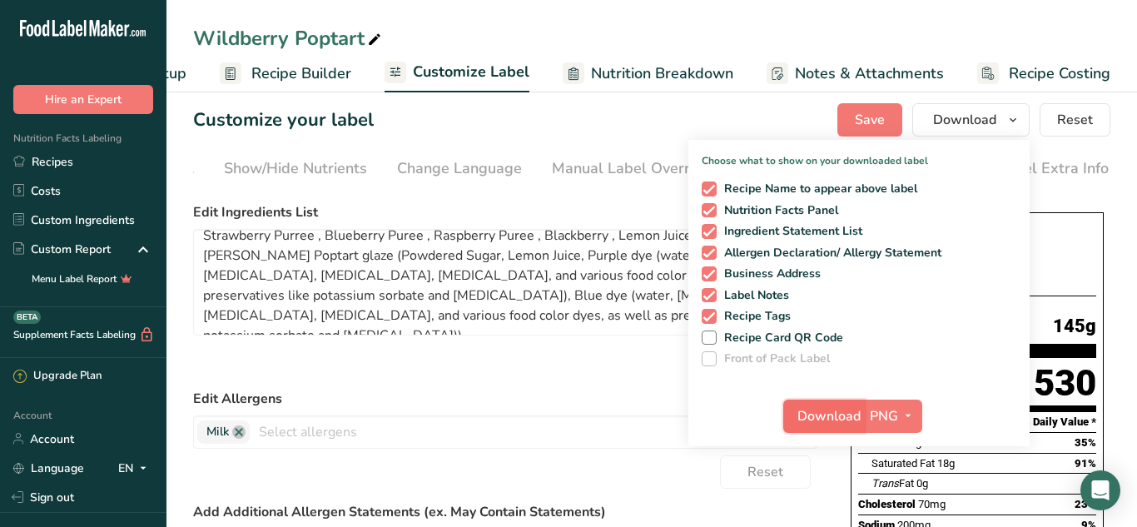
click at [844, 412] on span "Download" at bounding box center [828, 416] width 63 height 20
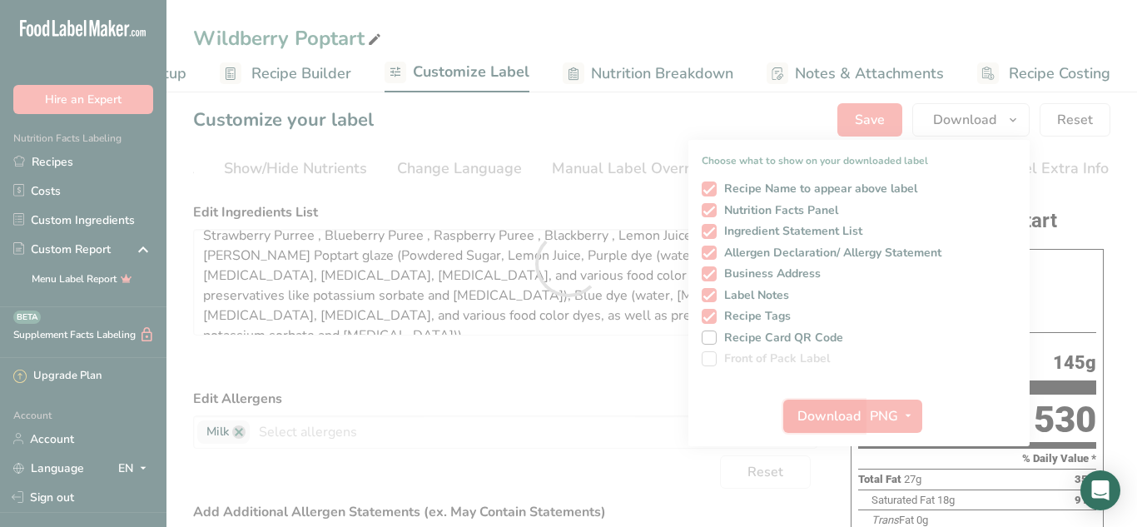
scroll to position [0, 0]
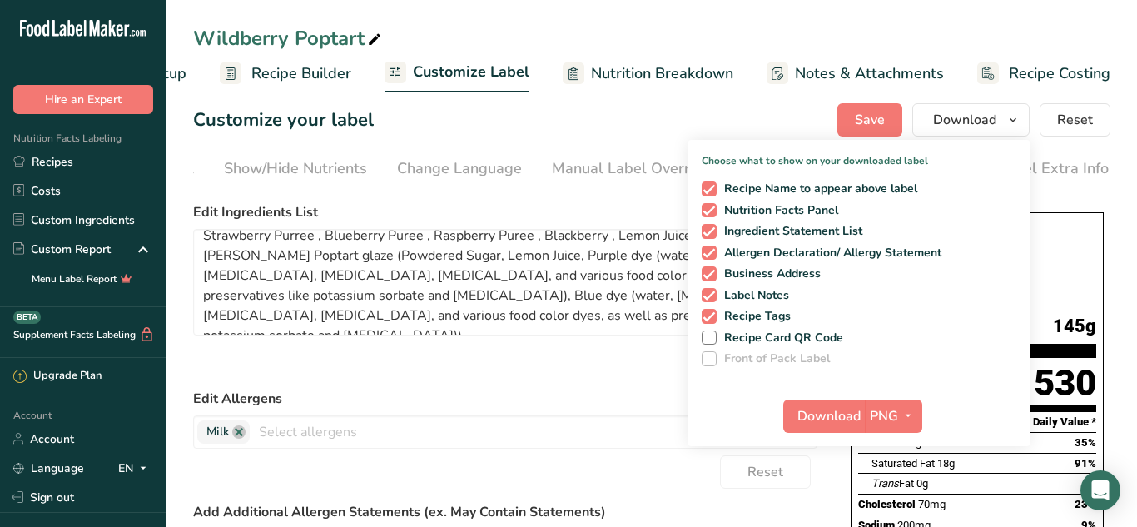
click at [603, 367] on div "Reset" at bounding box center [505, 358] width 624 height 33
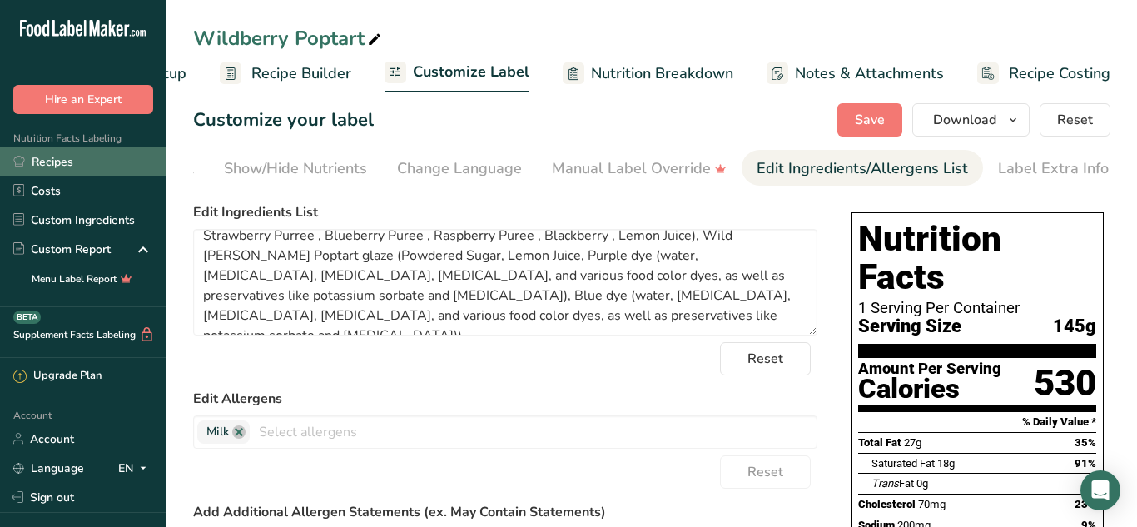
click at [122, 156] on link "Recipes" at bounding box center [83, 161] width 166 height 29
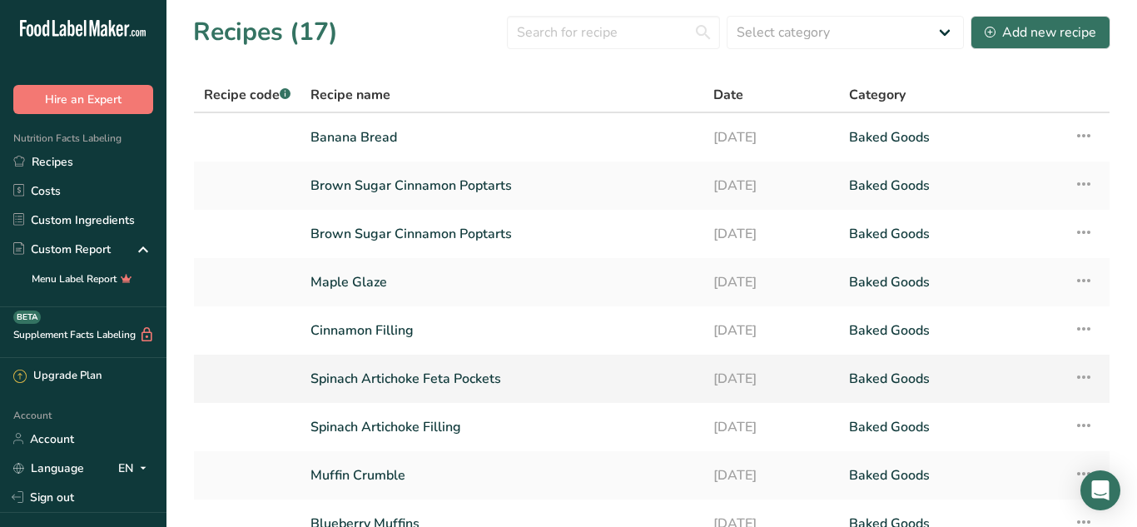
scroll to position [203, 0]
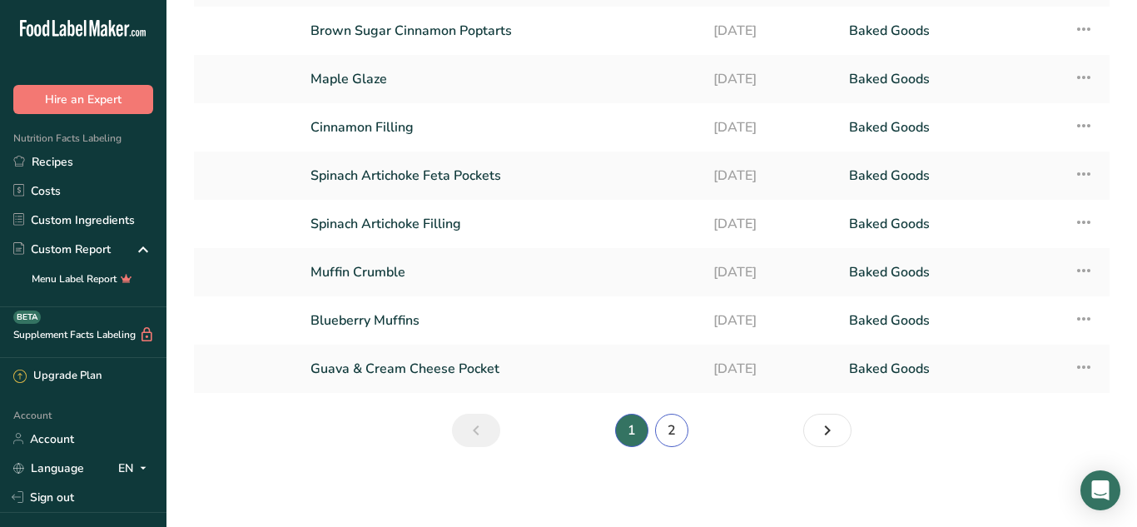
click at [683, 426] on link "2" at bounding box center [671, 430] width 33 height 33
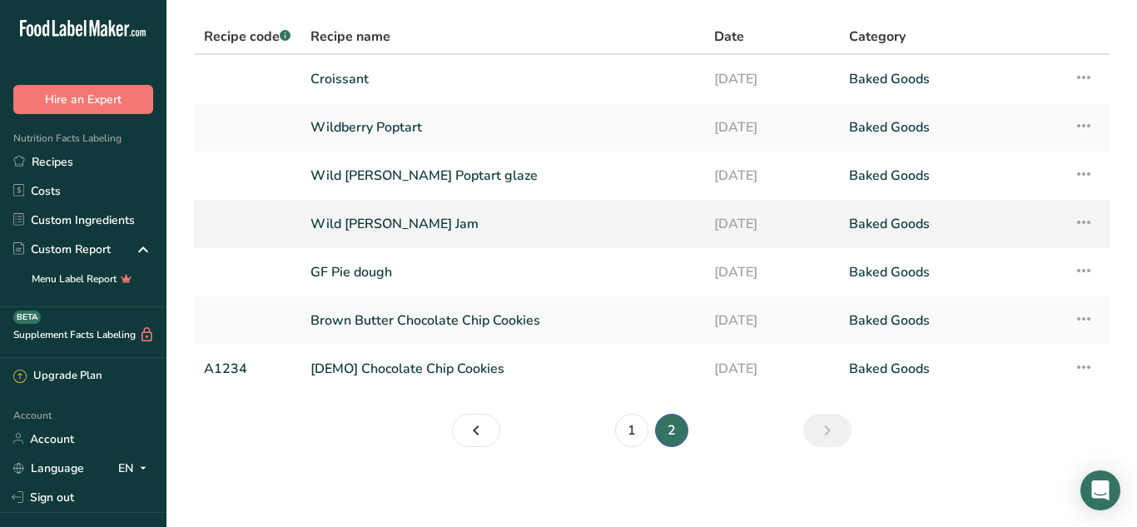
scroll to position [57, 0]
click at [421, 323] on link "Brown Butter Chocolate Chip Cookies" at bounding box center [502, 321] width 384 height 35
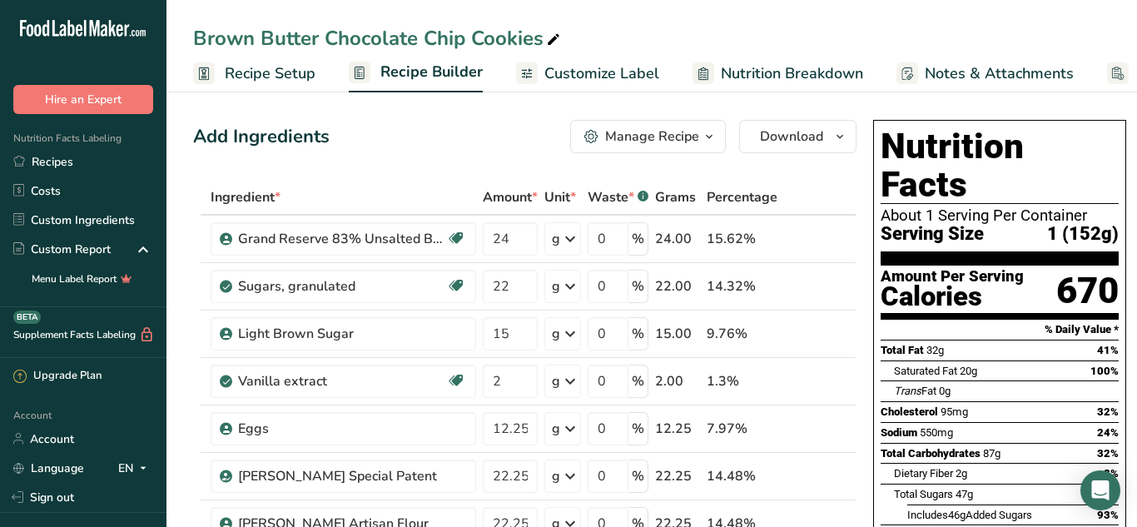
click at [582, 89] on link "Customize Label" at bounding box center [587, 73] width 143 height 37
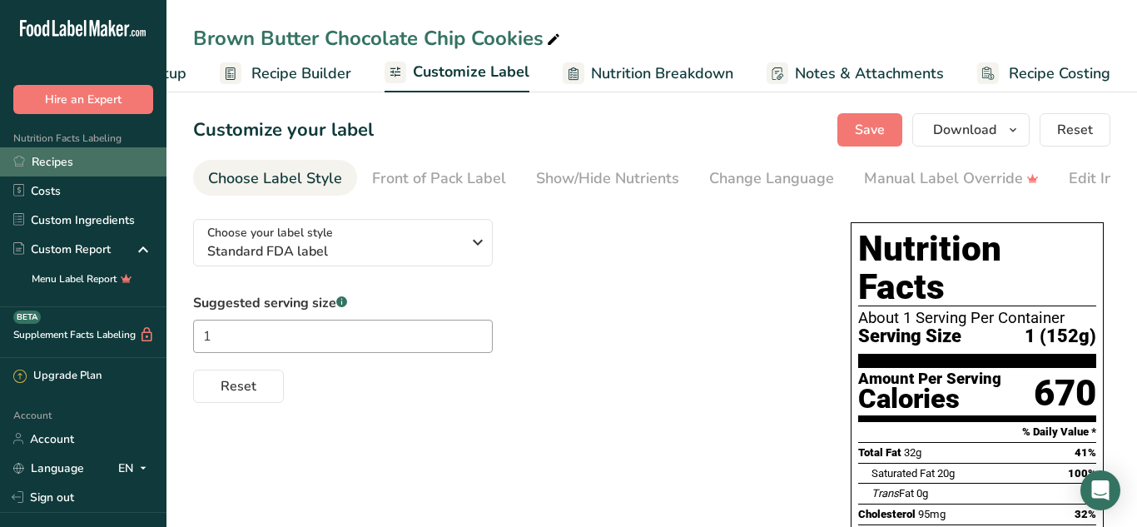
click at [81, 164] on link "Recipes" at bounding box center [83, 161] width 166 height 29
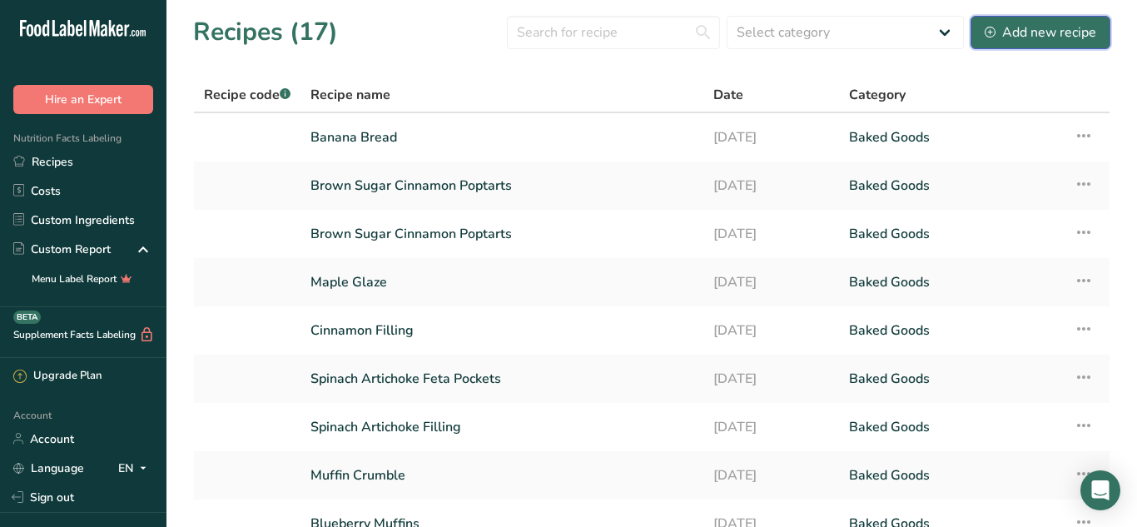
click at [1070, 31] on div "Add new recipe" at bounding box center [1041, 32] width 112 height 20
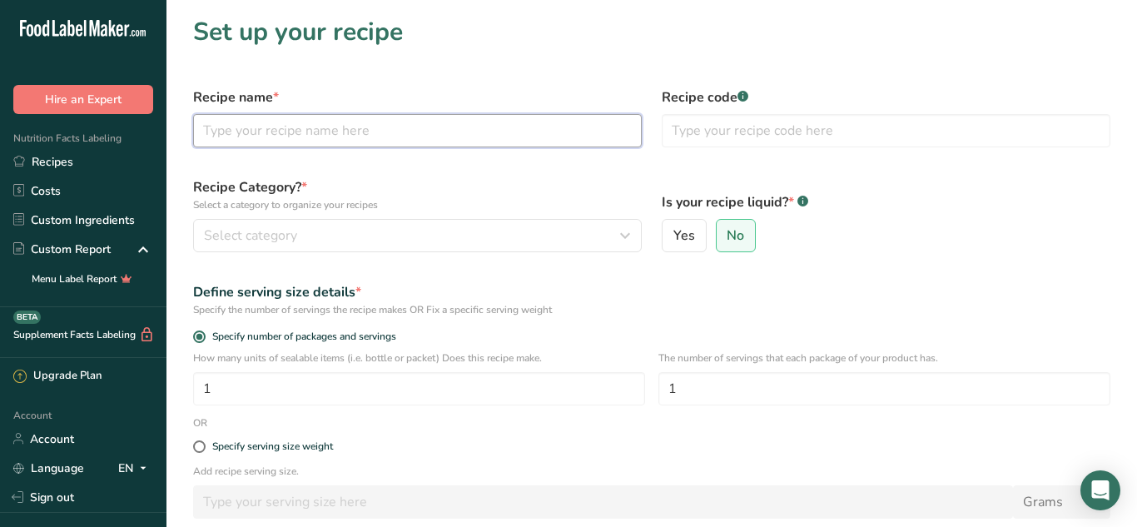
click at [434, 143] on input "text" at bounding box center [417, 130] width 449 height 33
type input "BECC"
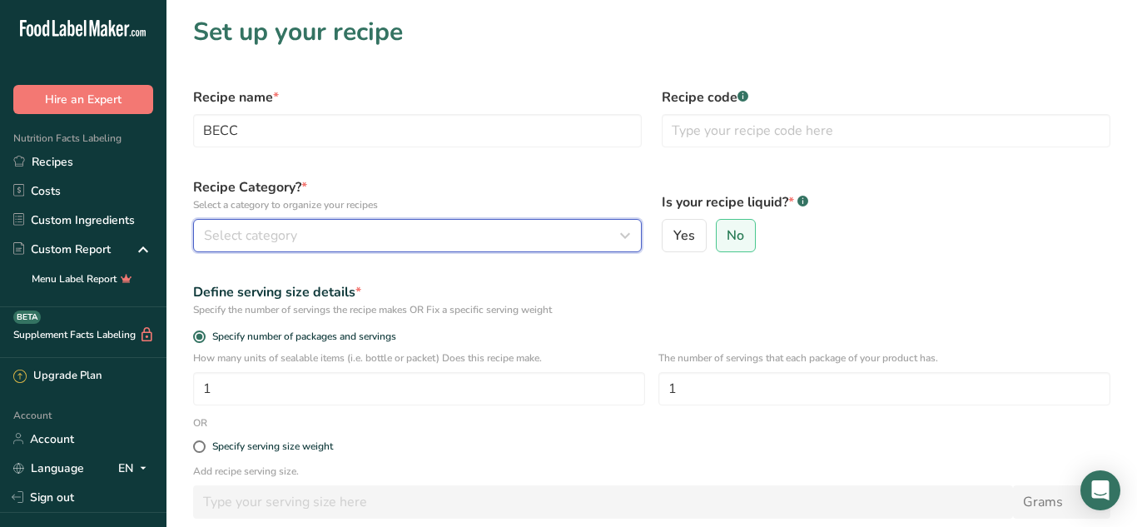
click at [612, 228] on div "Select category" at bounding box center [412, 236] width 417 height 20
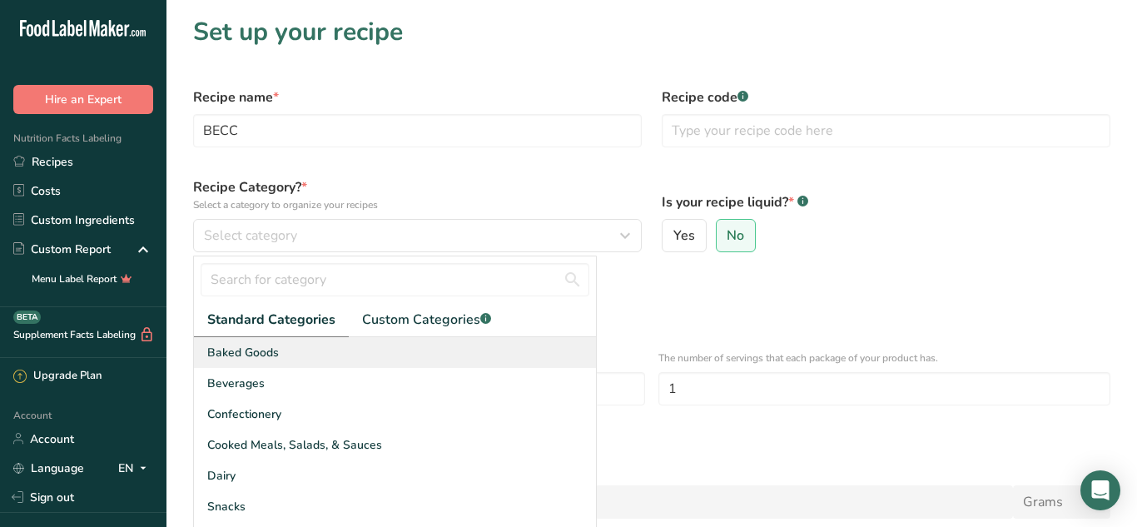
click at [502, 352] on div "Baked Goods" at bounding box center [395, 352] width 402 height 31
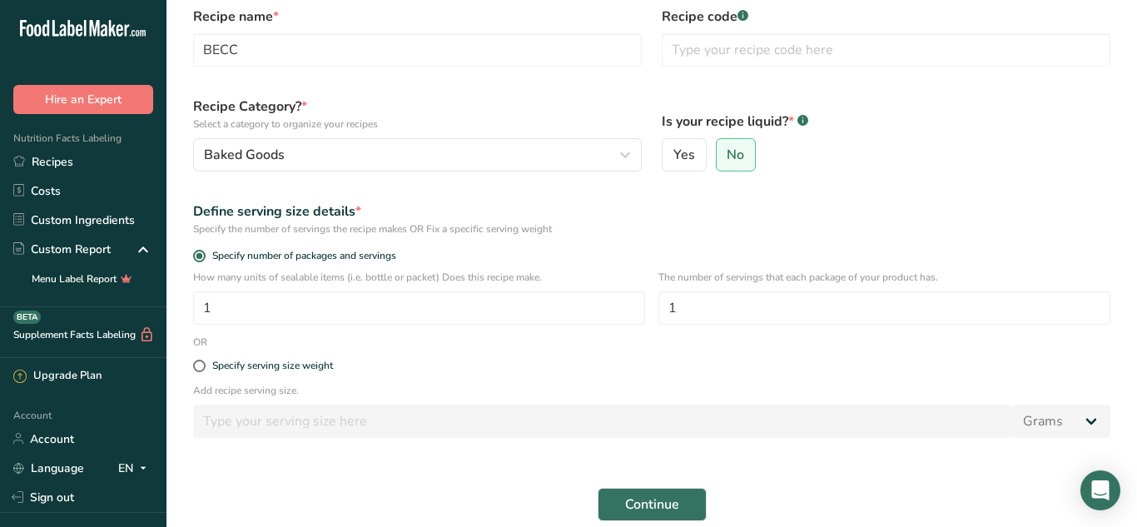
scroll to position [82, 0]
click at [592, 303] on input "1" at bounding box center [419, 306] width 452 height 33
click at [618, 506] on button "Continue" at bounding box center [652, 502] width 109 height 33
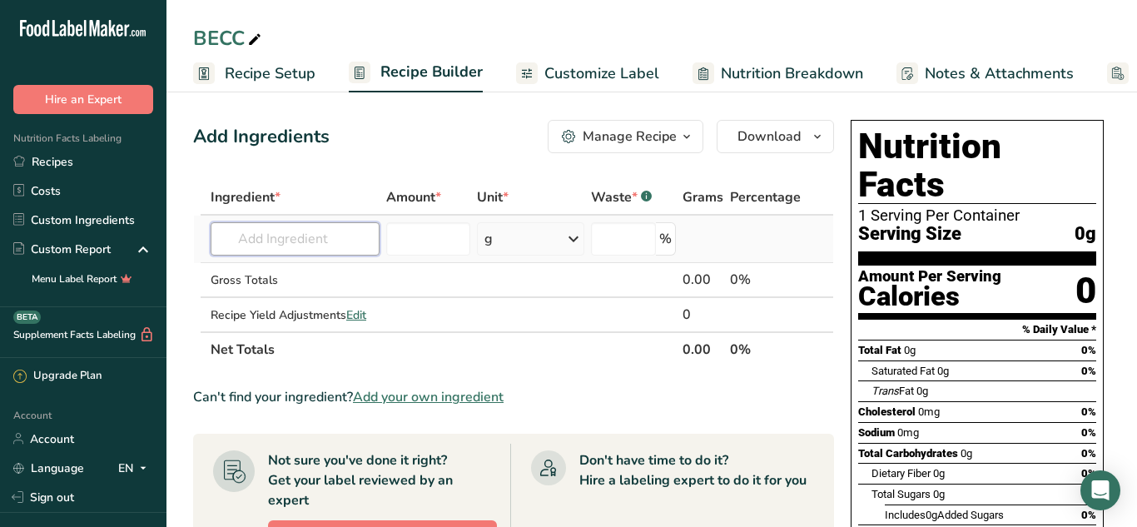
click at [325, 236] on input "text" at bounding box center [295, 238] width 169 height 33
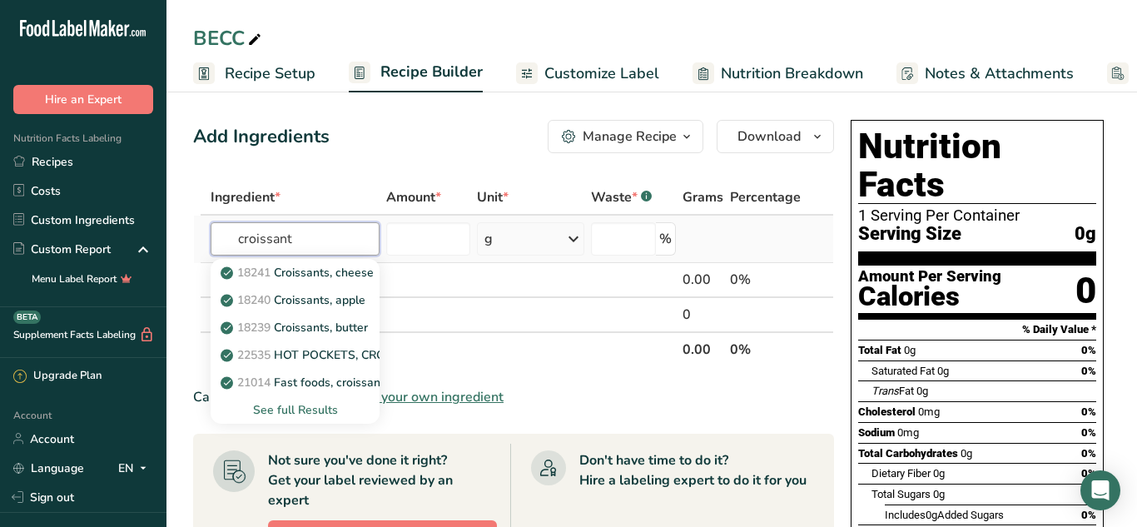
type input "croissant"
click at [310, 412] on div "See full Results" at bounding box center [295, 409] width 142 height 17
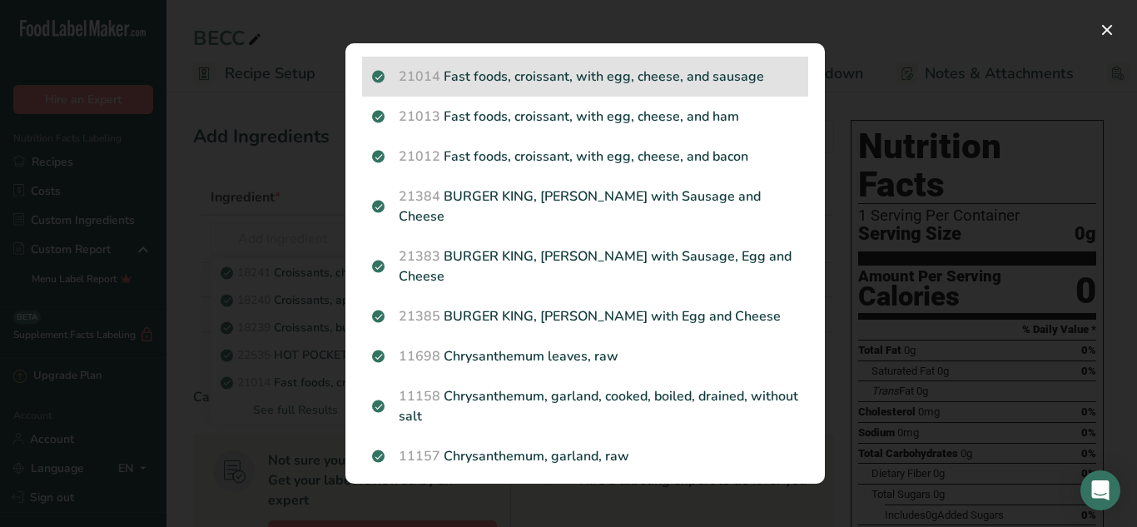
scroll to position [285, 0]
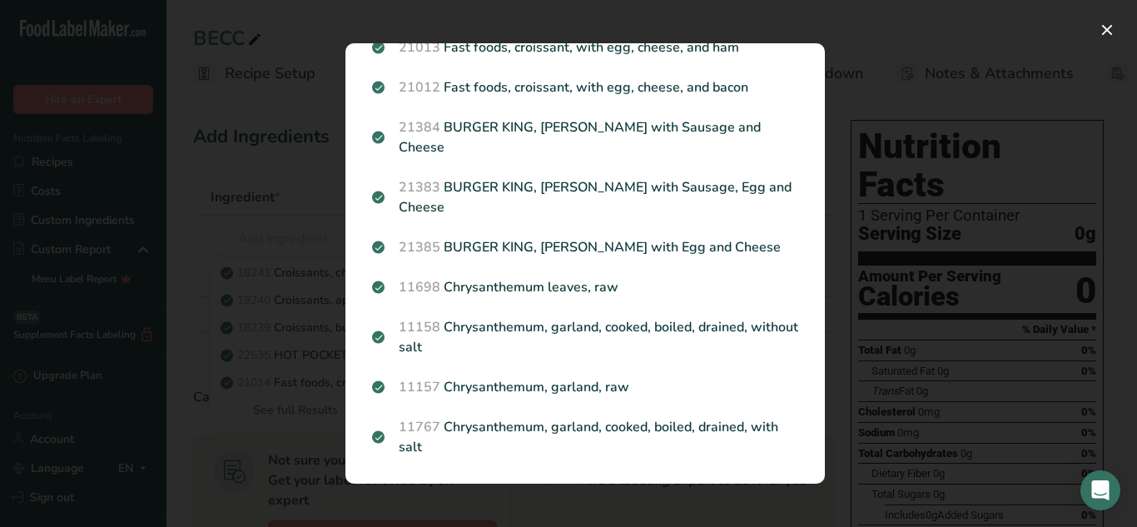
click at [297, 406] on div "Search results modal" at bounding box center [568, 263] width 1137 height 527
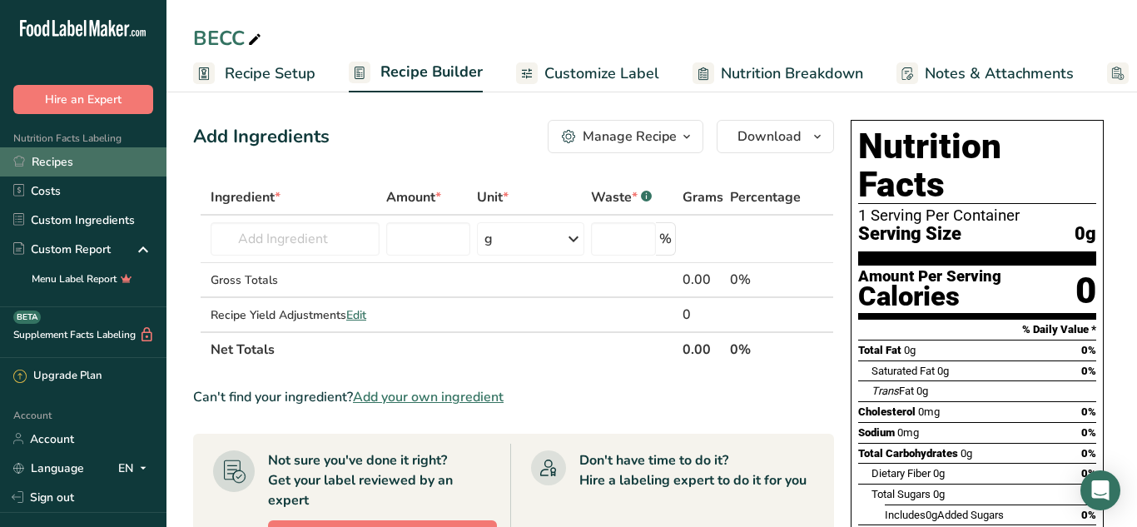
click at [38, 165] on link "Recipes" at bounding box center [83, 161] width 166 height 29
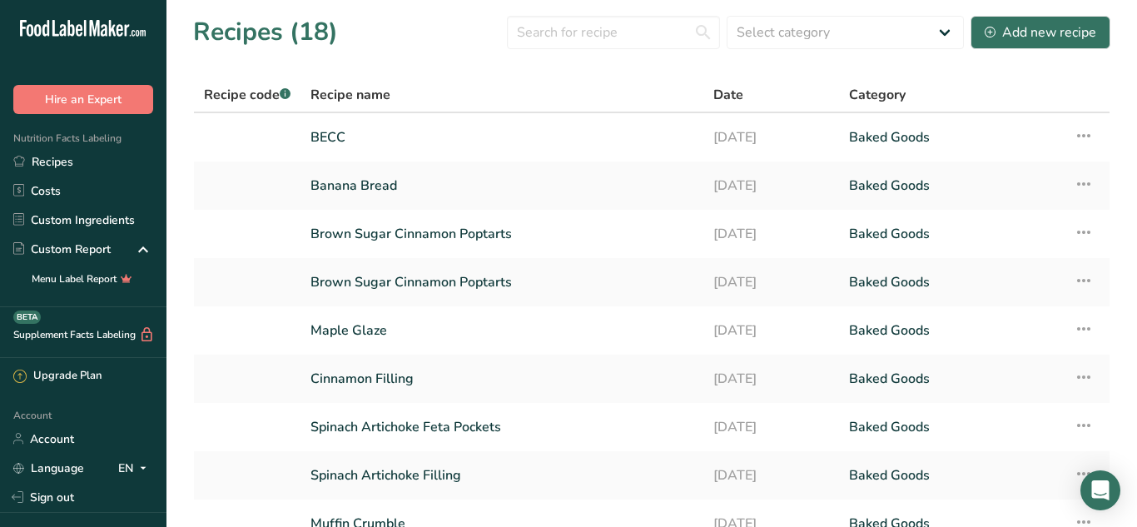
scroll to position [203, 0]
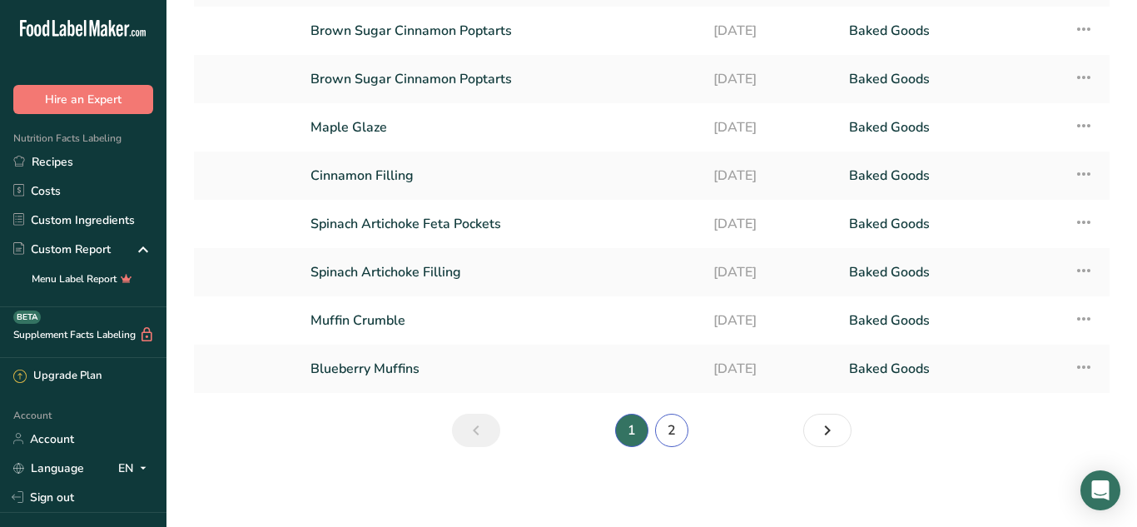
click at [678, 439] on link "2" at bounding box center [671, 430] width 33 height 33
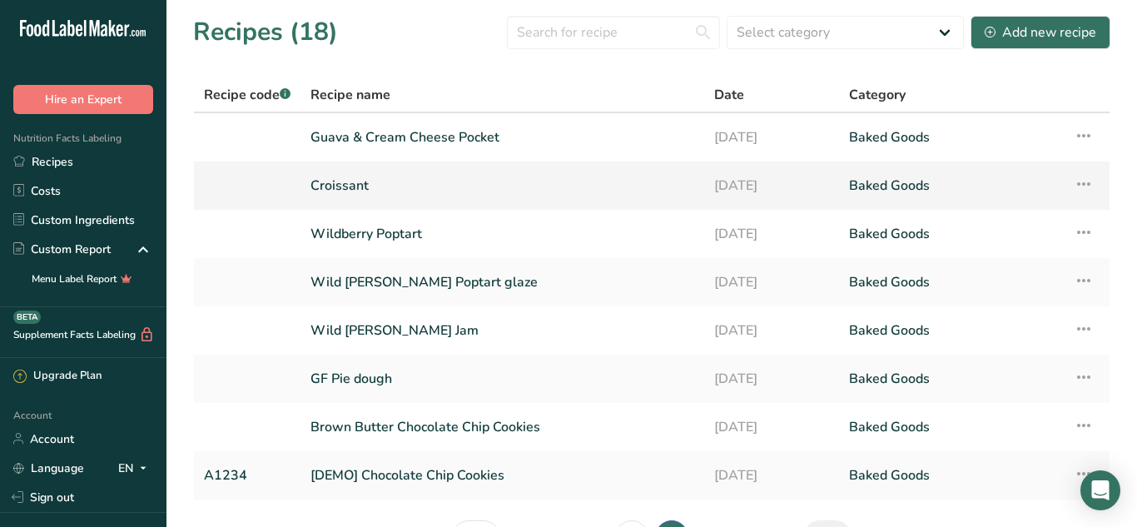
click at [1085, 184] on icon at bounding box center [1084, 184] width 20 height 30
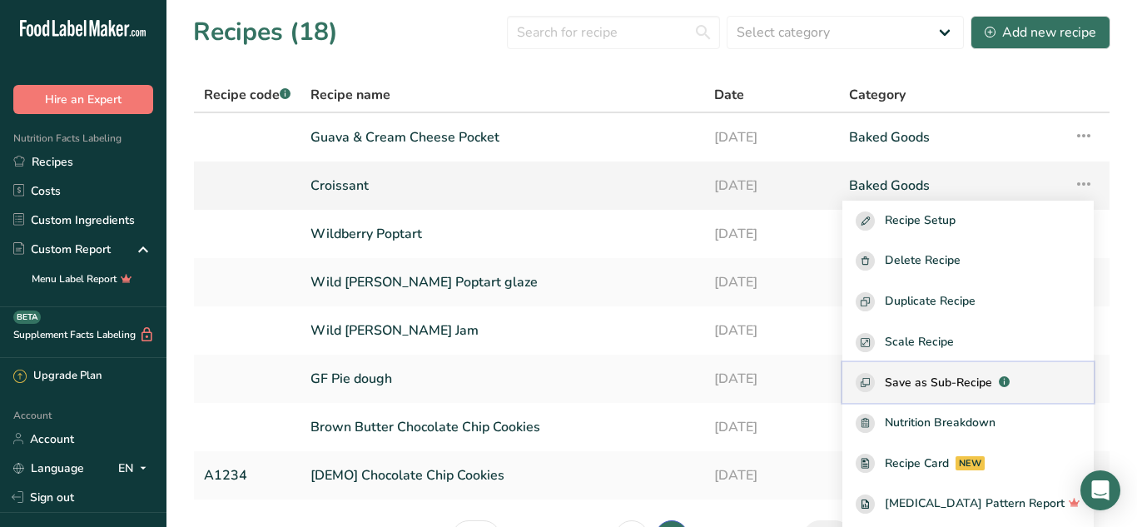
click at [968, 379] on span "Save as Sub-Recipe" at bounding box center [938, 382] width 107 height 17
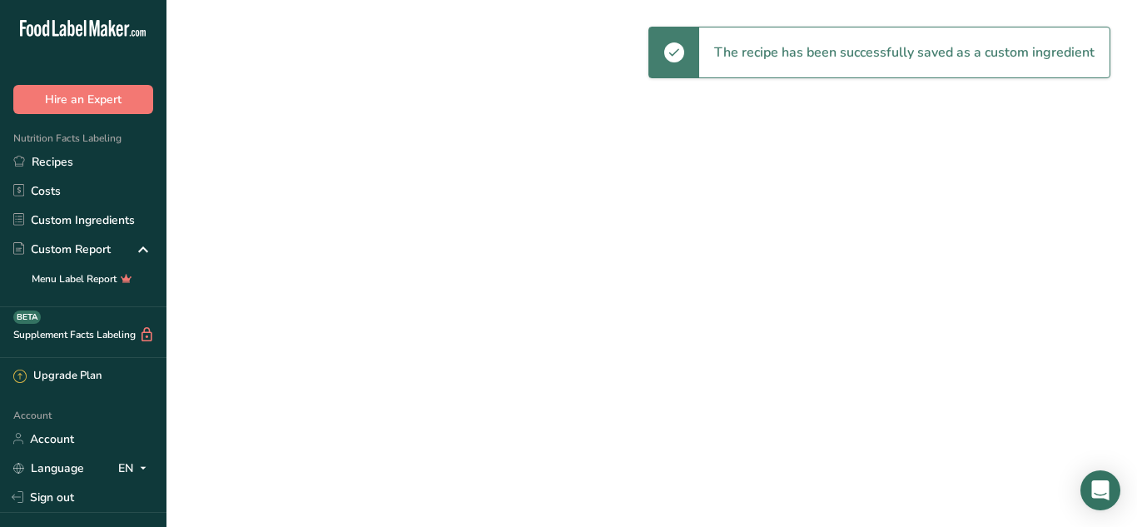
select select "30"
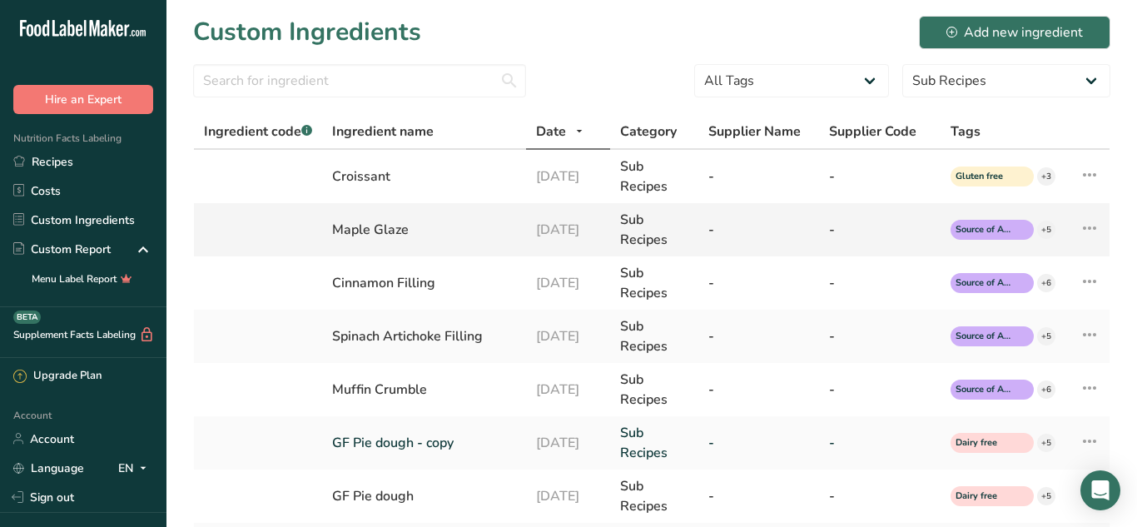
scroll to position [449, 0]
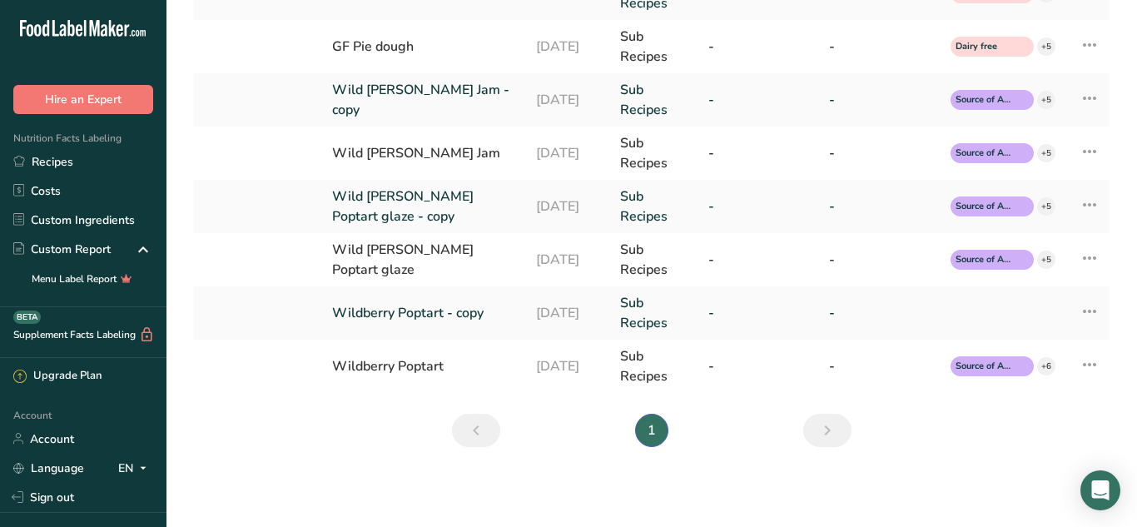
click at [483, 434] on icon "Previous" at bounding box center [476, 430] width 20 height 30
click at [50, 168] on link "Recipes" at bounding box center [83, 161] width 166 height 29
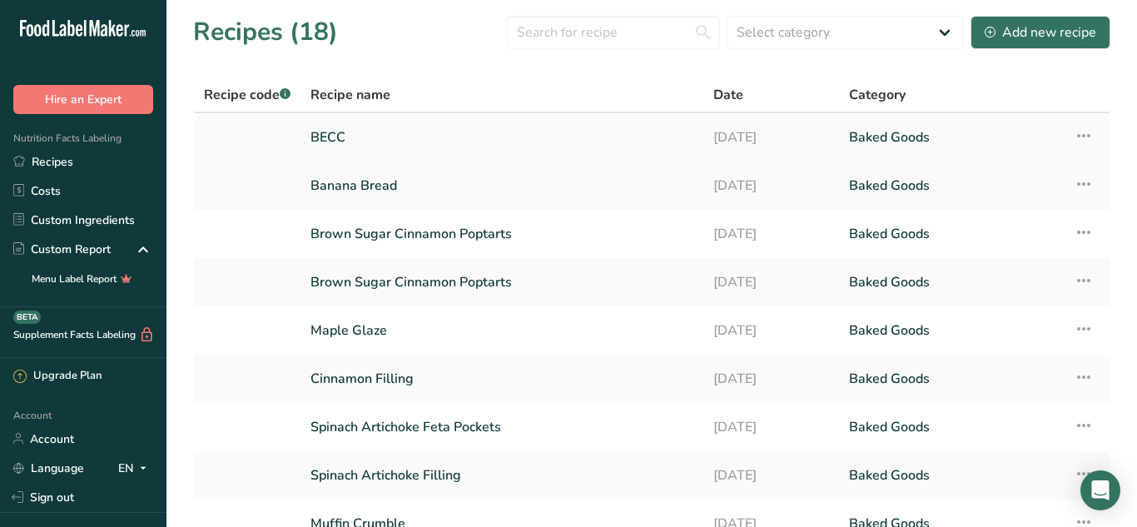
click at [489, 153] on link "BECC" at bounding box center [501, 137] width 383 height 35
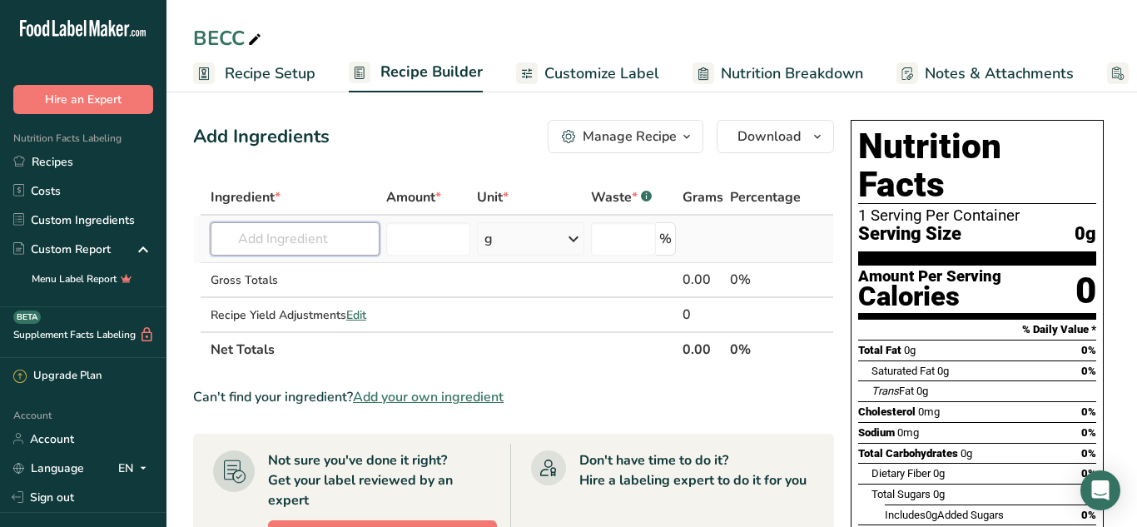
click at [232, 230] on input "text" at bounding box center [295, 238] width 169 height 33
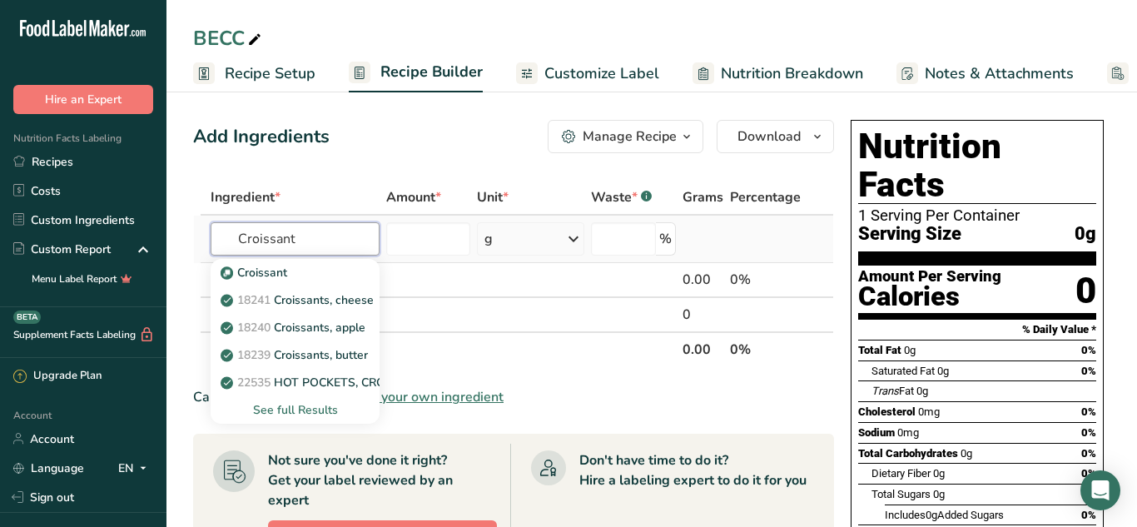
type input "Croissant"
click at [275, 415] on div "See full Results" at bounding box center [295, 409] width 142 height 17
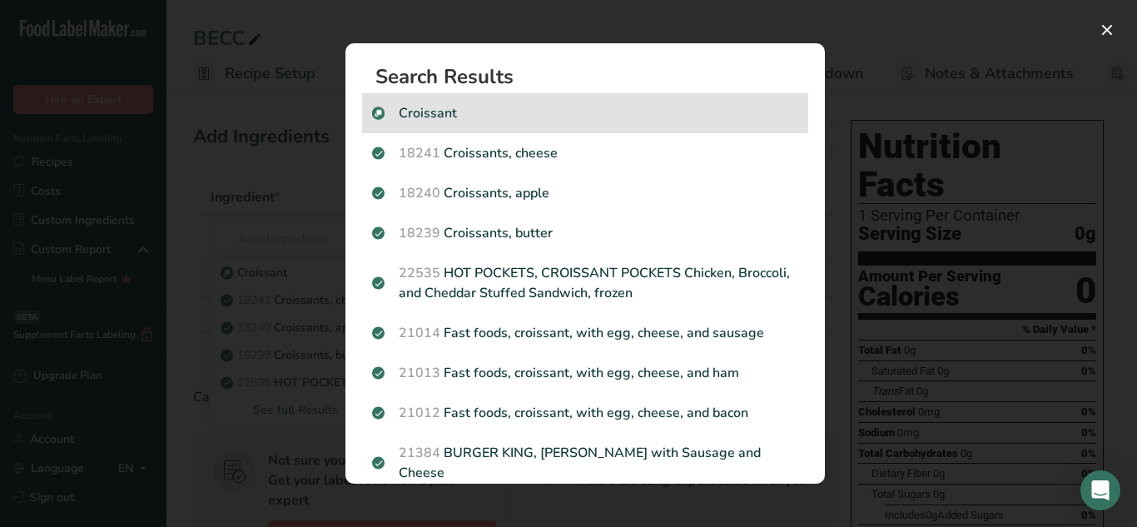
click at [529, 113] on p "Croissant" at bounding box center [585, 113] width 426 height 20
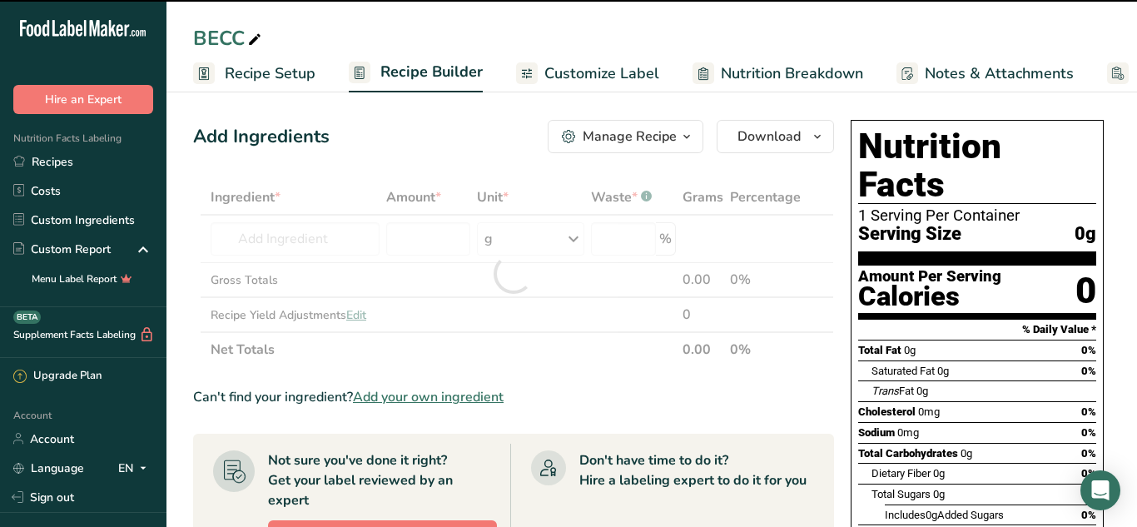
type input "0"
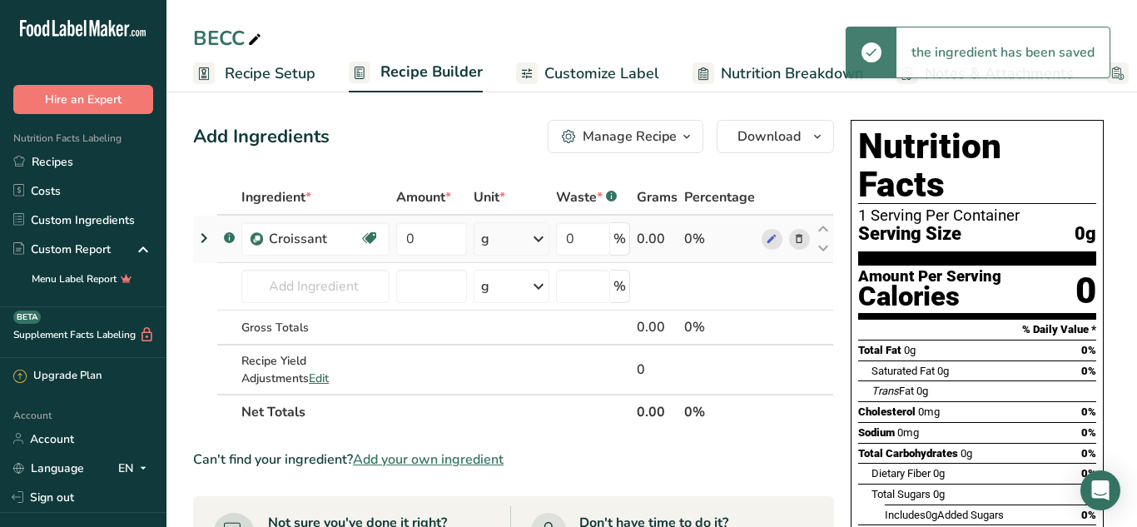
click at [524, 236] on div "g" at bounding box center [512, 238] width 76 height 33
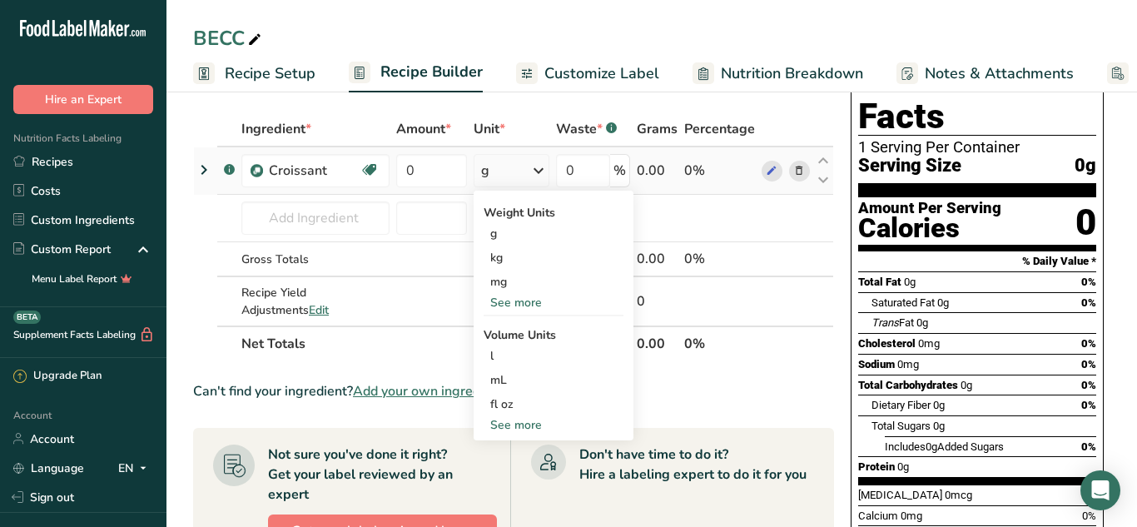
scroll to position [71, 0]
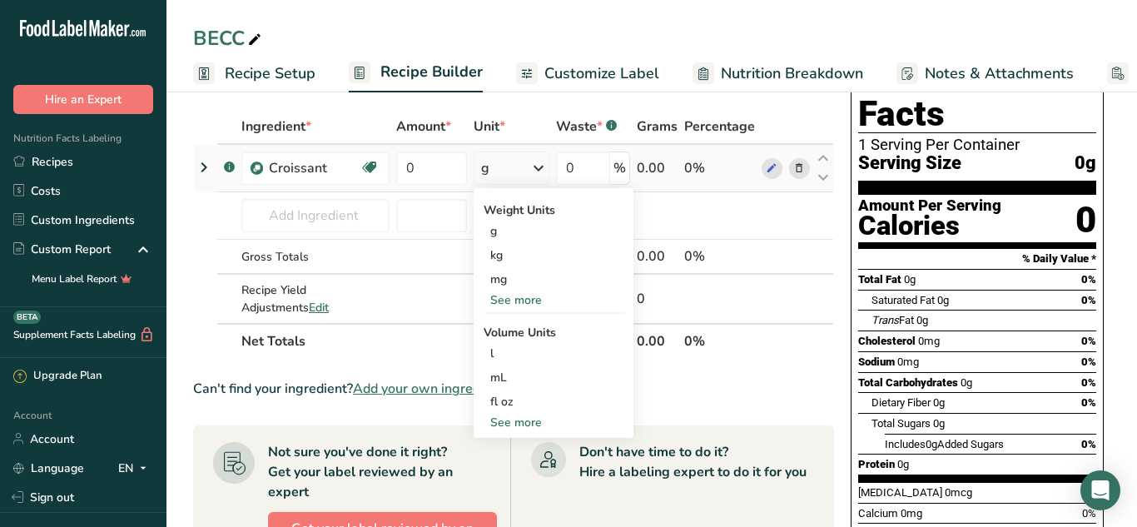
click at [535, 302] on div "See more" at bounding box center [554, 299] width 140 height 17
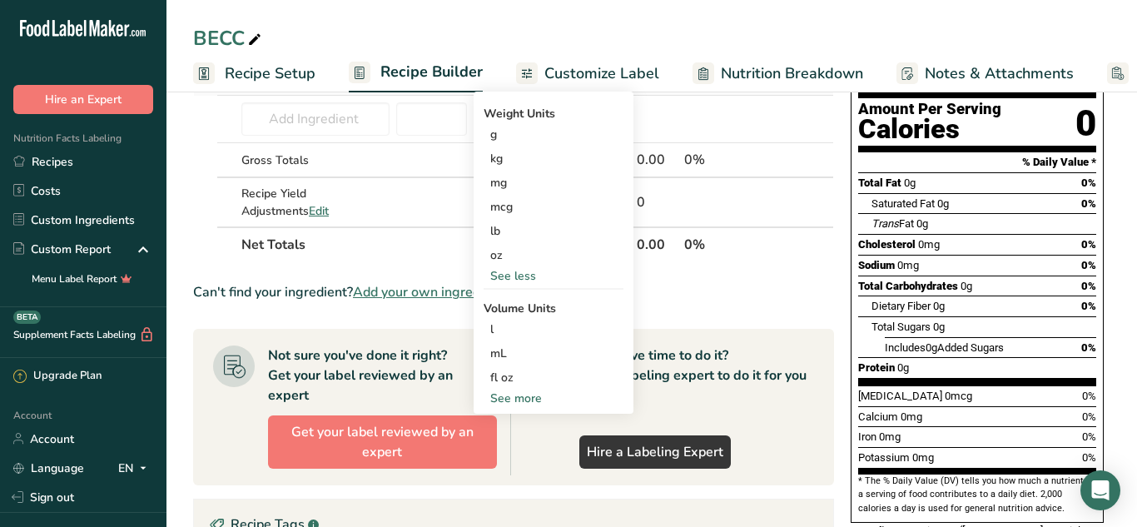
scroll to position [170, 0]
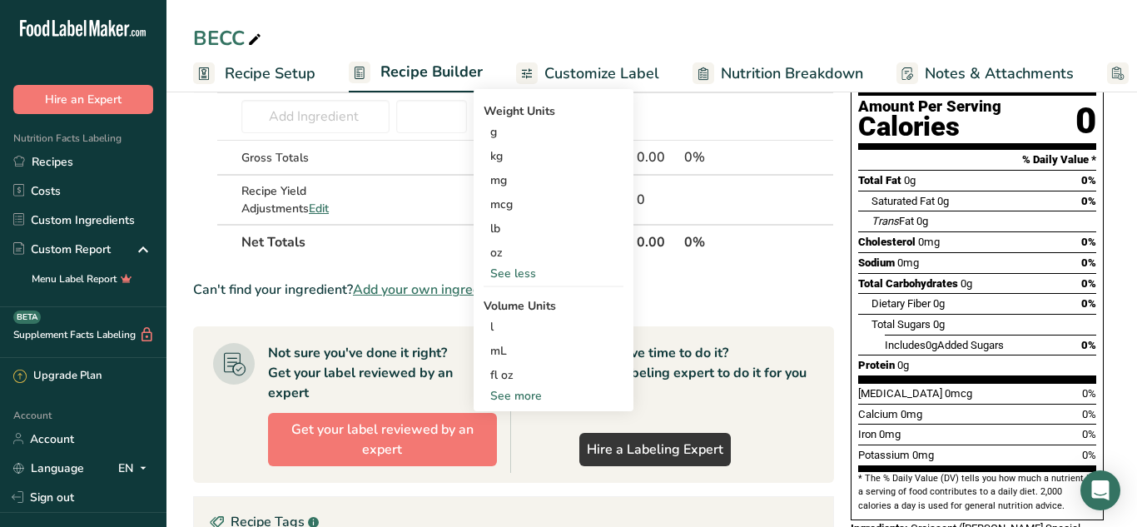
click at [513, 395] on div "See more" at bounding box center [554, 395] width 140 height 17
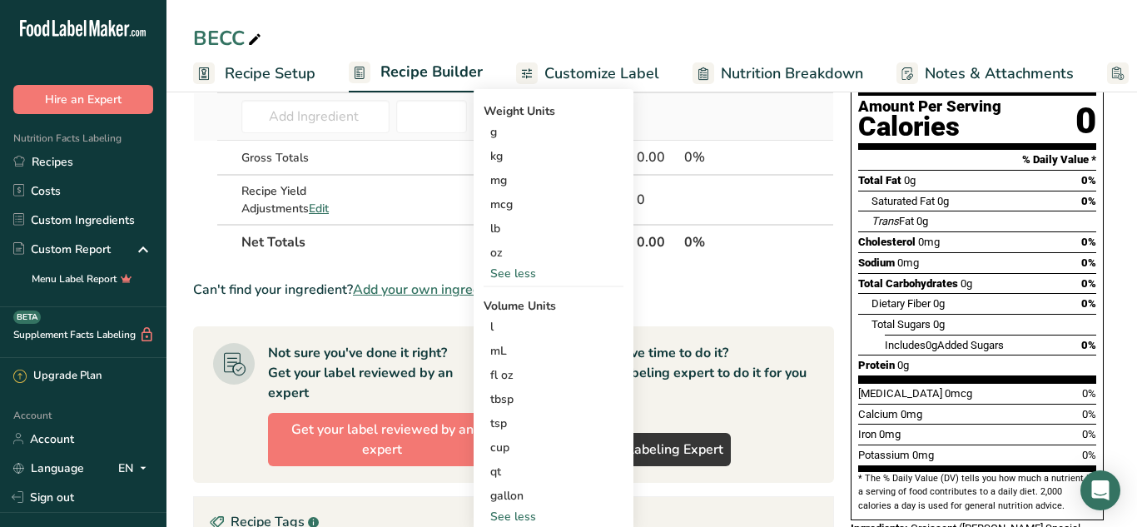
click at [436, 136] on td at bounding box center [431, 116] width 77 height 47
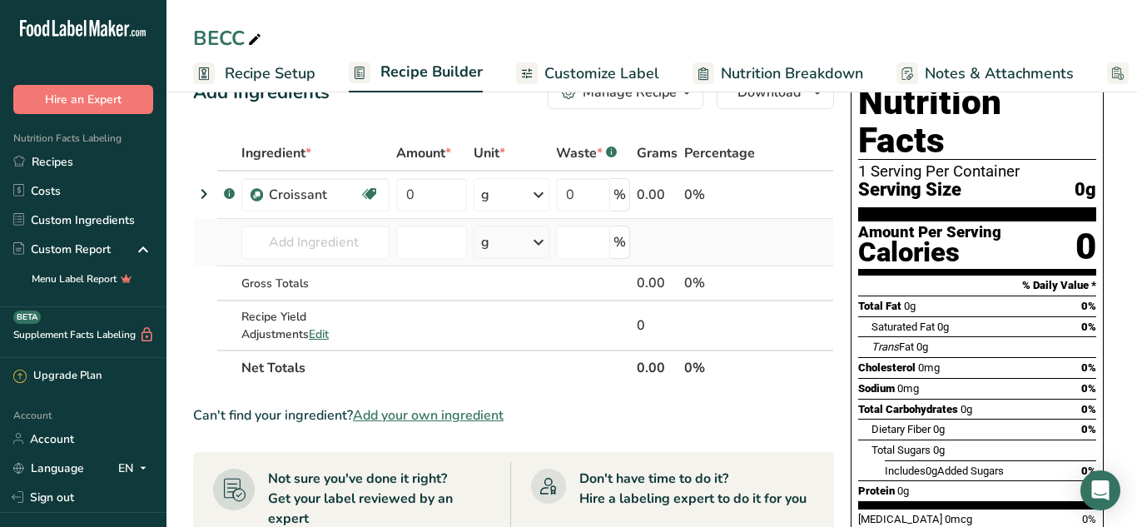
scroll to position [0, 0]
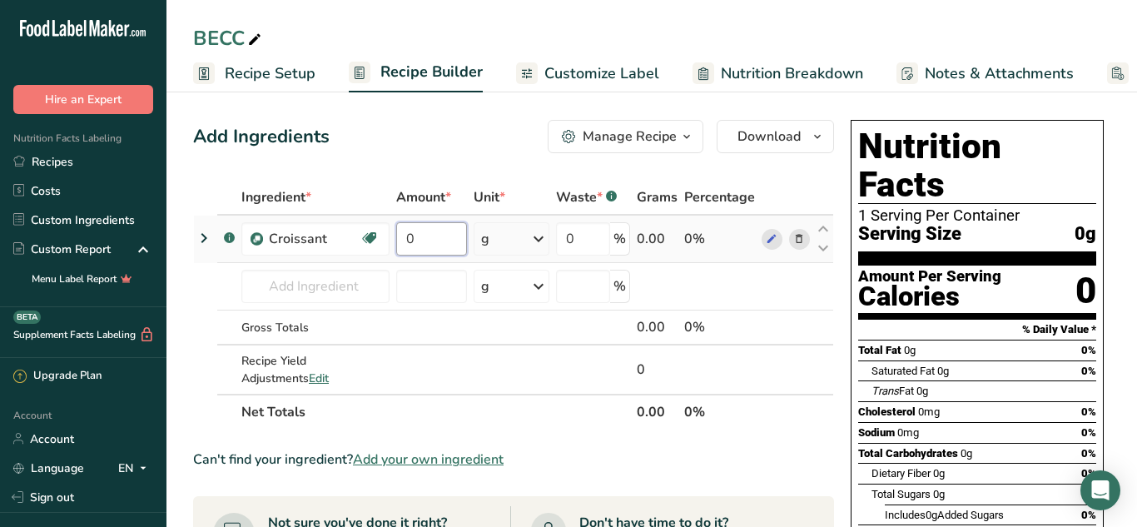
click at [414, 236] on input "0" at bounding box center [431, 238] width 71 height 33
type input "125"
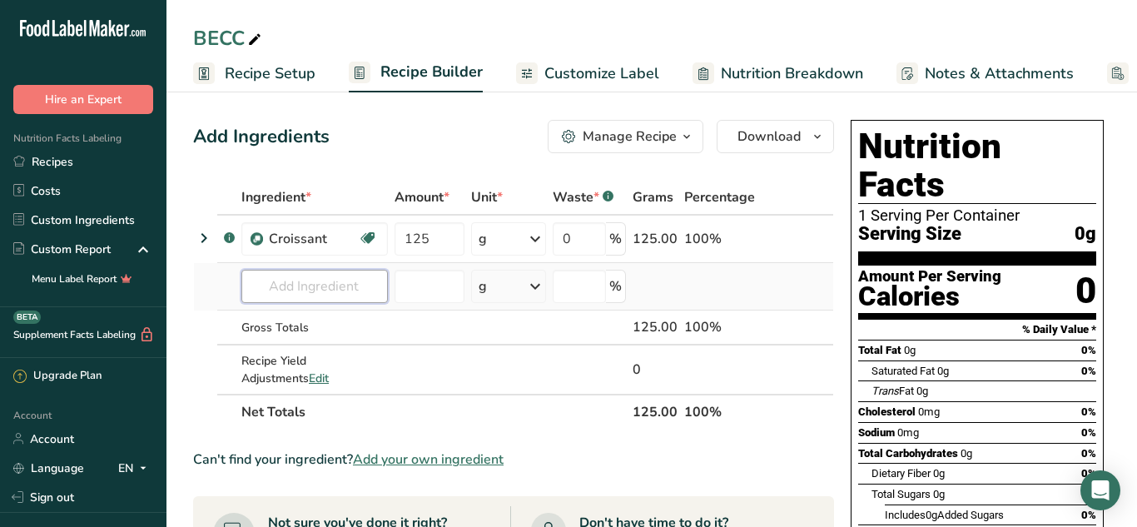
click at [265, 271] on div "Ingredient * Amount * Unit * Waste * .a-a{fill:#347362;}.b-a{fill:#fff;} Grams …" at bounding box center [513, 305] width 641 height 250
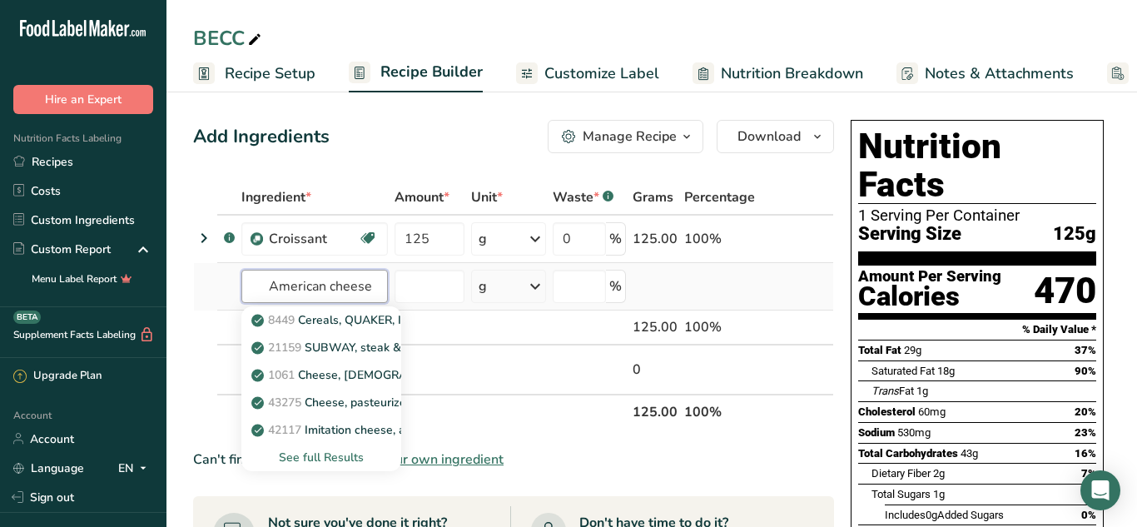
type input "American cheese"
click at [320, 458] on div "See full Results" at bounding box center [321, 457] width 133 height 17
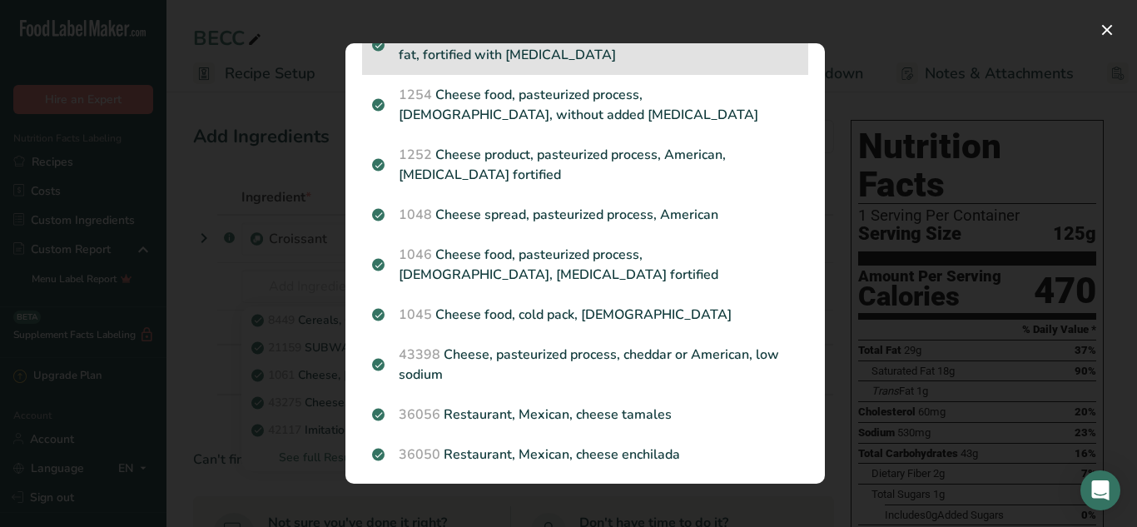
scroll to position [621, 0]
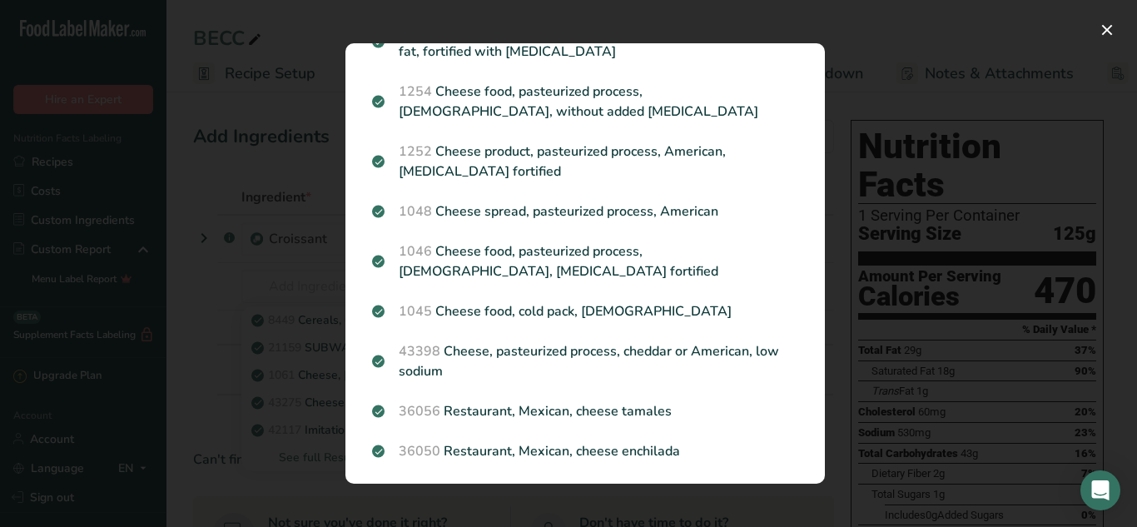
click at [226, 271] on div "Search results modal" at bounding box center [568, 263] width 1137 height 527
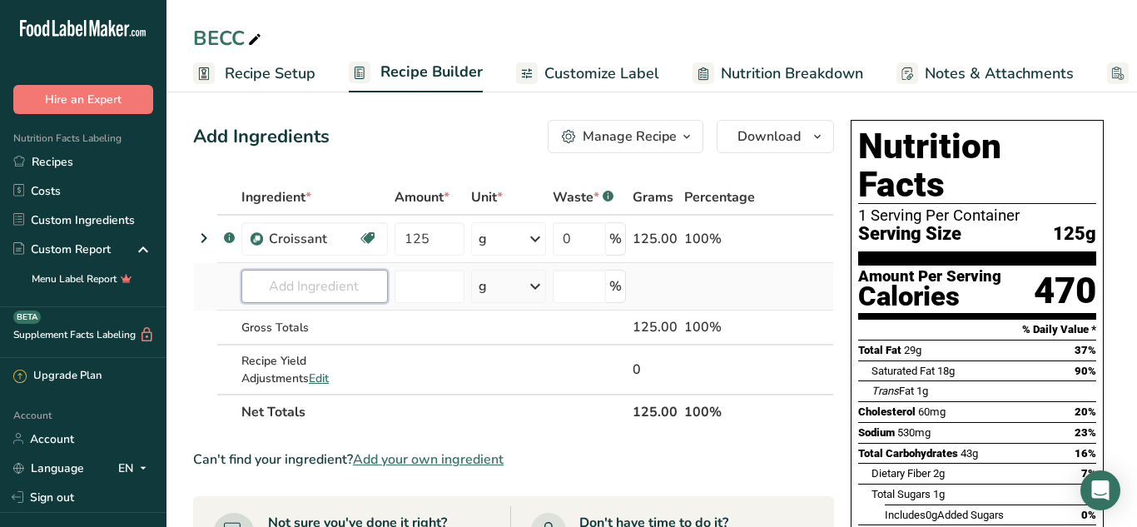
click at [270, 285] on input "text" at bounding box center [314, 286] width 146 height 33
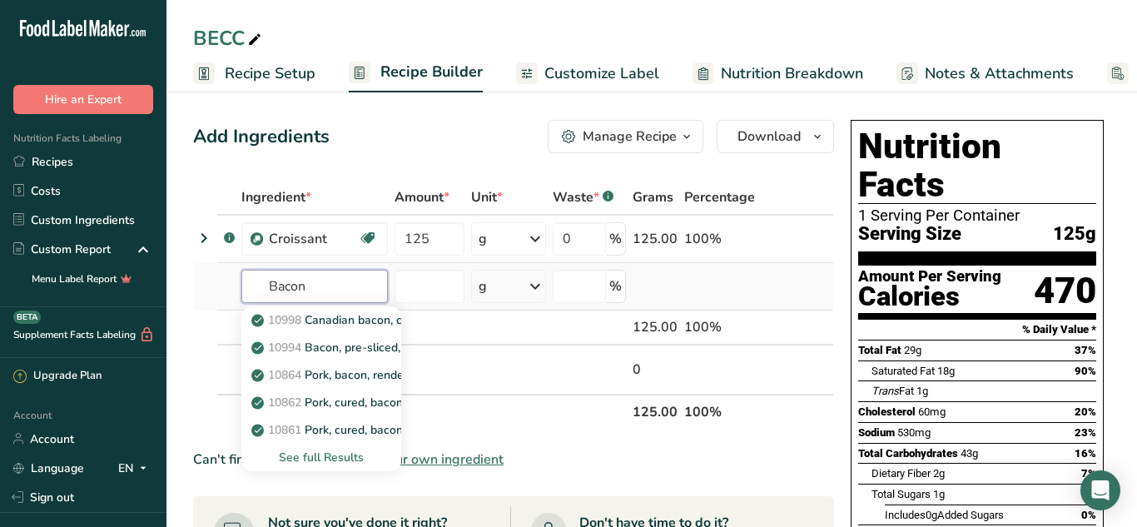
type input "Bacon"
click at [323, 454] on div "See full Results" at bounding box center [321, 457] width 133 height 17
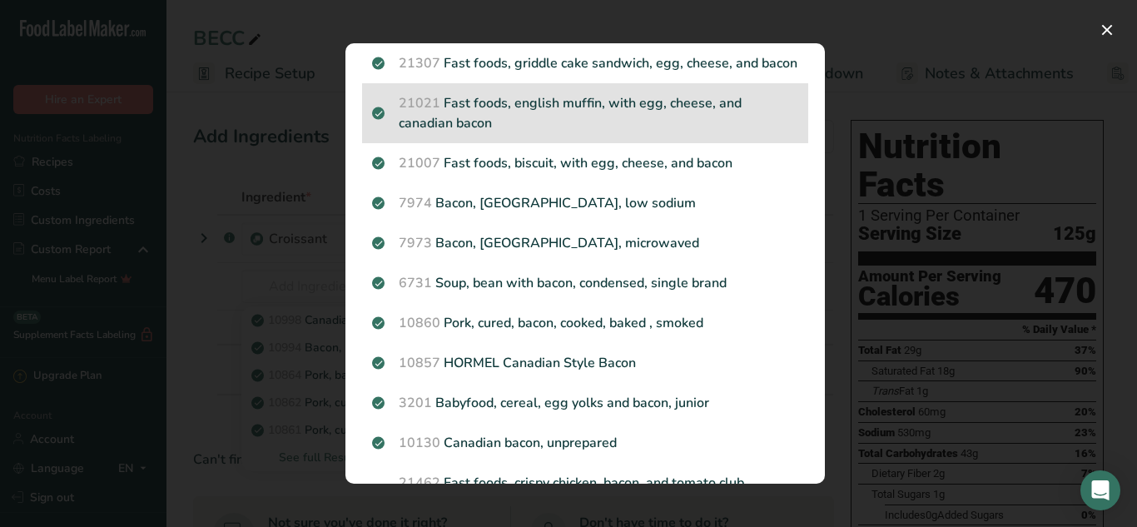
scroll to position [853, 0]
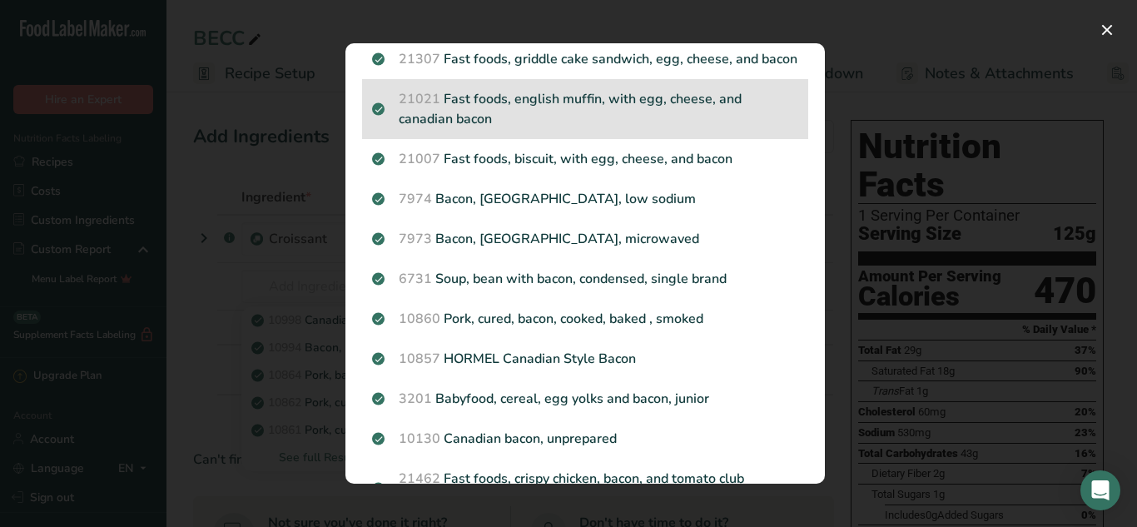
click at [623, 309] on p "10860 Pork, cured, bacon, cooked, baked , smoked" at bounding box center [585, 319] width 426 height 20
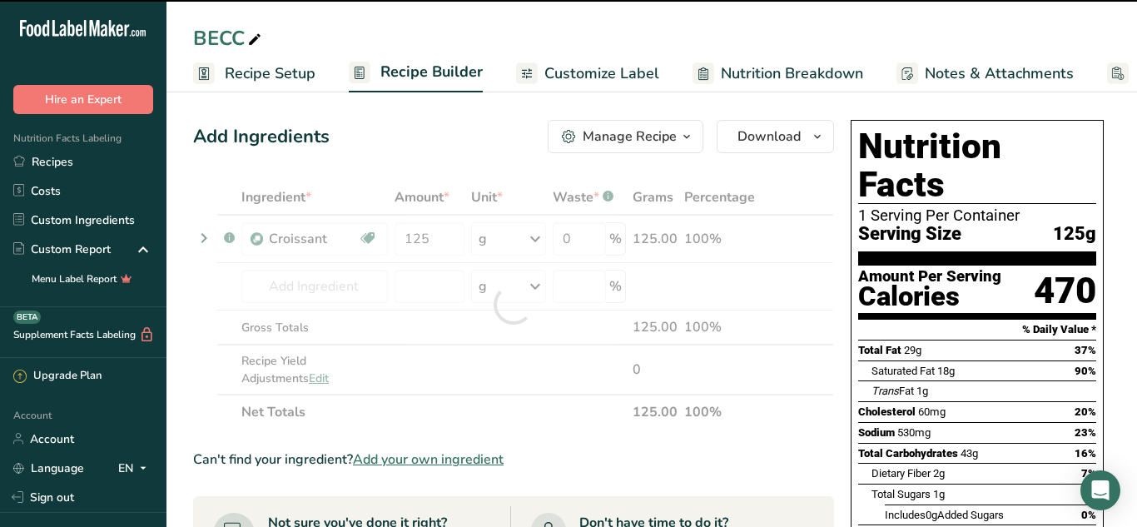
type input "0"
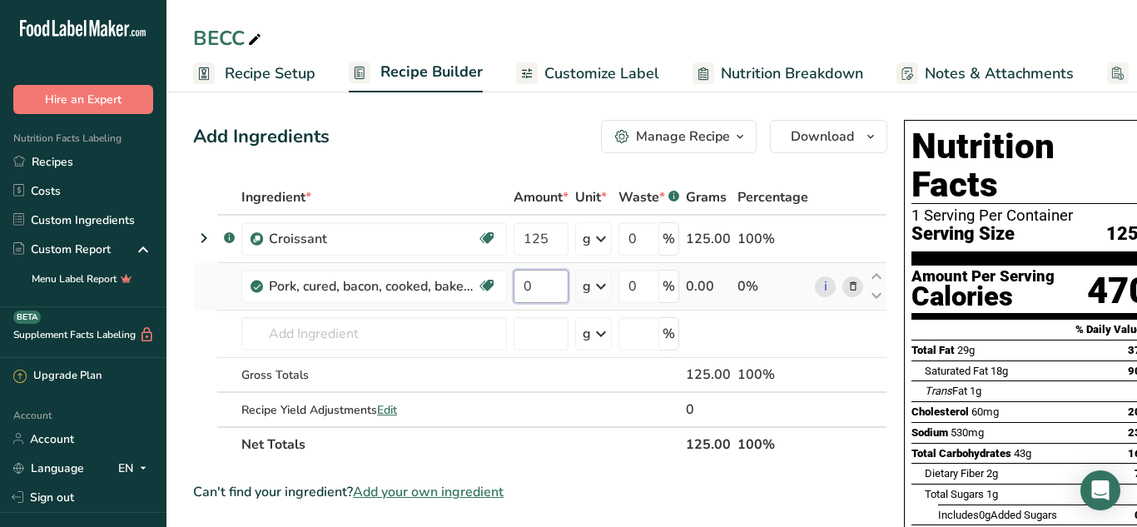
click at [545, 283] on input "0" at bounding box center [541, 286] width 55 height 33
type input "17"
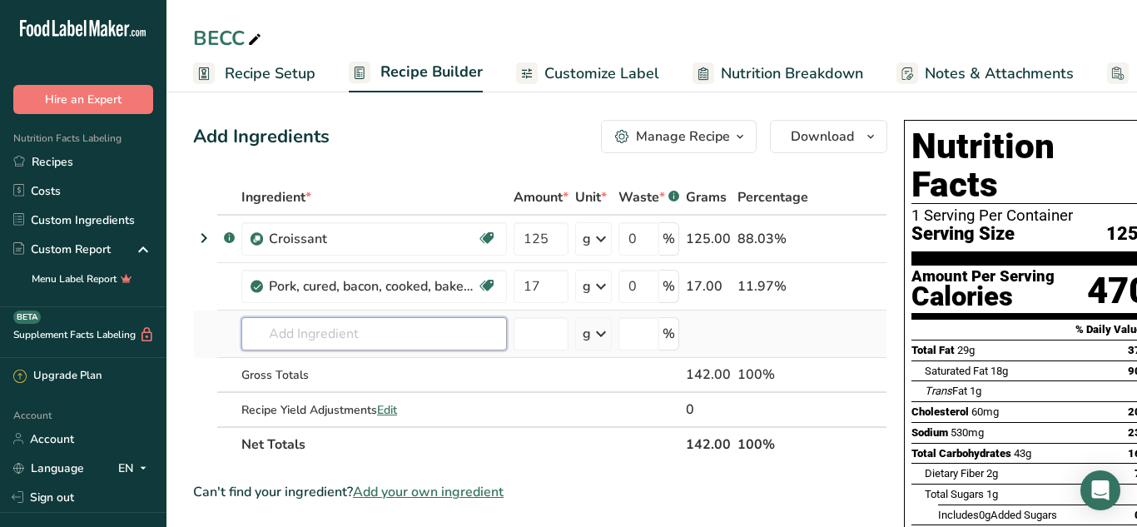
click at [345, 321] on div "Ingredient * Amount * Unit * Waste * .a-a{fill:#347362;}.b-a{fill:#fff;} Grams …" at bounding box center [540, 321] width 694 height 282
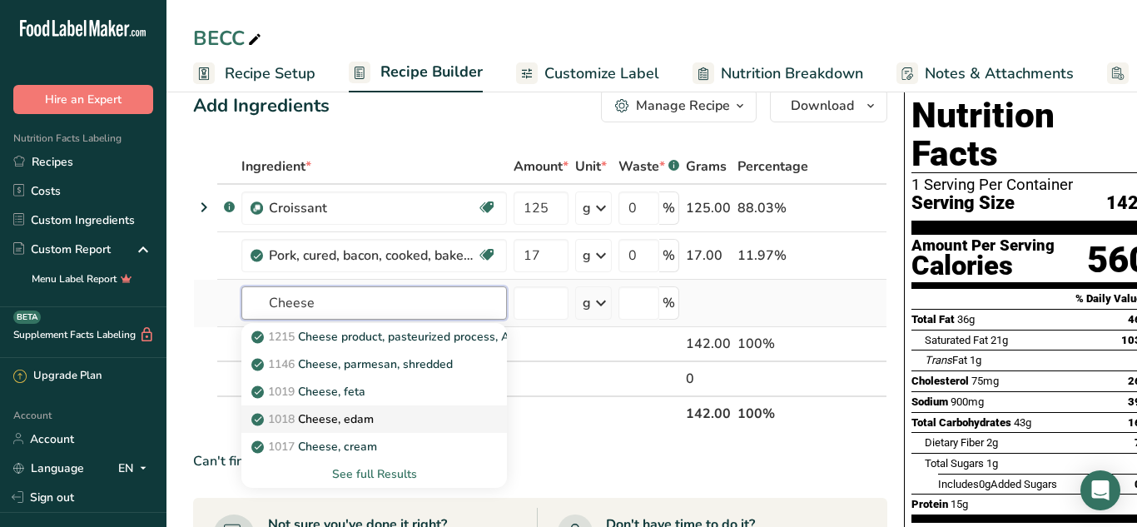
scroll to position [35, 0]
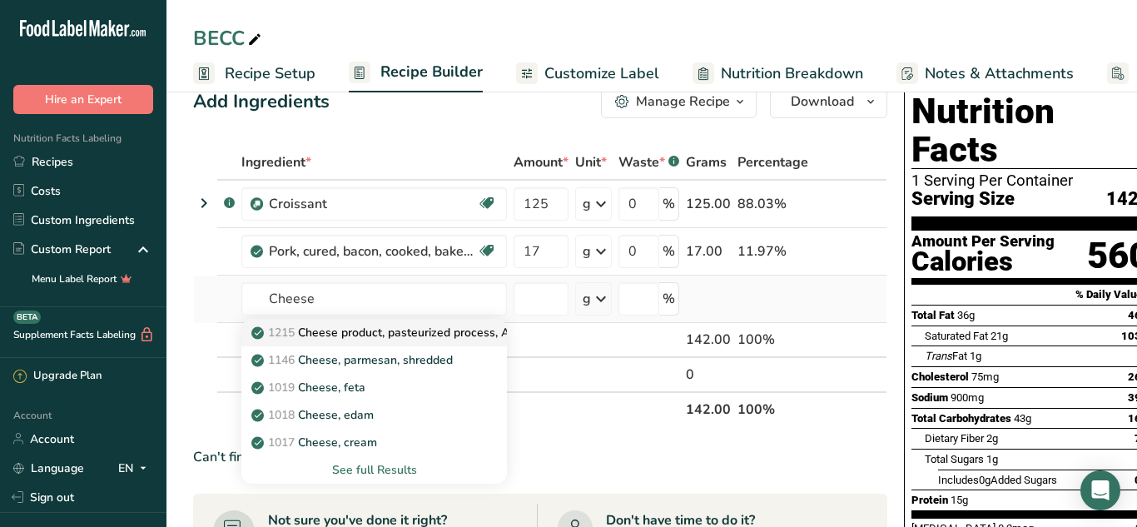
click at [457, 331] on p "1215 Cheese product, pasteurized process, American, reduced fat, fortified with…" at bounding box center [524, 332] width 539 height 17
type input "Cheese product, pasteurized process, American, reduced fat, fortified with [MED…"
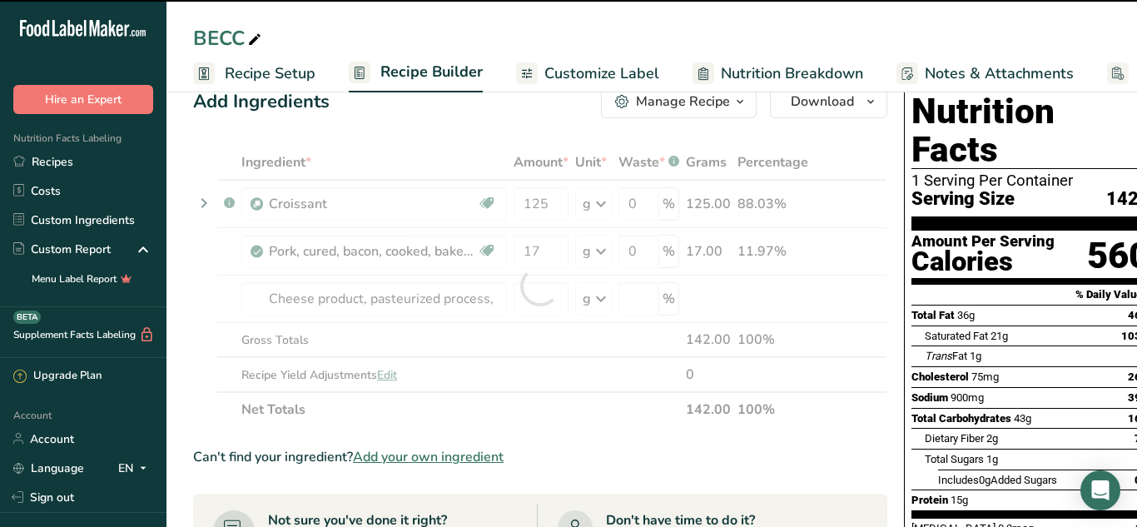
type input "0"
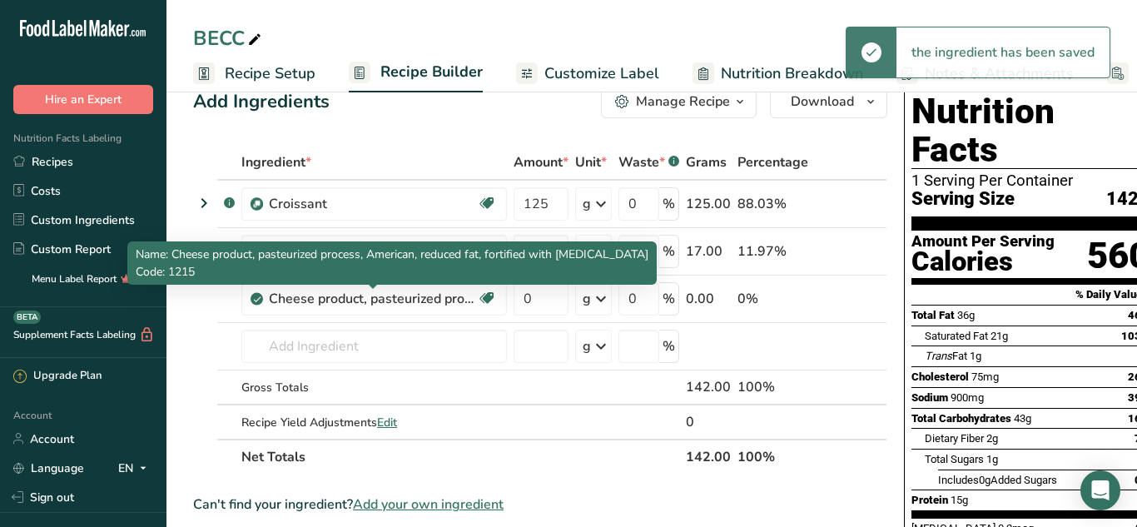
click at [462, 298] on div "Cheese product, pasteurized process, American, reduced fat, fortified with [MED…" at bounding box center [373, 299] width 208 height 20
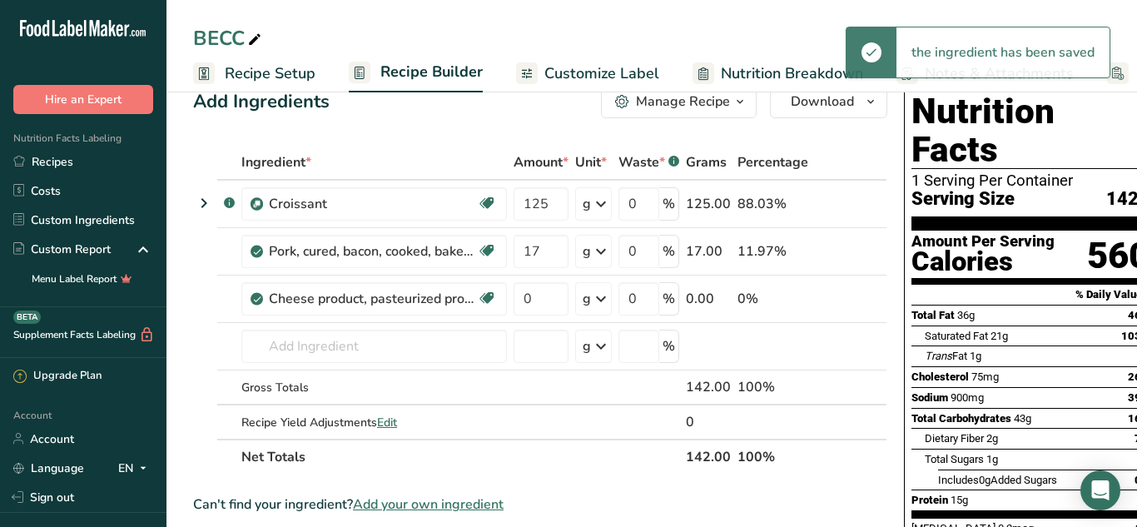
click at [462, 298] on div "Cheese product, pasteurized process, American, reduced fat, fortified with [MED…" at bounding box center [373, 299] width 208 height 20
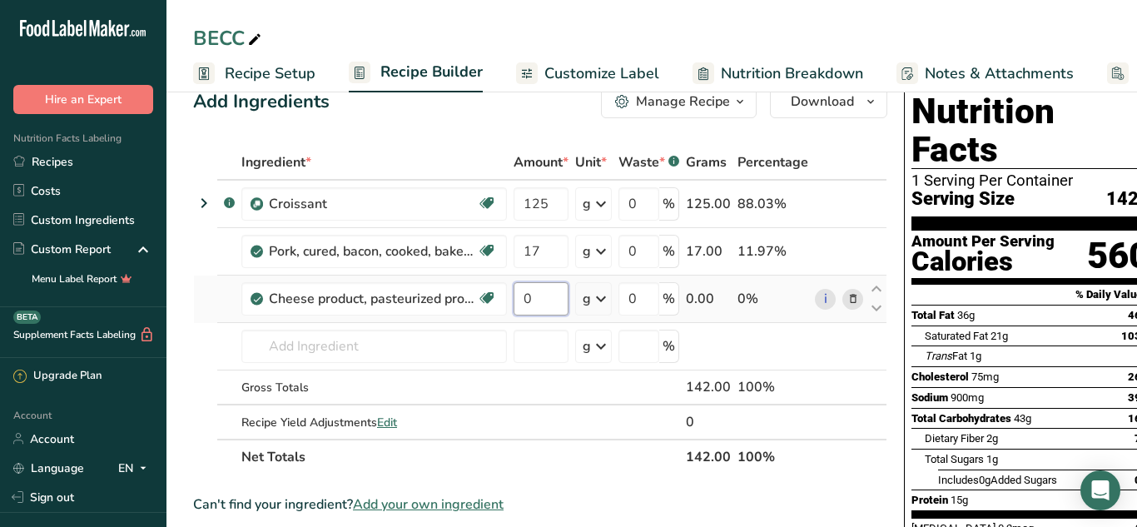
click at [534, 303] on input "0" at bounding box center [541, 298] width 55 height 33
type input "20"
click at [602, 513] on div "Can't find your ingredient? Add your own ingredient" at bounding box center [540, 504] width 694 height 20
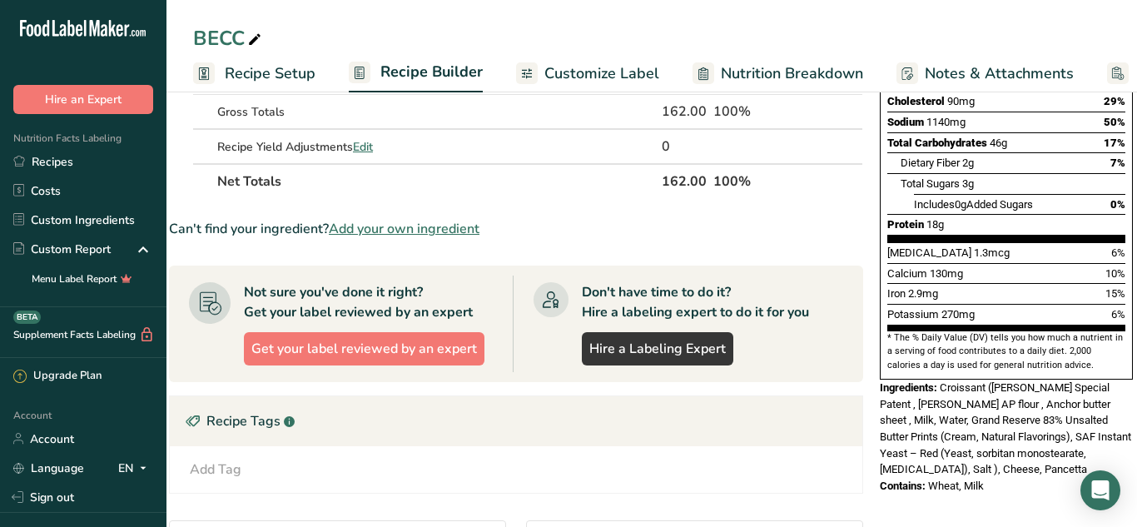
scroll to position [0, 0]
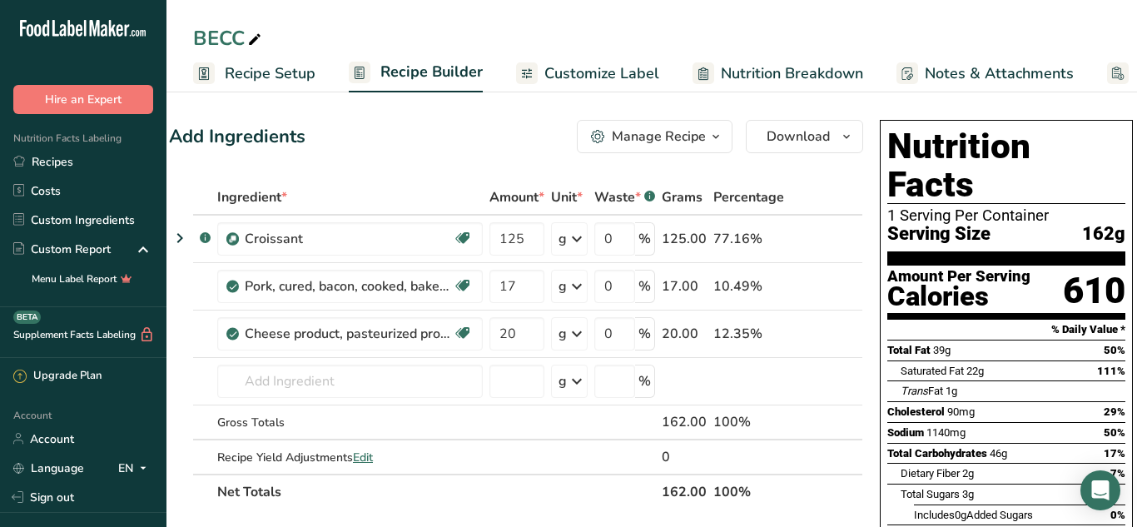
click at [617, 69] on span "Customize Label" at bounding box center [601, 73] width 115 height 22
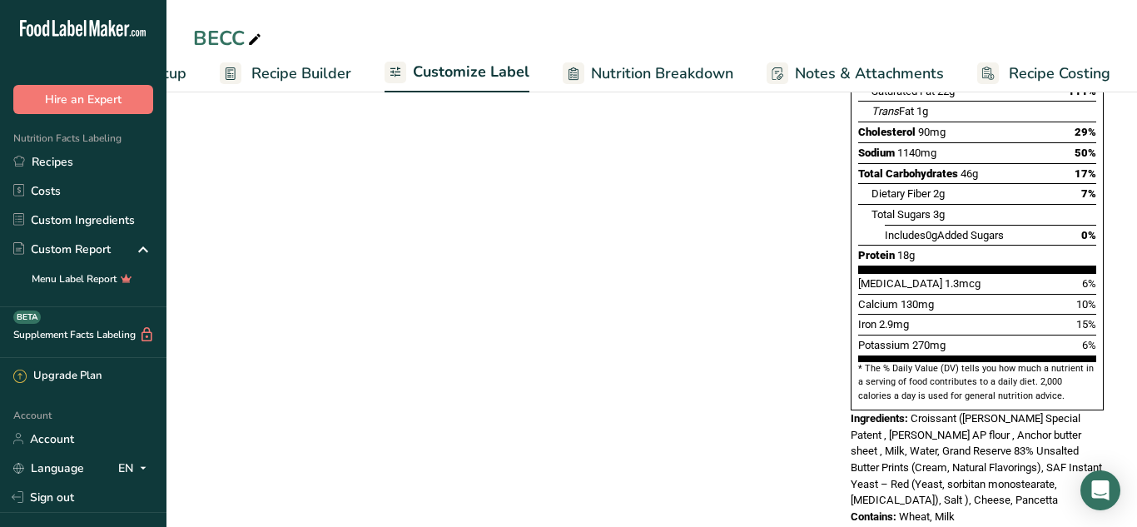
scroll to position [380, 0]
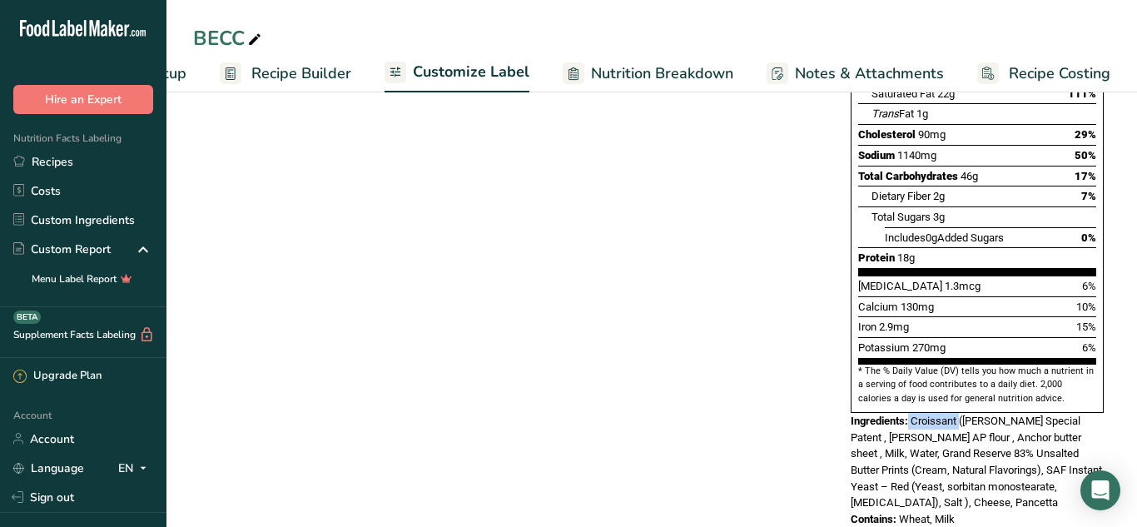
drag, startPoint x: 910, startPoint y: 385, endPoint x: 961, endPoint y: 386, distance: 50.8
click at [961, 413] on div "Ingredients: Croissant ([PERSON_NAME] Special Patent , [PERSON_NAME] AP flour ,…" at bounding box center [977, 462] width 253 height 98
click at [440, 77] on span "Customize Label" at bounding box center [471, 72] width 117 height 22
click at [498, 77] on span "Customize Label" at bounding box center [471, 72] width 117 height 22
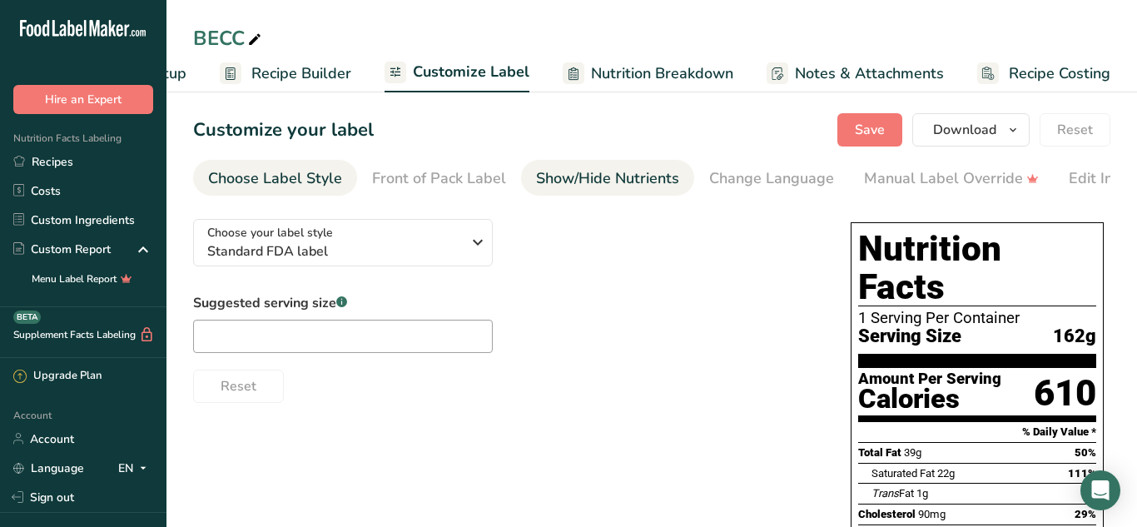
click at [620, 182] on div "Show/Hide Nutrients" at bounding box center [607, 178] width 143 height 22
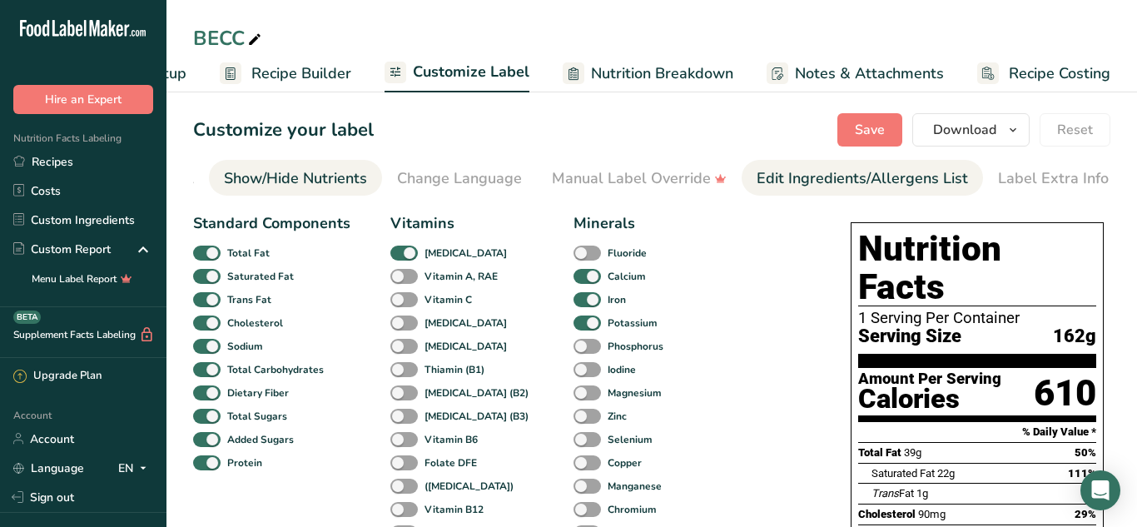
click at [767, 177] on div "Edit Ingredients/Allergens List" at bounding box center [862, 178] width 211 height 22
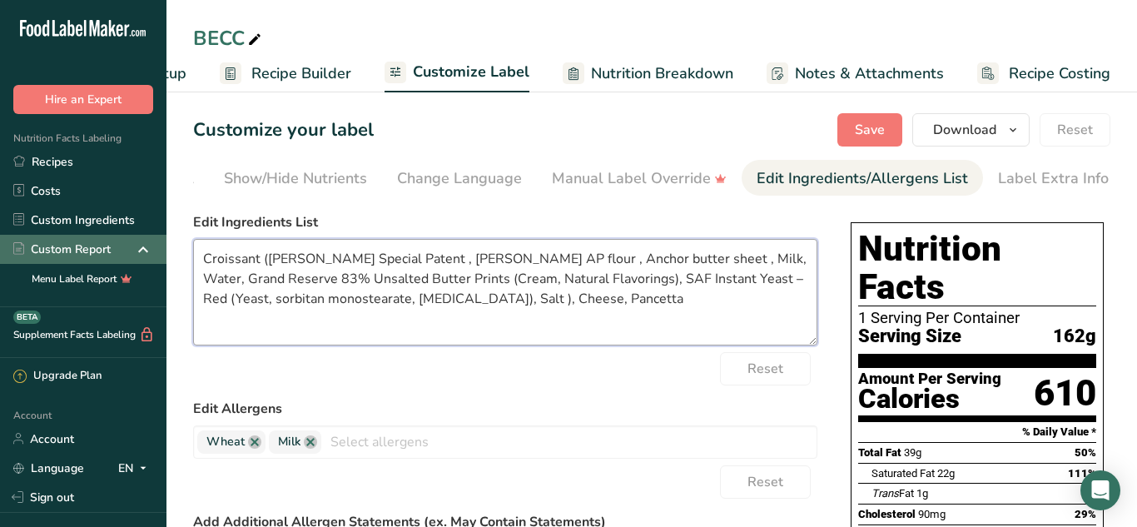
drag, startPoint x: 260, startPoint y: 267, endPoint x: 72, endPoint y: 249, distance: 188.2
click at [72, 249] on div ".a-20{fill:#fff;} Hire an Expert Nutrition Facts Labeling Recipes Costs Custom …" at bounding box center [568, 475] width 1137 height 951
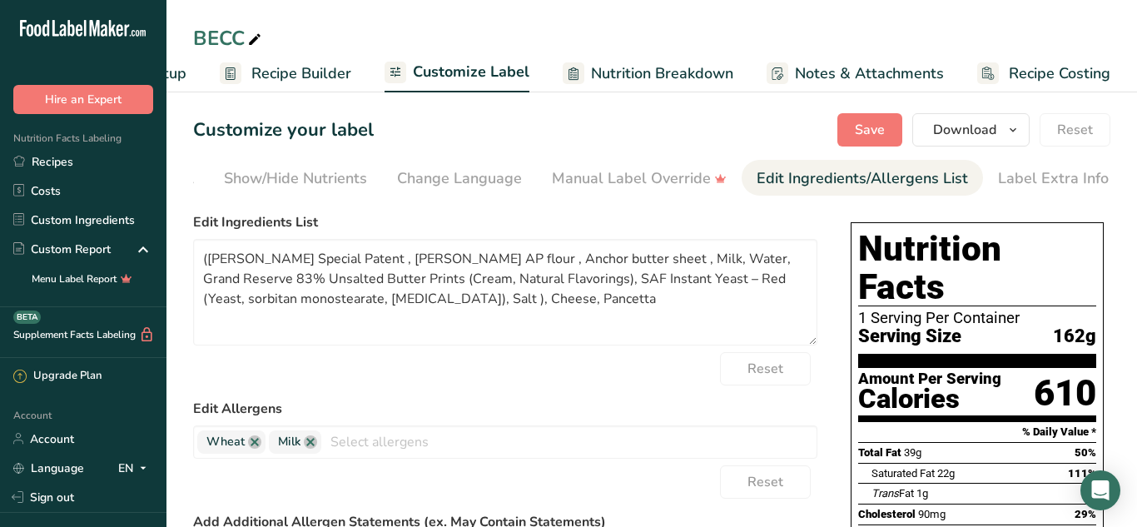
click at [348, 201] on section "Customize your label Save Download Choose what to show on your downloaded label…" at bounding box center [651, 519] width 970 height 864
click at [459, 66] on span "Customize Label" at bounding box center [471, 72] width 117 height 22
click at [311, 74] on span "Recipe Builder" at bounding box center [301, 73] width 100 height 22
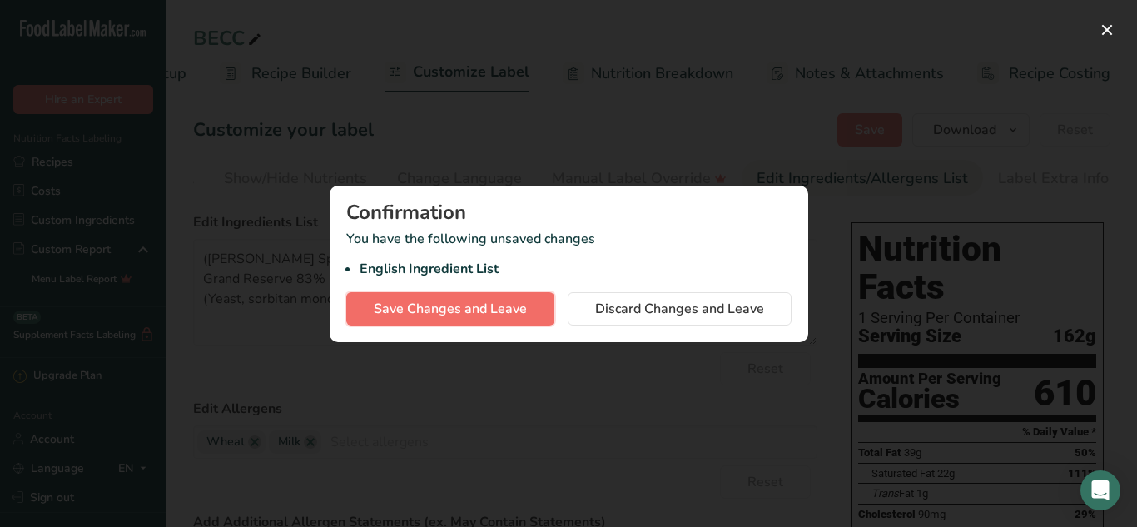
click at [469, 302] on span "Save Changes and Leave" at bounding box center [450, 309] width 153 height 20
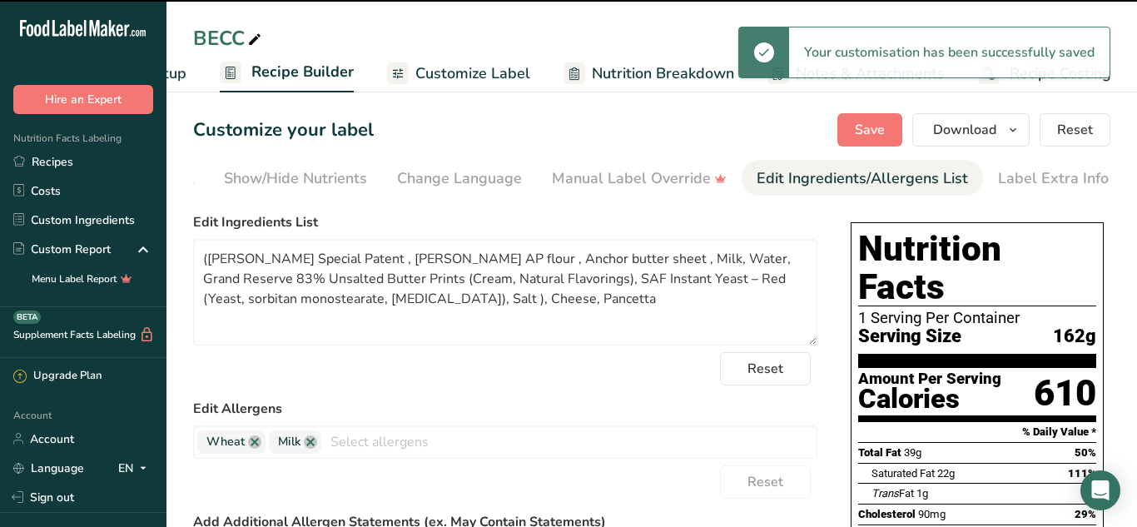
type textarea "([PERSON_NAME] Special Patent , [PERSON_NAME] AP flour , Anchor butter sheet , …"
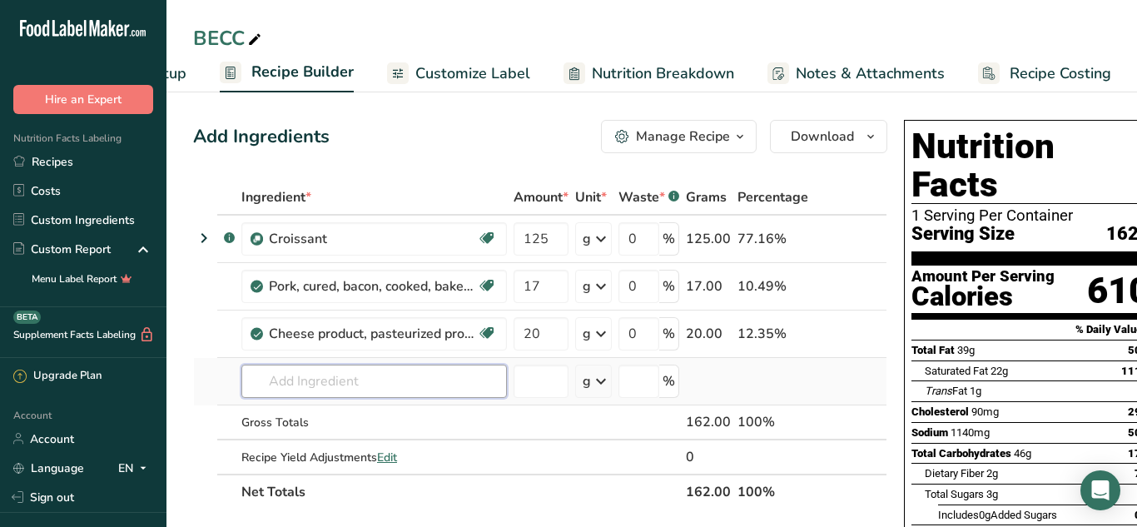
click at [350, 385] on input "text" at bounding box center [374, 381] width 266 height 33
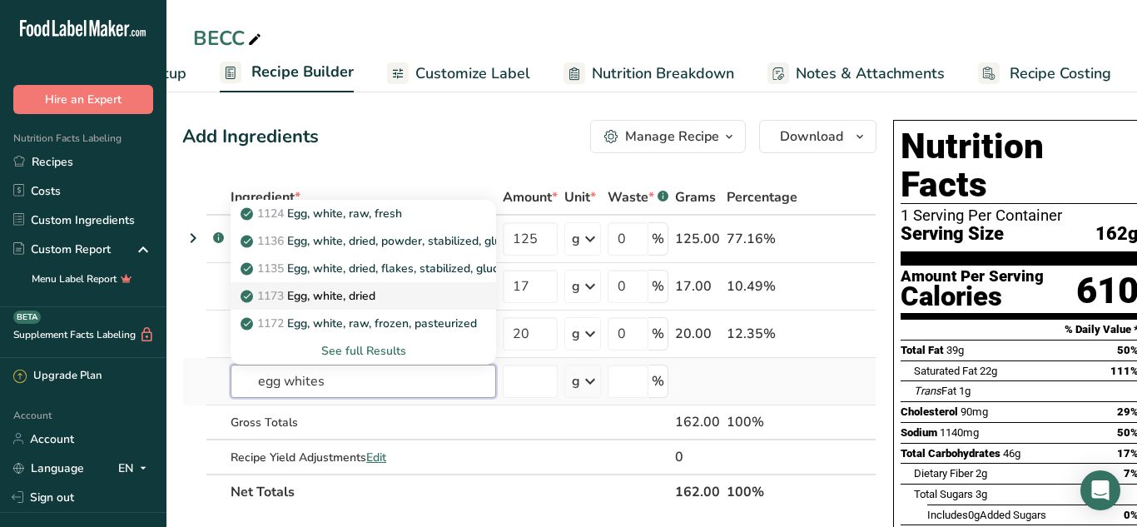
scroll to position [0, 19]
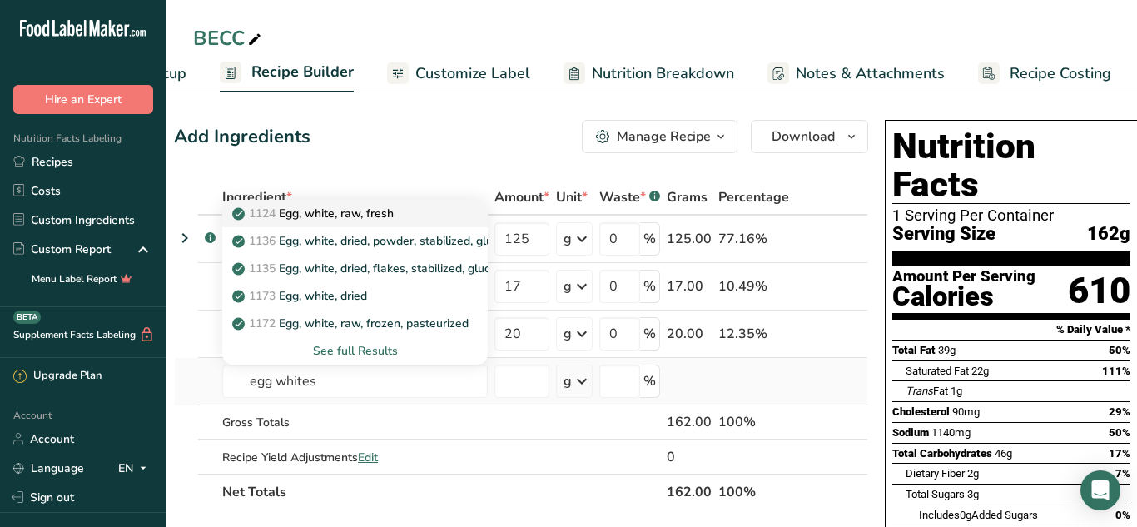
click at [432, 211] on div "1124 Egg, white, raw, fresh" at bounding box center [342, 213] width 212 height 17
type input "Egg, white, raw, fresh"
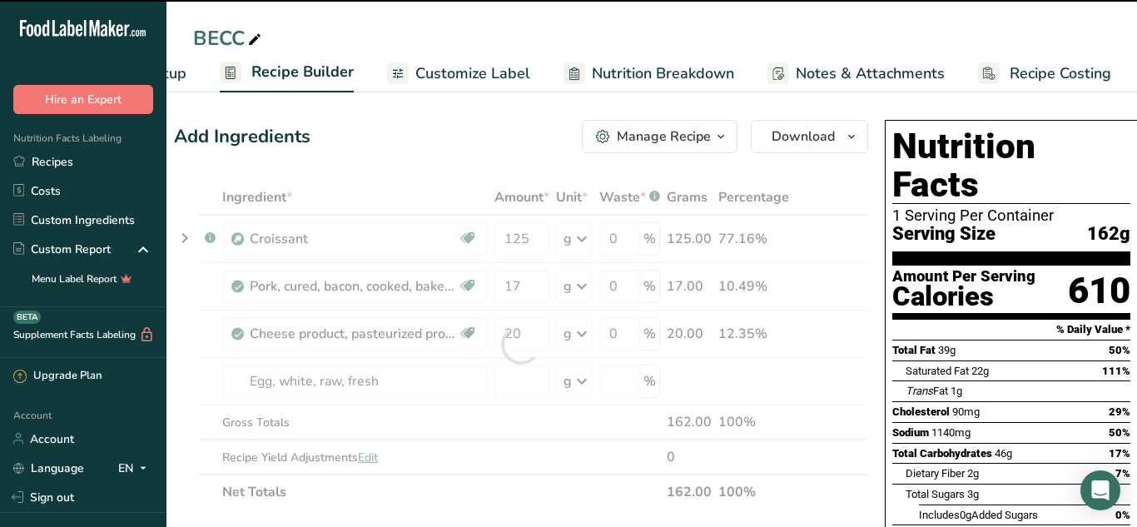
type input "0"
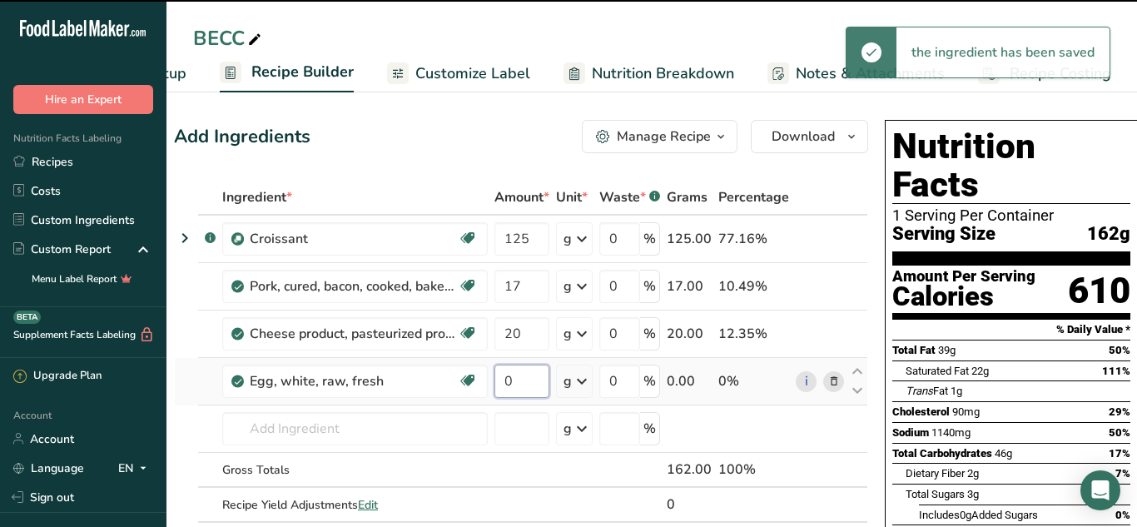
click at [528, 384] on input "0" at bounding box center [521, 381] width 55 height 33
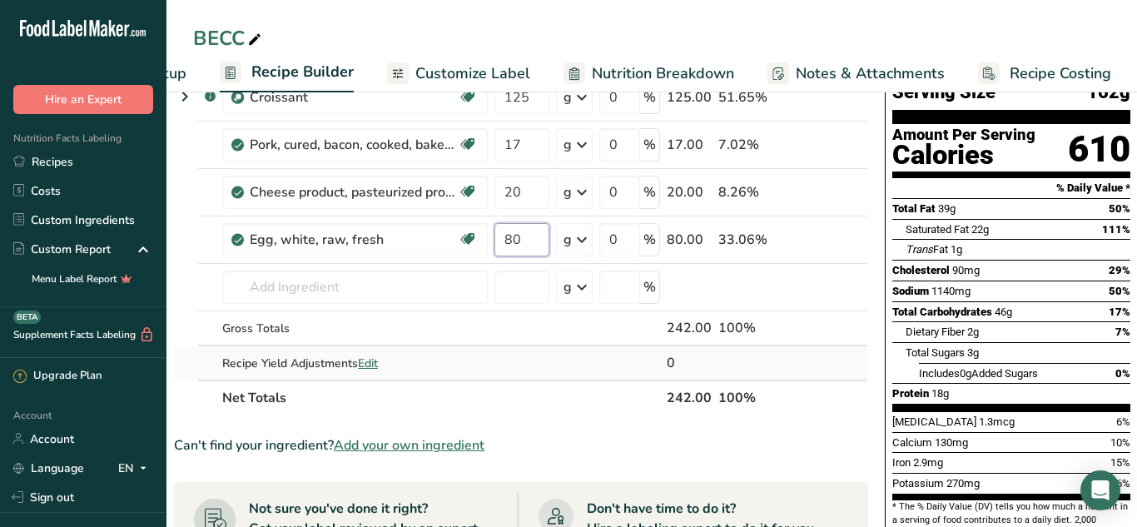
scroll to position [149, 0]
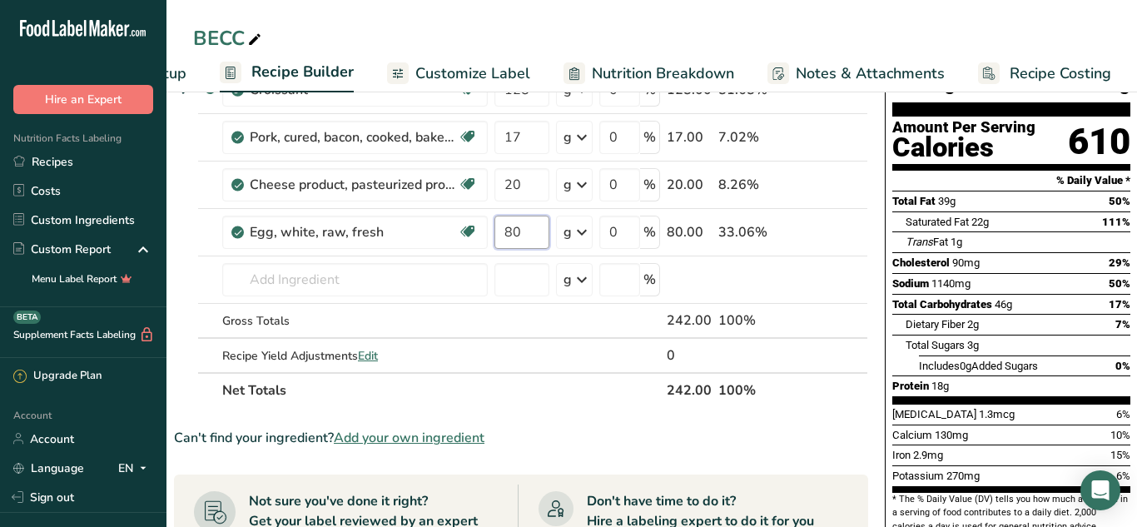
type input "80"
click at [545, 448] on section "Ingredient * Amount * Unit * Waste * .a-a{fill:#347362;}.b-a{fill:#fff;} Grams …" at bounding box center [521, 471] width 694 height 880
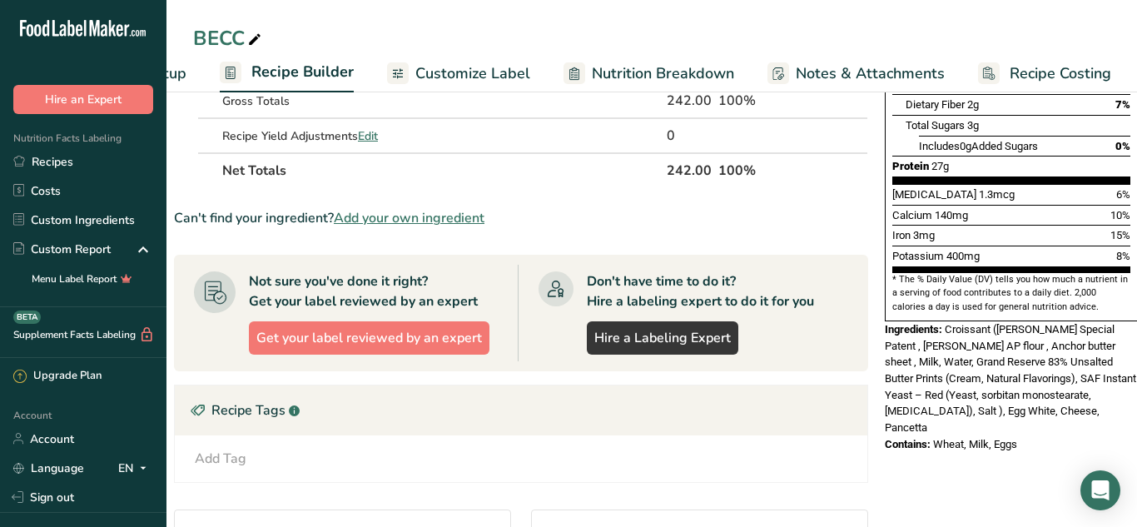
scroll to position [0, 0]
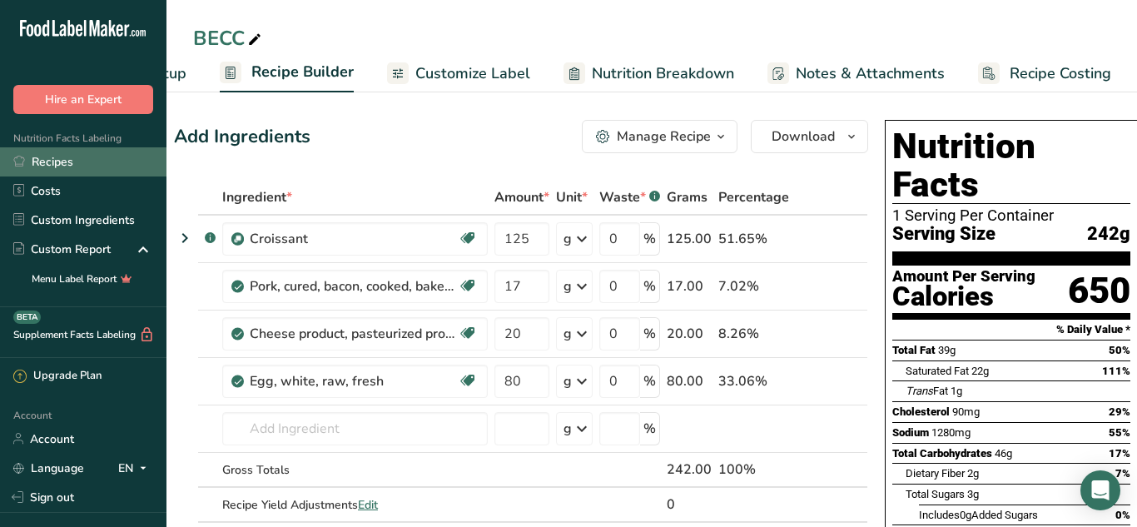
click at [113, 151] on link "Recipes" at bounding box center [83, 161] width 166 height 29
